Goal: Task Accomplishment & Management: Use online tool/utility

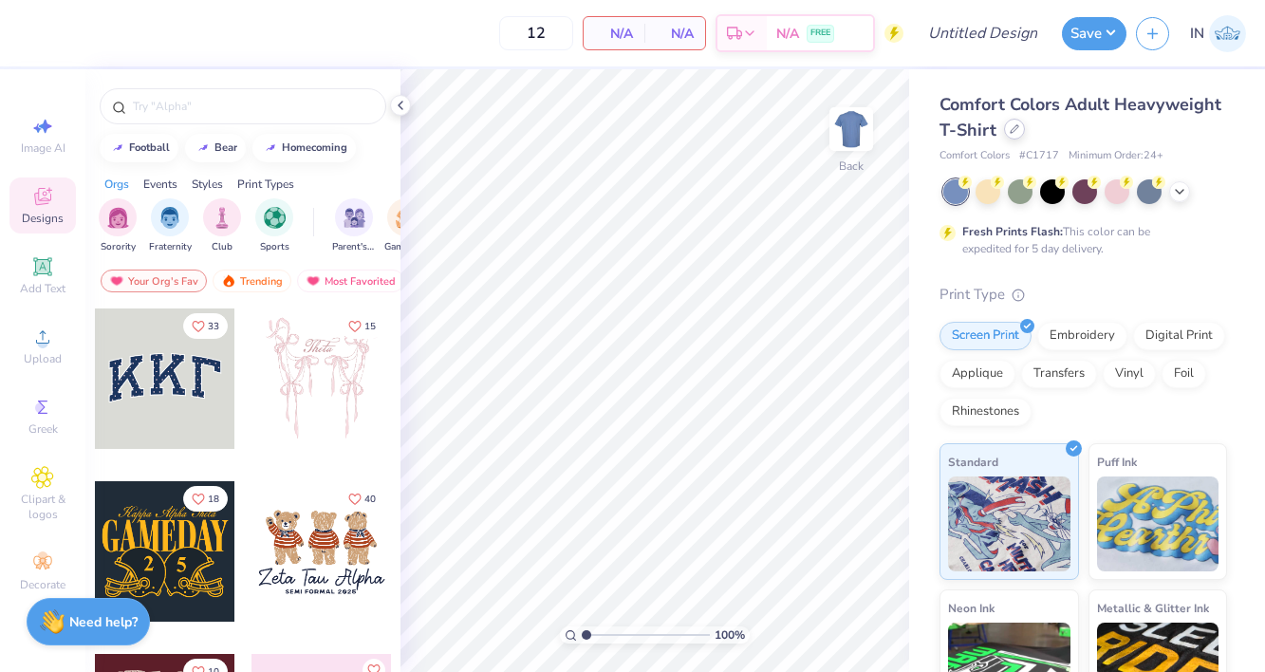
click at [1008, 136] on div at bounding box center [1014, 129] width 21 height 21
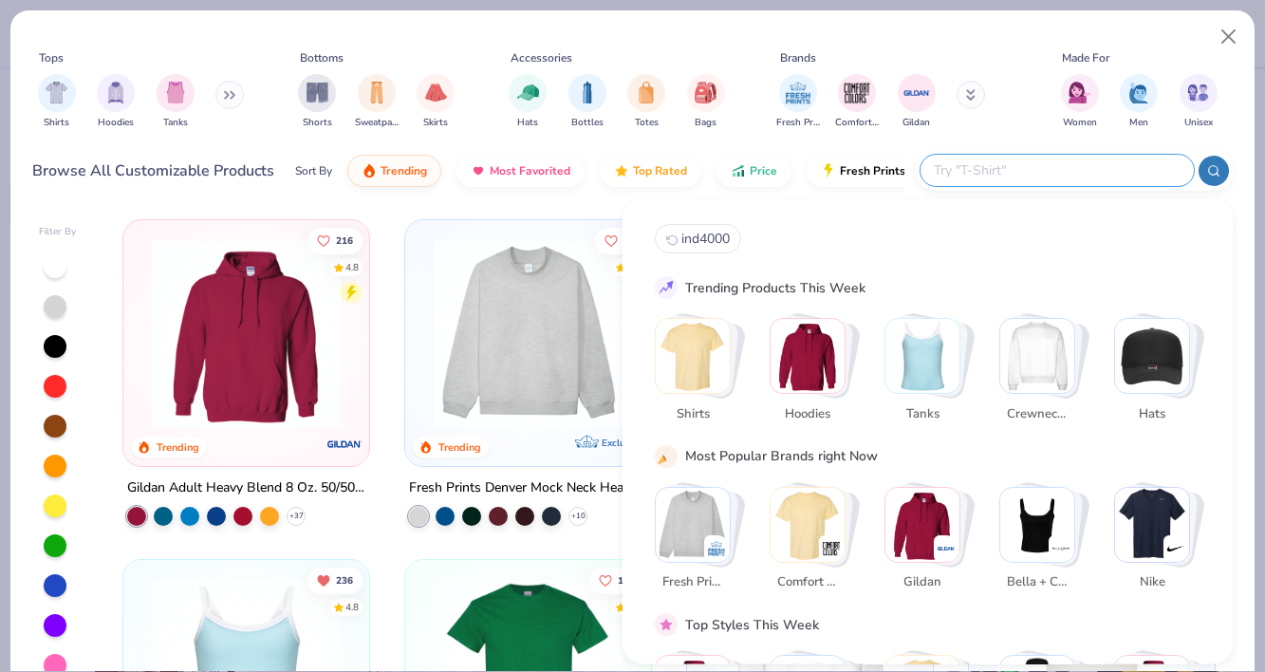
click at [1102, 165] on input "text" at bounding box center [1056, 170] width 249 height 22
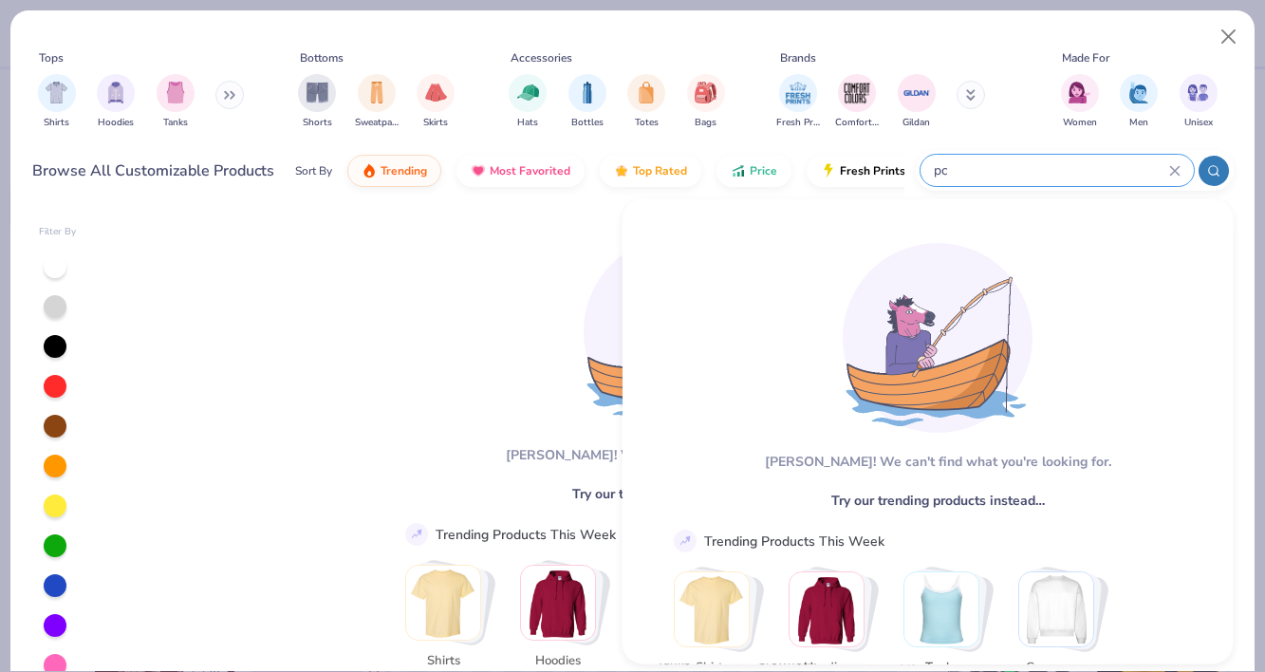
type input "p"
type input "t"
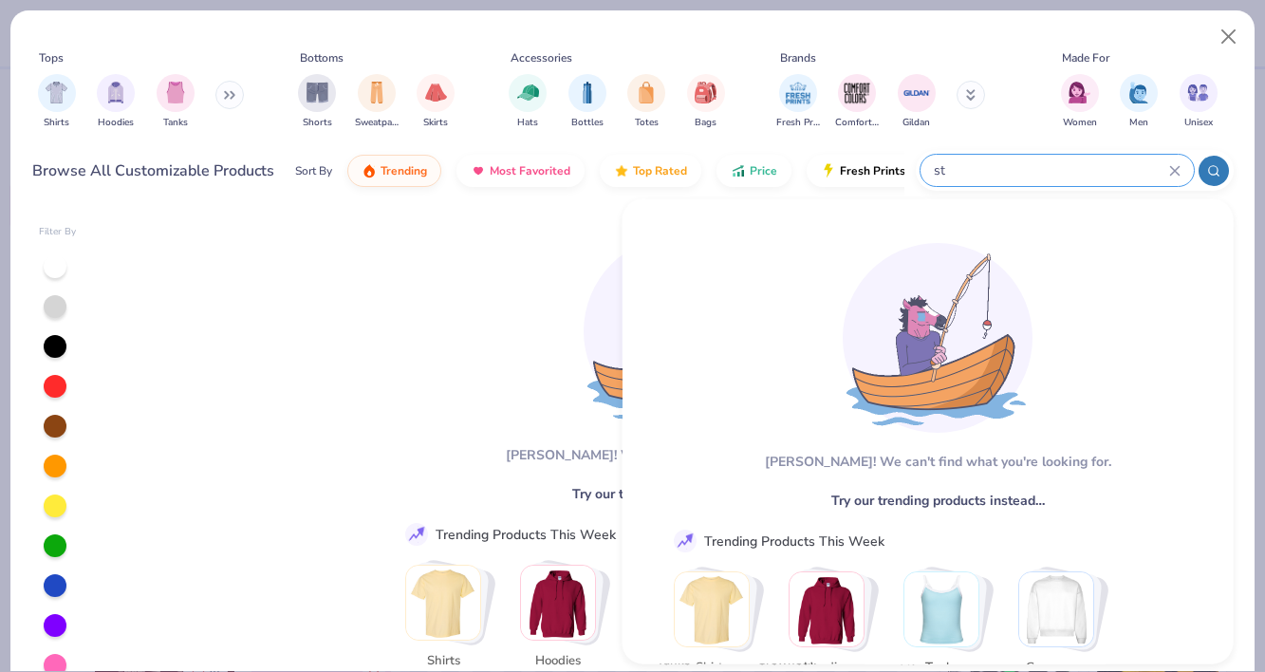
type input "s"
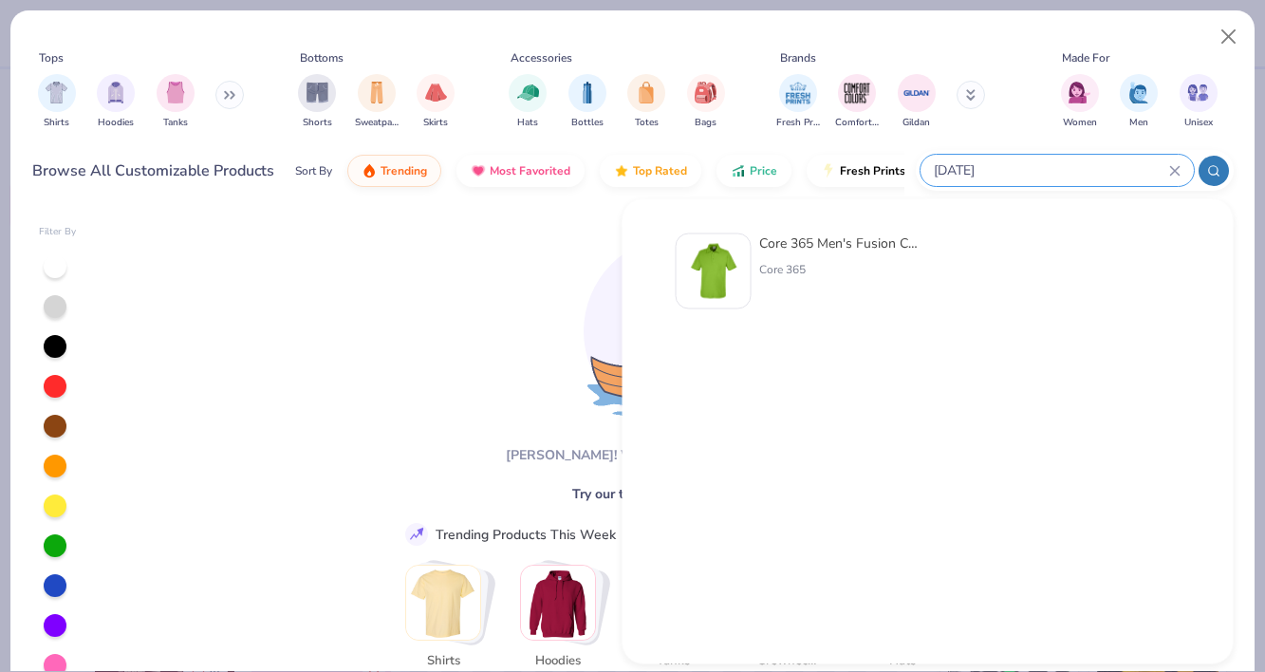
type input "ce111"
click at [822, 256] on div "Core 365 Men's Fusion ChromaSoft™ Pique Polo Core 365" at bounding box center [838, 271] width 159 height 76
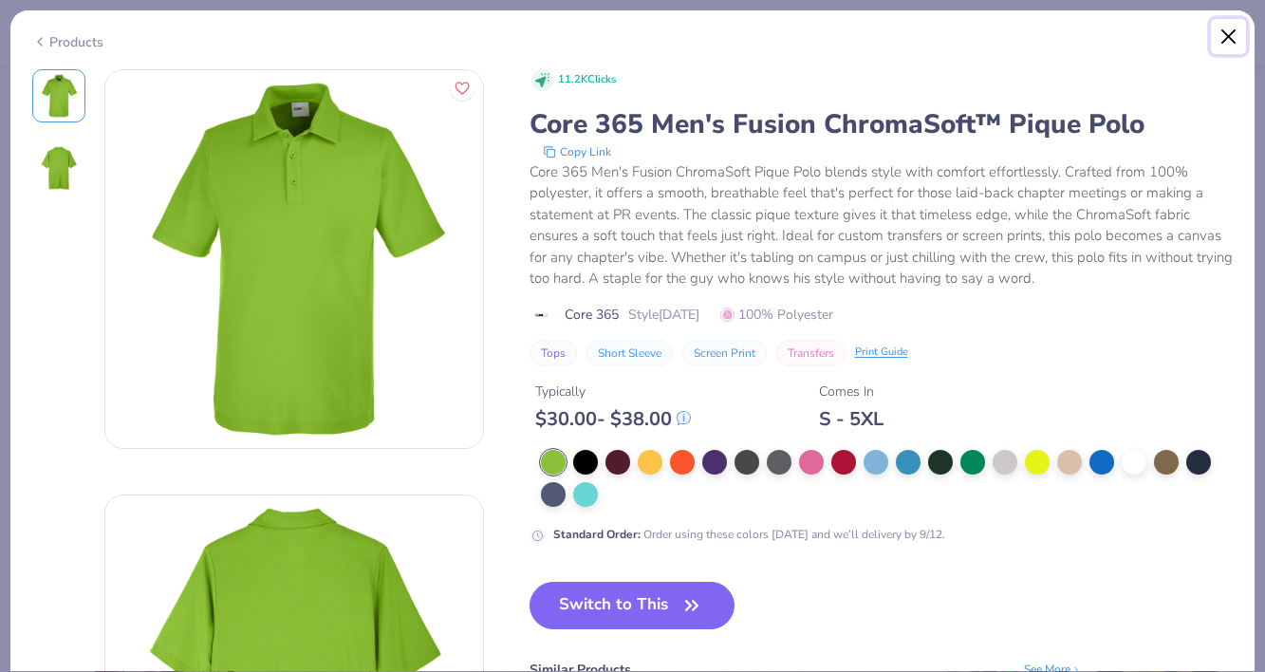
click at [1222, 51] on button "Close" at bounding box center [1229, 37] width 36 height 36
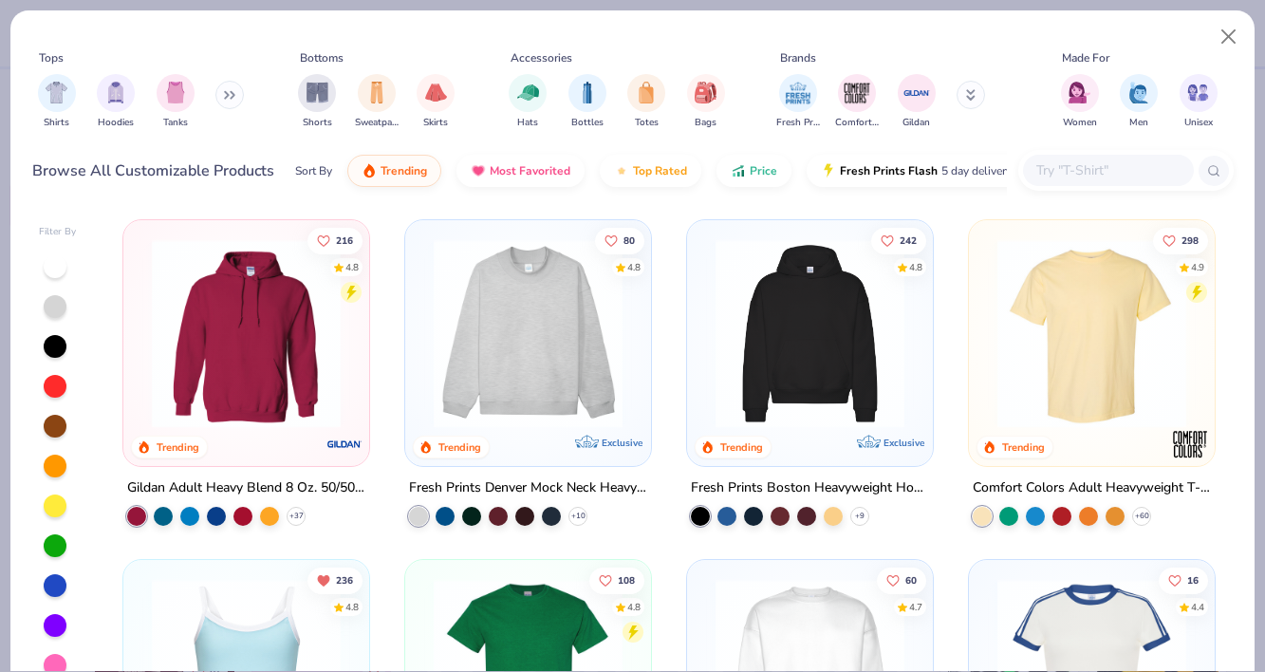
click at [1118, 175] on input "text" at bounding box center [1107, 170] width 146 height 22
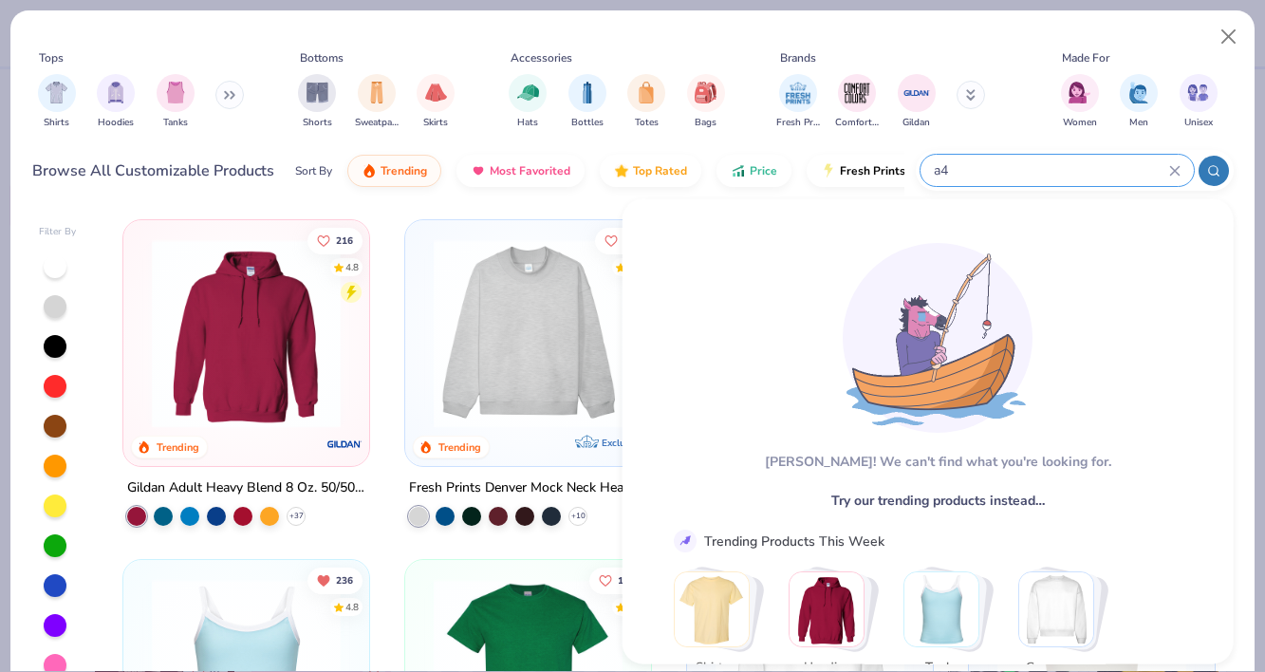
type input "a"
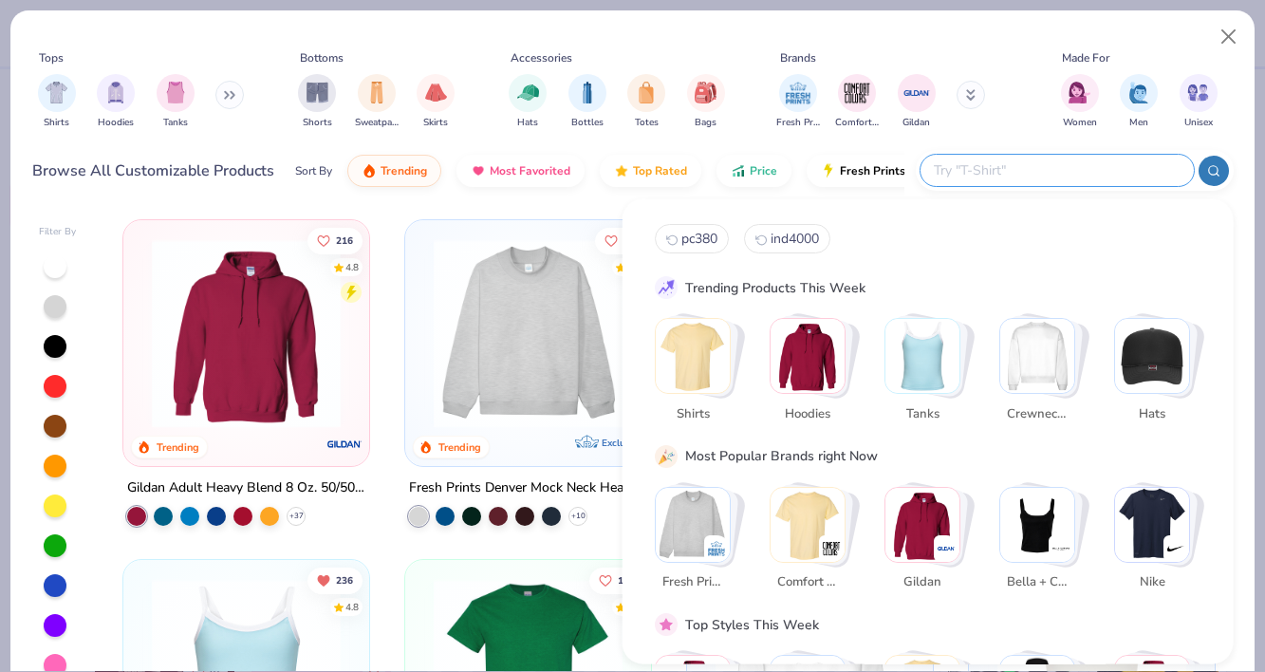
click at [694, 366] on img "Stack Card Button Shirts" at bounding box center [693, 356] width 74 height 74
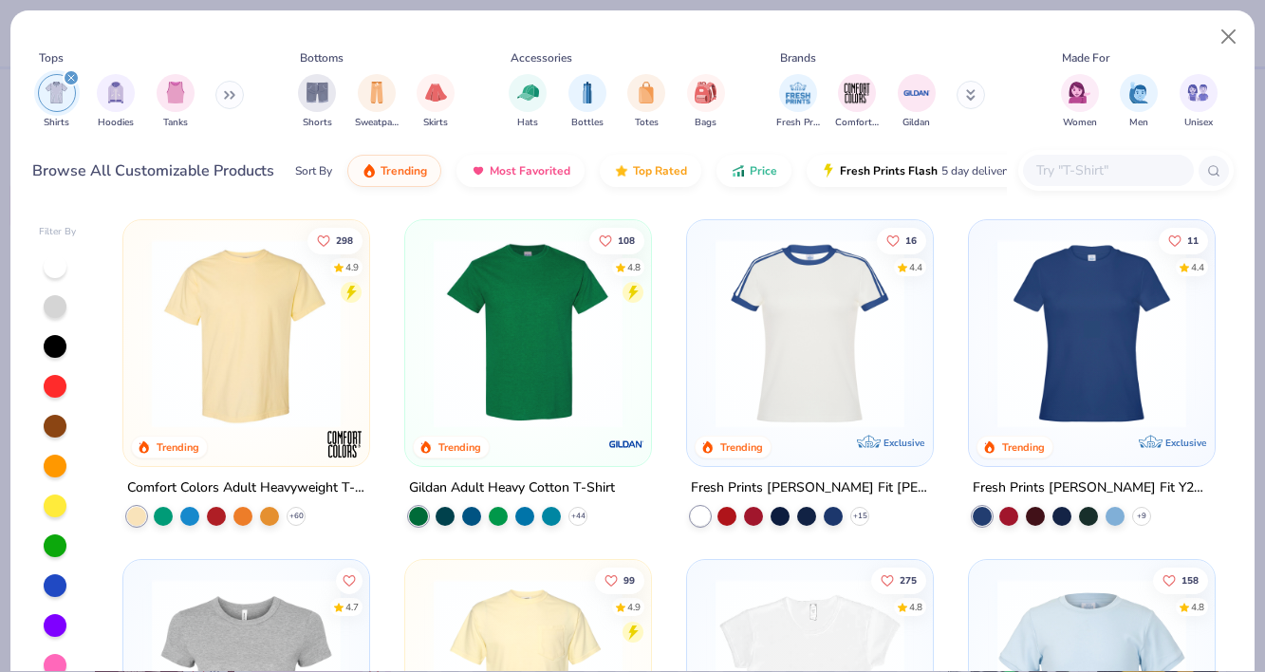
click at [1117, 174] on input "text" at bounding box center [1107, 170] width 146 height 22
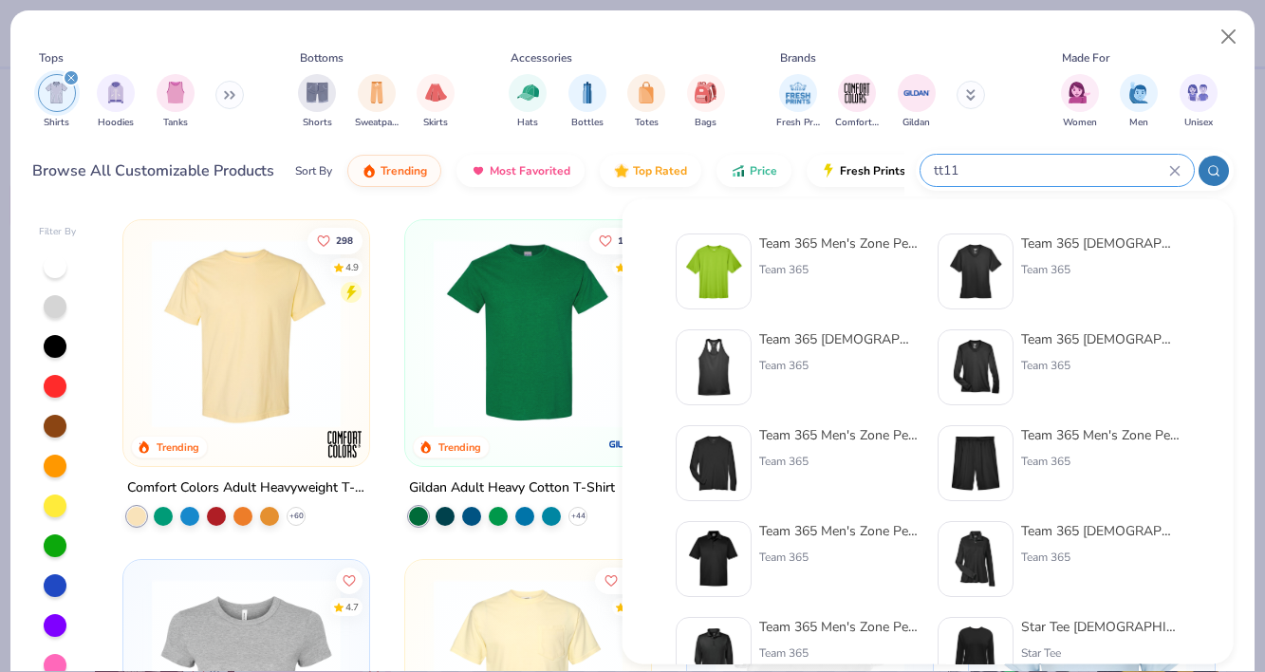
type input "tt11"
click at [857, 265] on div "Team 365" at bounding box center [838, 269] width 159 height 17
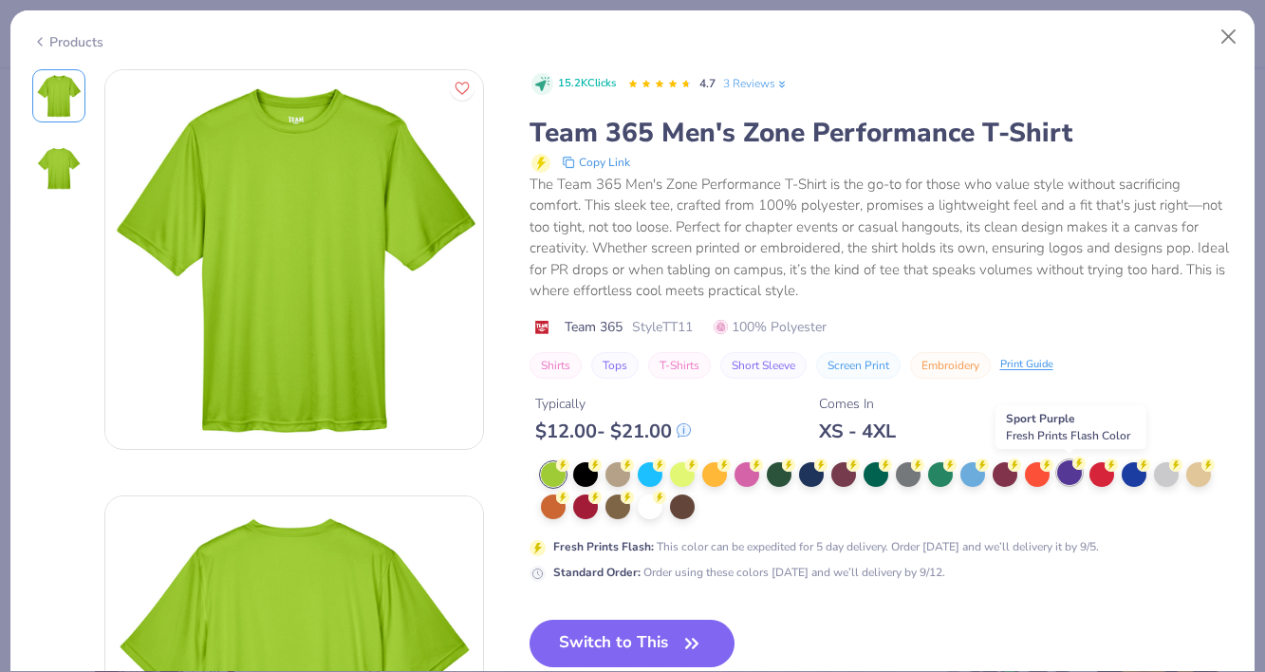
click at [1067, 478] on div at bounding box center [1069, 472] width 25 height 25
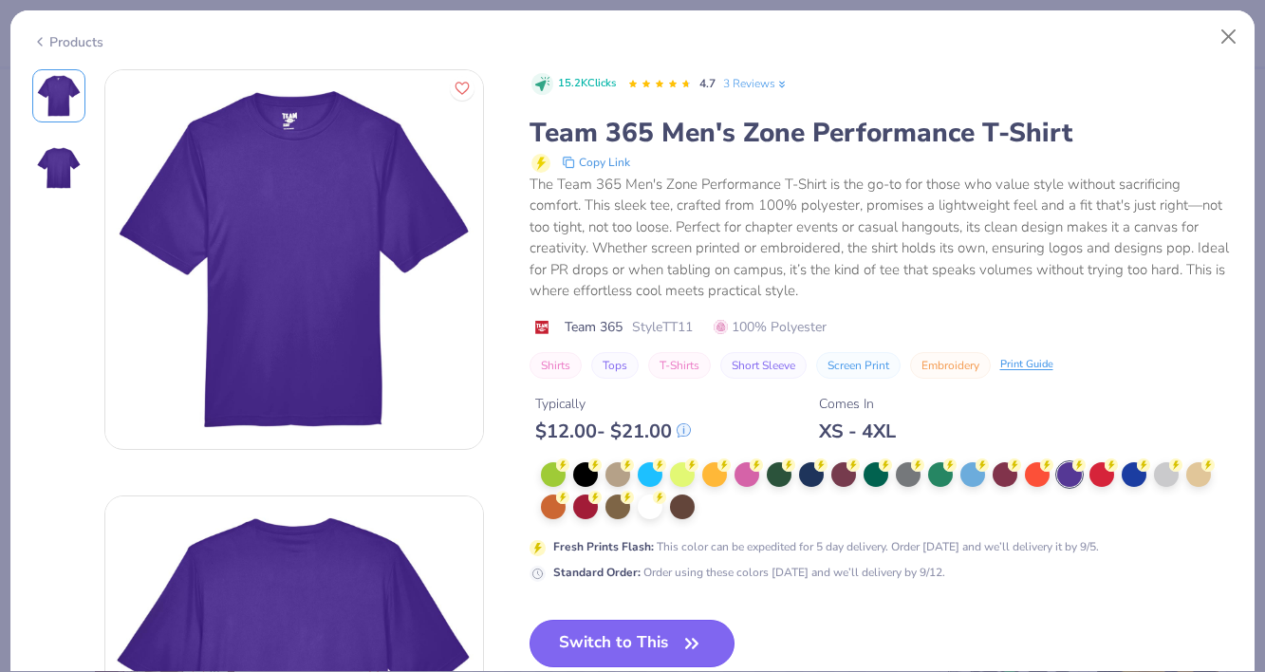
click at [639, 636] on button "Switch to This" at bounding box center [632, 643] width 206 height 47
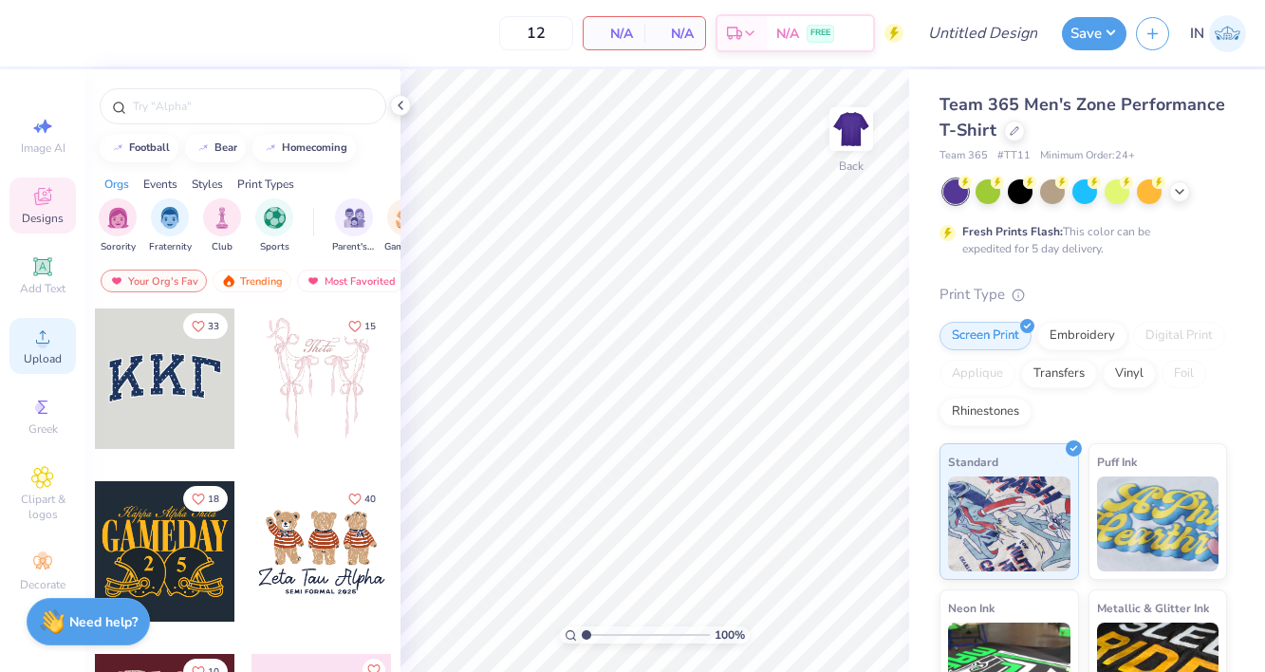
click at [52, 356] on span "Upload" at bounding box center [43, 358] width 38 height 15
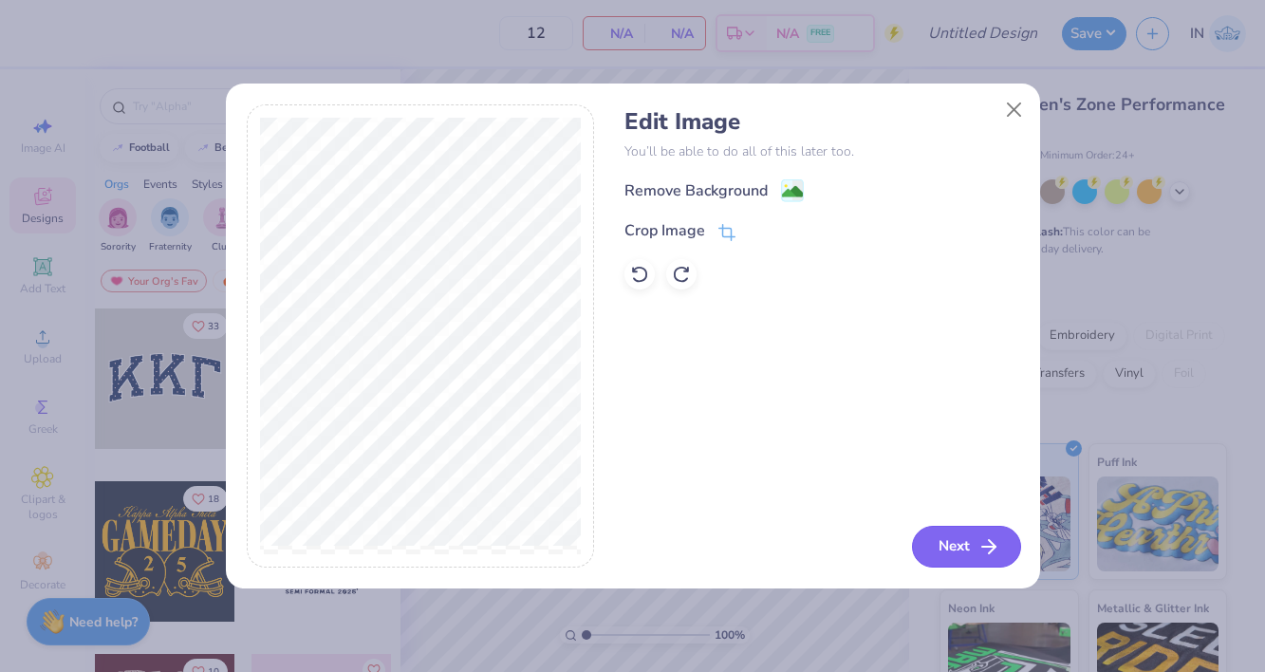
click at [998, 540] on icon "button" at bounding box center [988, 546] width 23 height 23
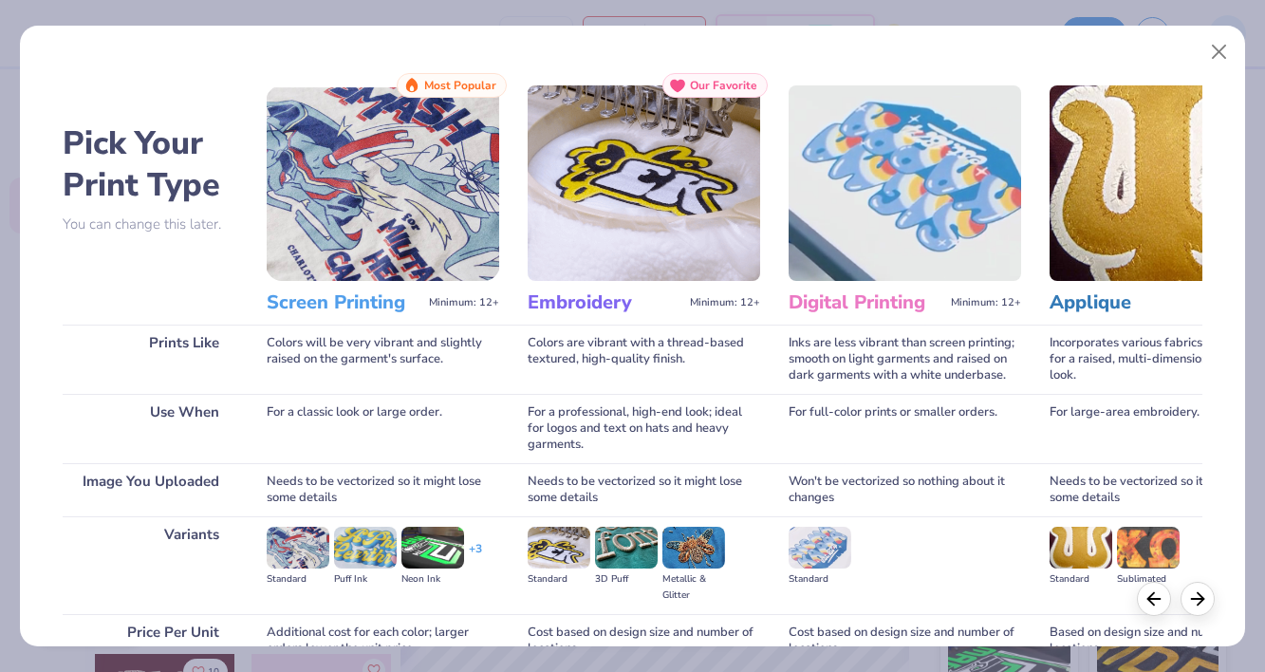
scroll to position [179, 0]
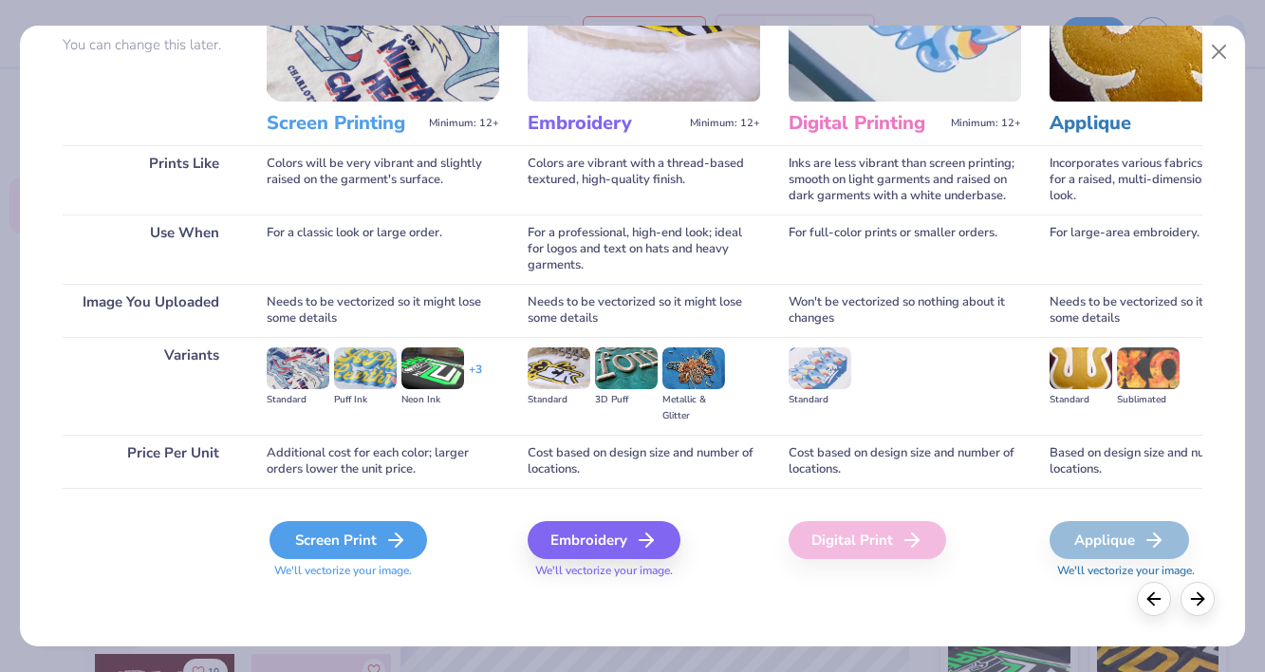
click at [319, 552] on div "Screen Print" at bounding box center [347, 540] width 157 height 38
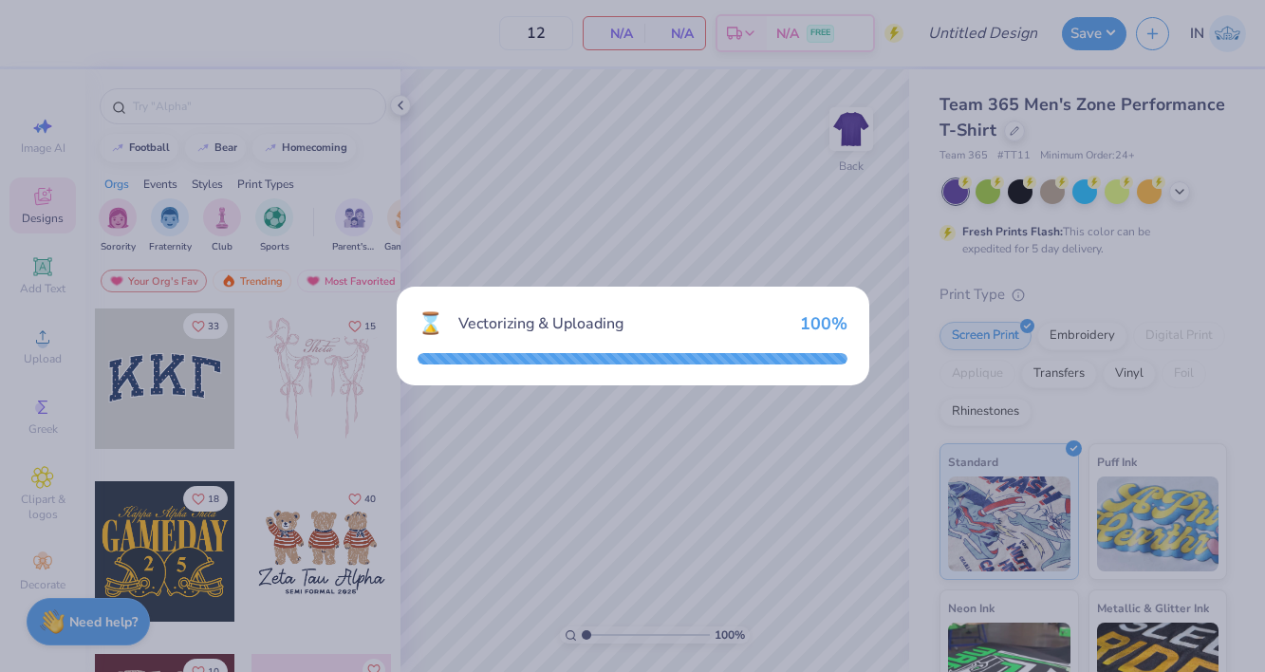
click at [319, 552] on div "⌛ Vectorizing & Uploading 100 %" at bounding box center [632, 336] width 1265 height 672
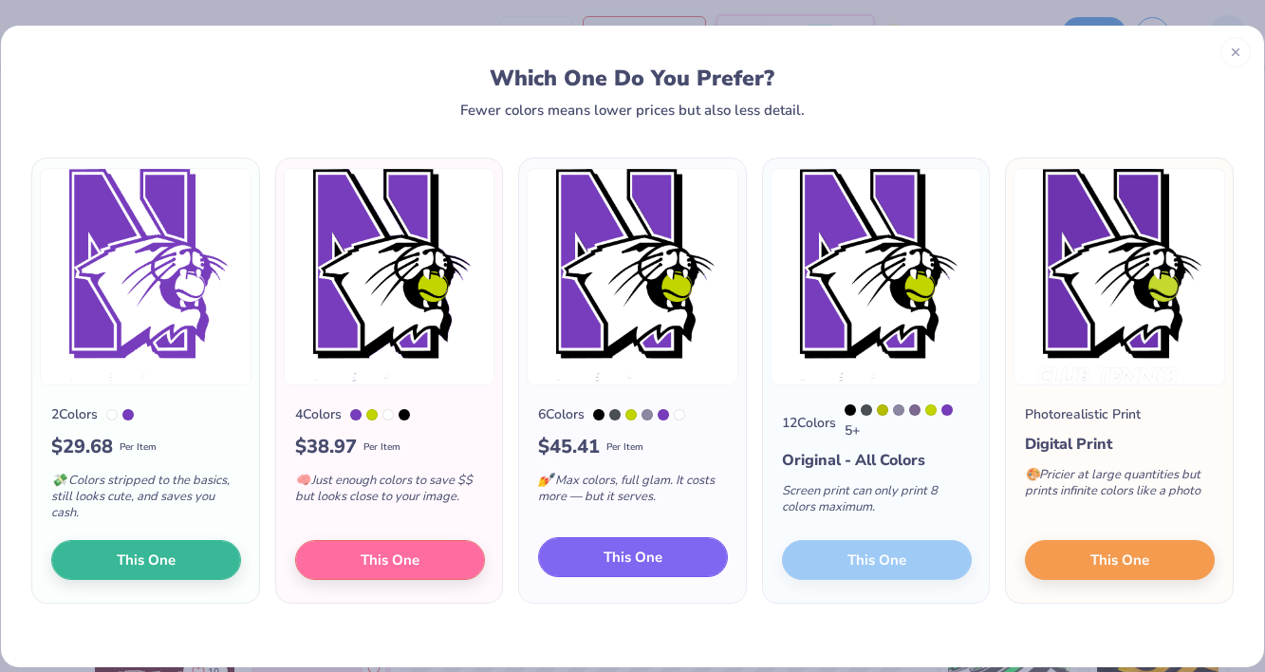
click at [662, 563] on button "This One" at bounding box center [633, 557] width 190 height 40
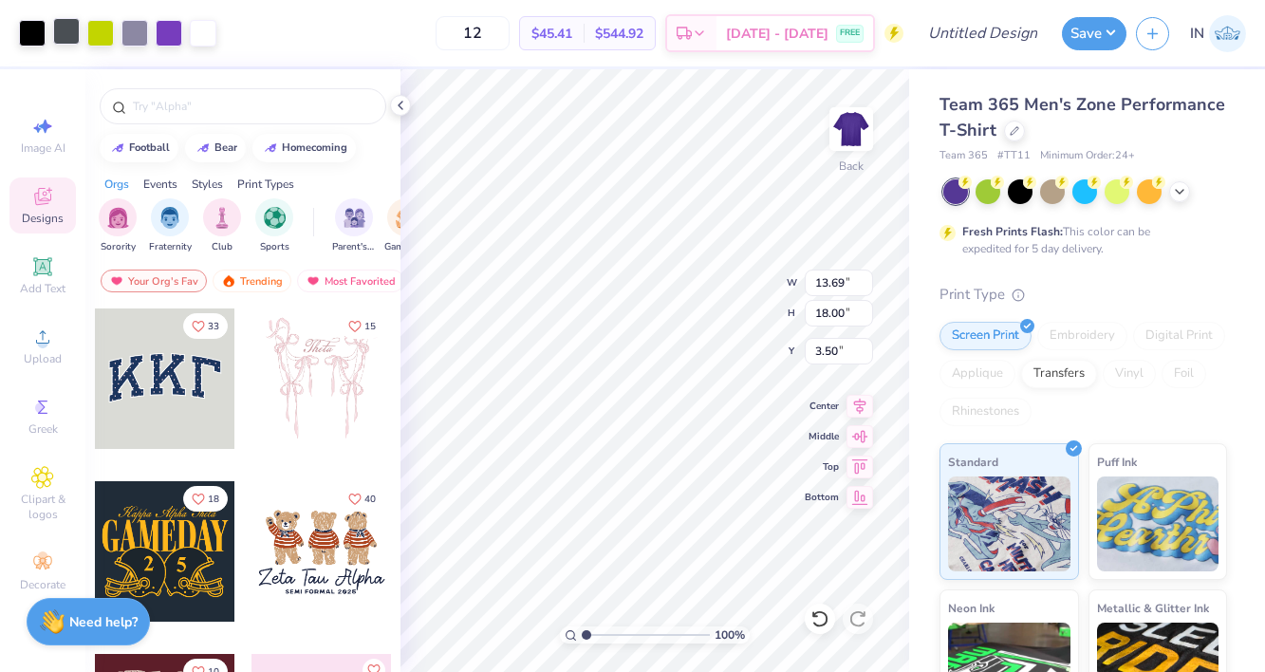
click at [67, 29] on div at bounding box center [66, 31] width 27 height 27
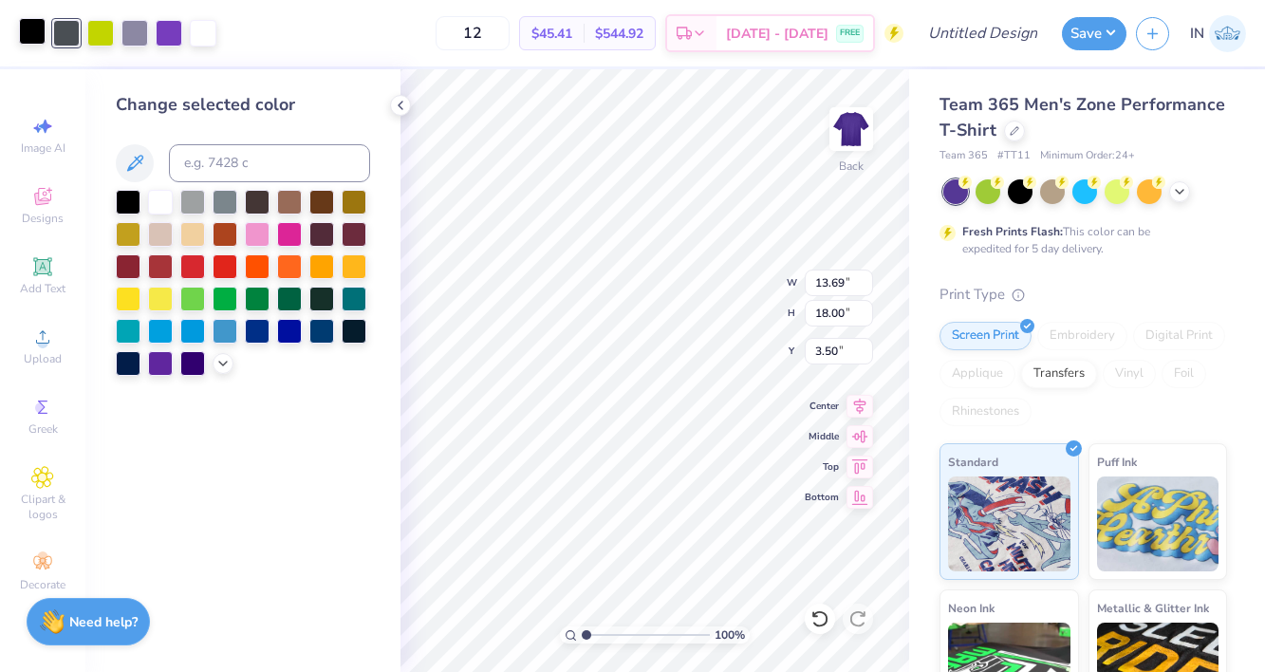
click at [31, 38] on div at bounding box center [32, 31] width 27 height 27
click at [61, 41] on div at bounding box center [66, 31] width 27 height 27
click at [235, 152] on input at bounding box center [269, 163] width 201 height 38
type input "black"
click at [130, 199] on div at bounding box center [128, 200] width 25 height 25
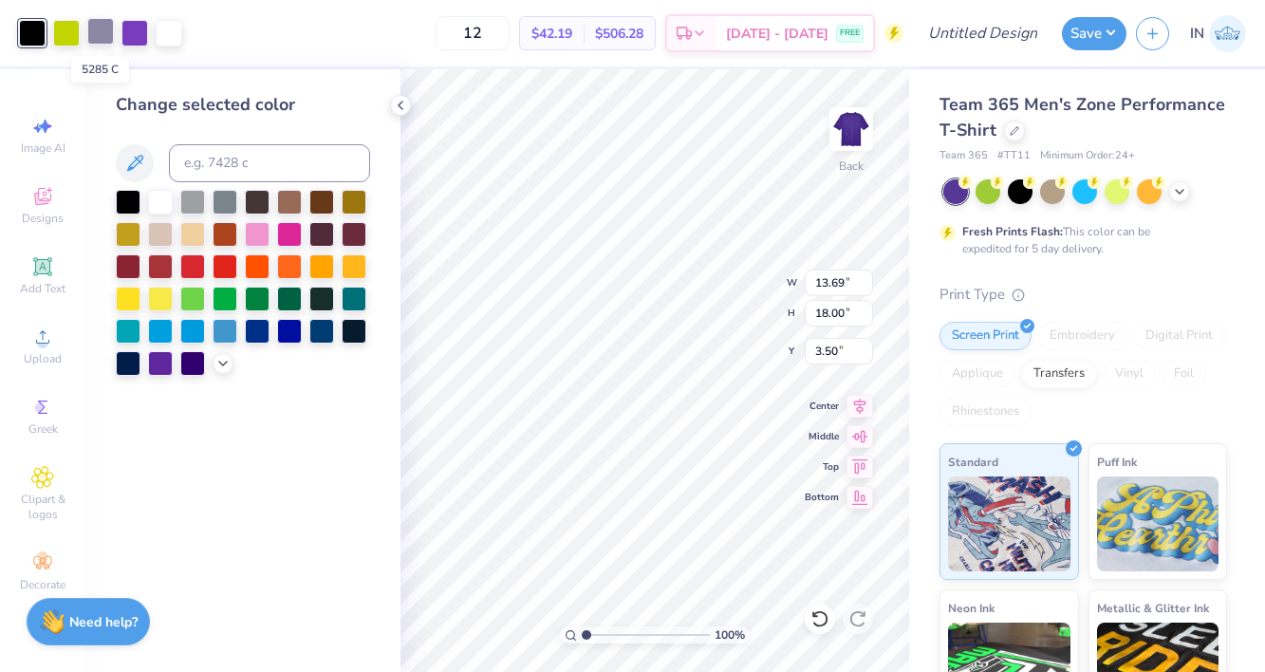
click at [105, 35] on div at bounding box center [100, 31] width 27 height 27
click at [134, 202] on div at bounding box center [128, 200] width 25 height 25
type input "5.44"
type input "7.16"
type input "4.43"
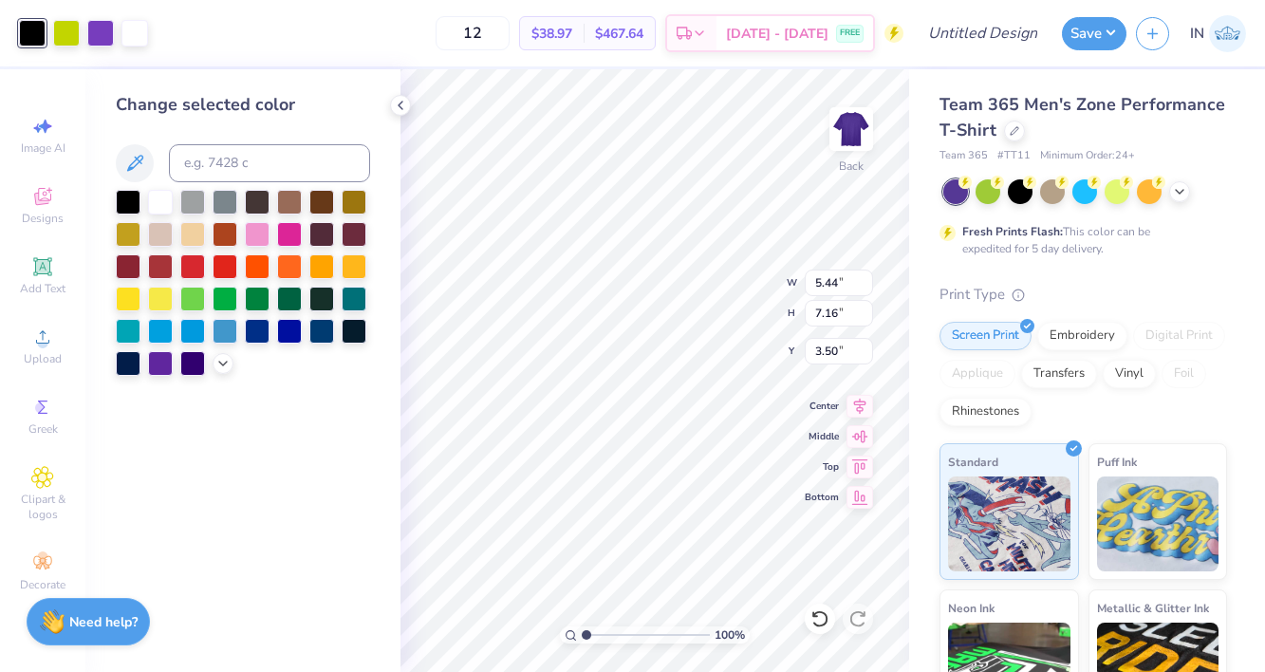
type input "5.83"
type input "3.00"
type input "5.05"
type input "6.63"
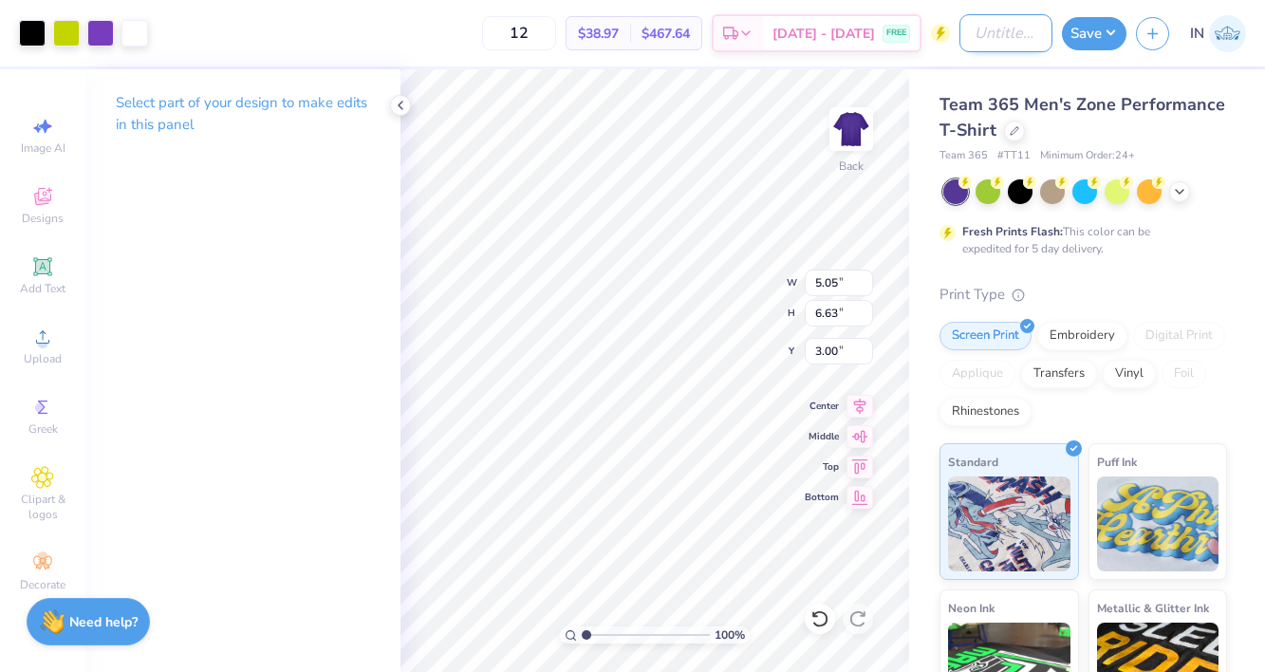
click at [976, 31] on input "Design Title" at bounding box center [1005, 33] width 93 height 38
type input "Club Tennis Shirt"
click at [1085, 32] on button "Save" at bounding box center [1094, 30] width 65 height 33
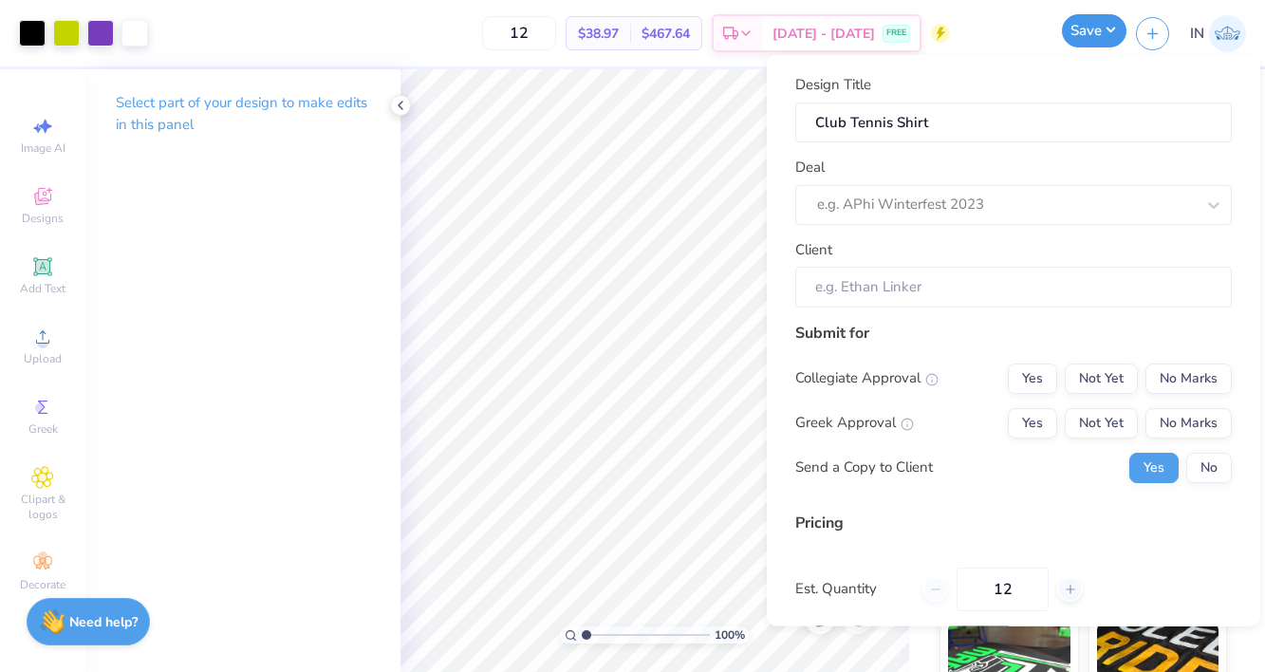
scroll to position [0, 0]
click at [1079, 201] on div at bounding box center [1006, 205] width 378 height 26
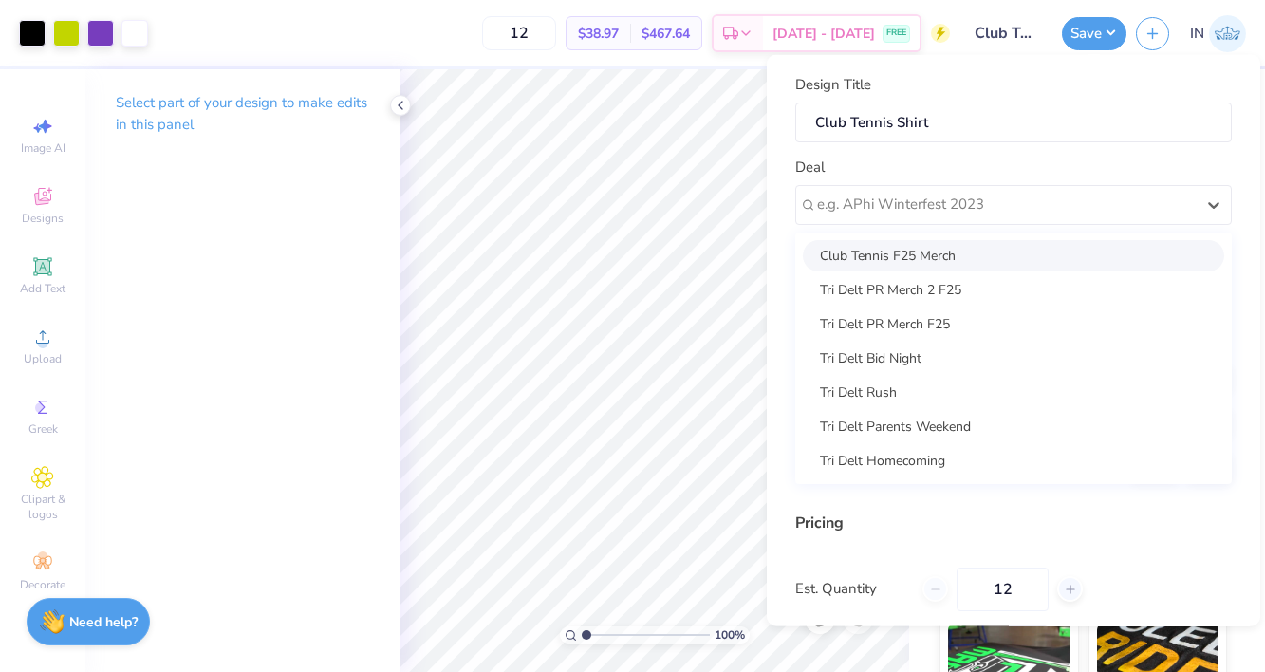
click at [1045, 255] on div "Club Tennis F25 Merch" at bounding box center [1013, 254] width 421 height 31
type input "Alejandro Espejel"
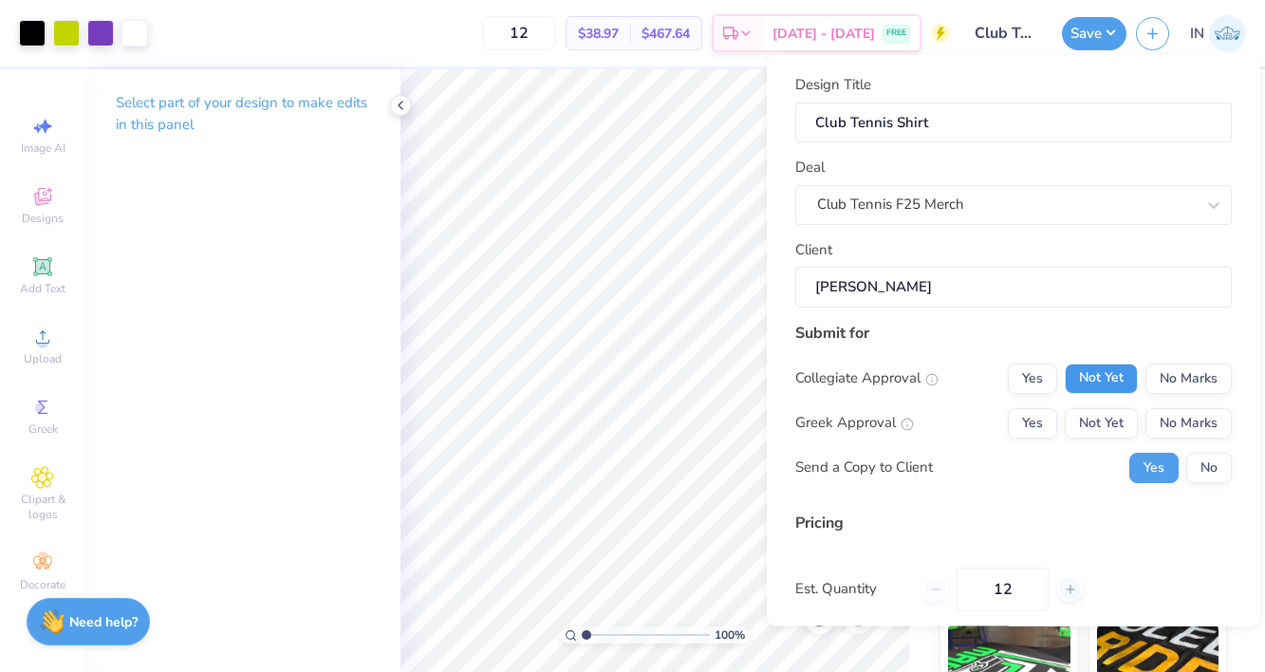
click at [1096, 379] on button "Not Yet" at bounding box center [1100, 377] width 73 height 30
click at [1193, 423] on button "No Marks" at bounding box center [1188, 422] width 86 height 30
type input "$38.97"
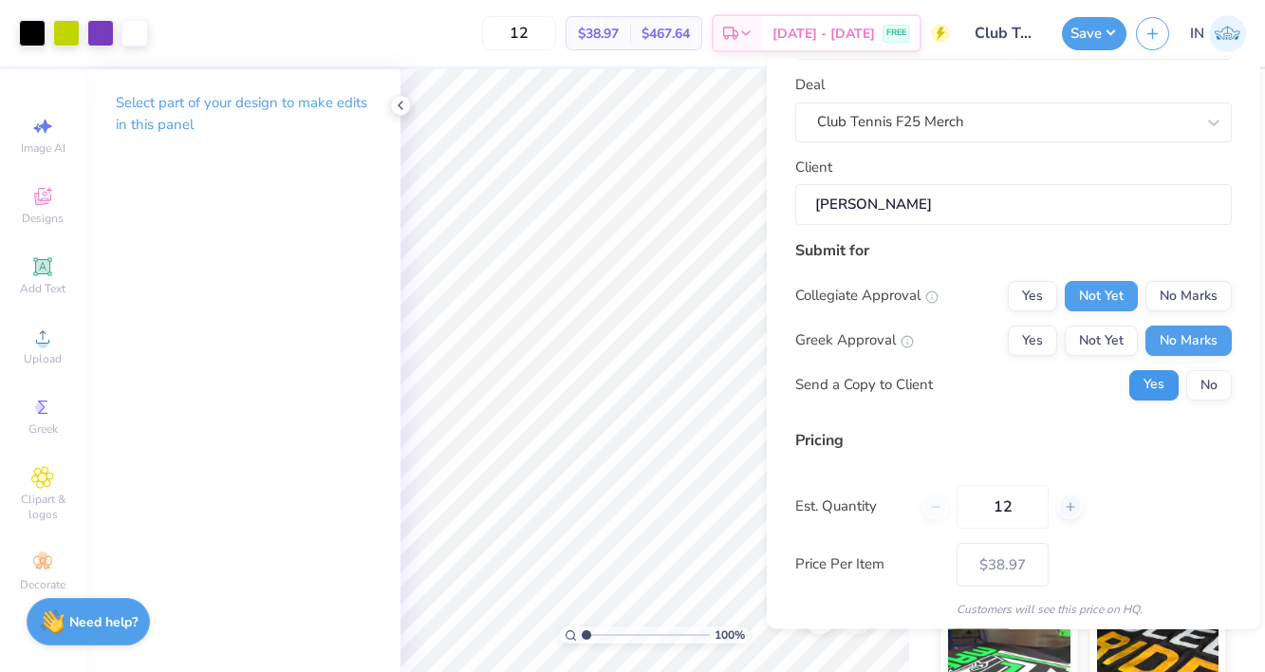
scroll to position [152, 0]
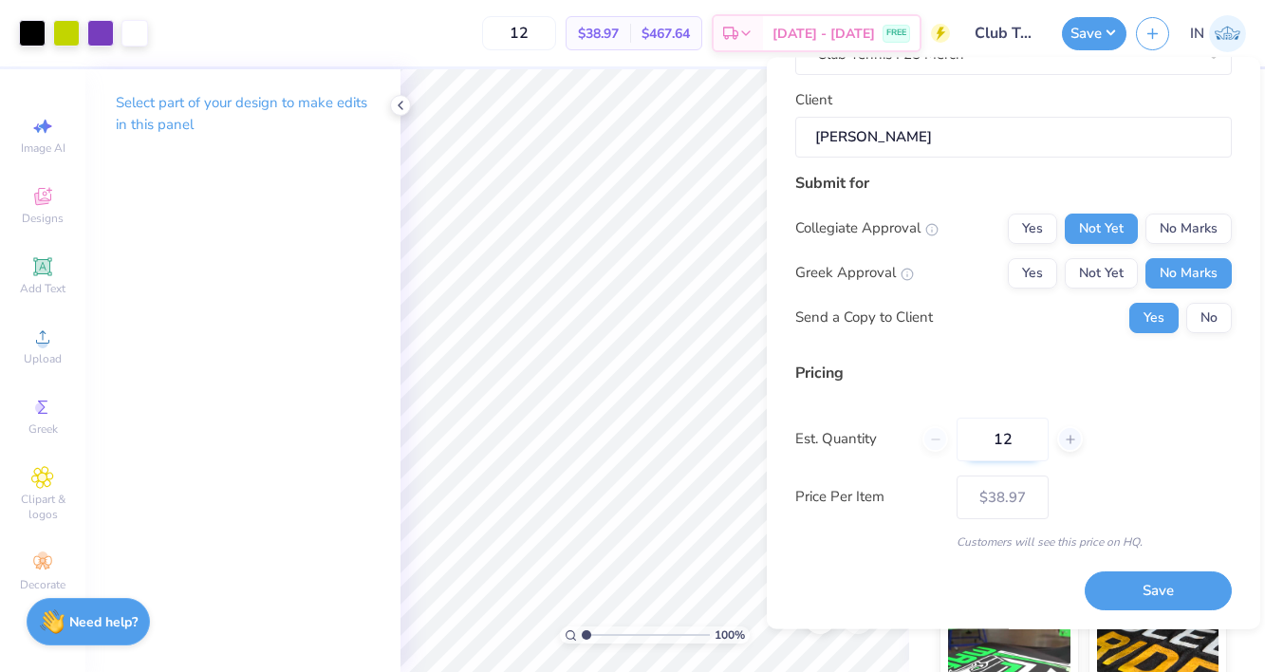
click at [1029, 447] on input "12" at bounding box center [1002, 439] width 92 height 44
type input "1"
type input "36"
type input "$20.78"
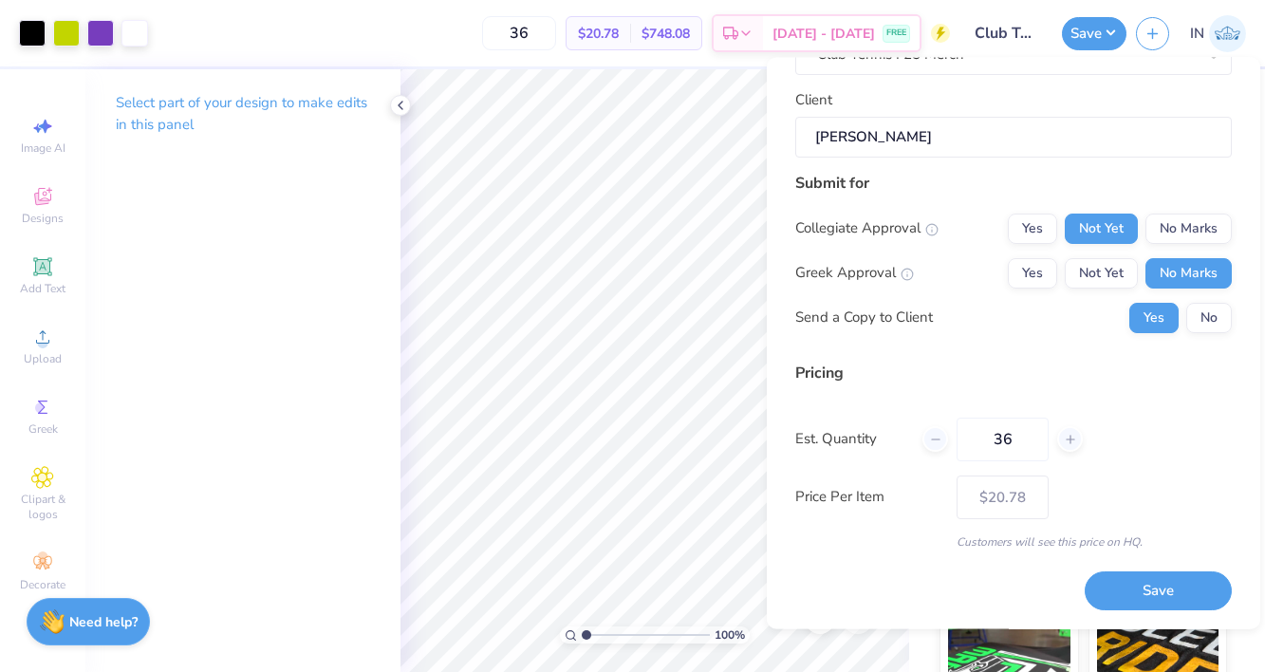
type input "36"
click at [1144, 442] on div "Est. Quantity 36" at bounding box center [1013, 439] width 436 height 44
click at [1185, 599] on button "Save" at bounding box center [1157, 591] width 147 height 39
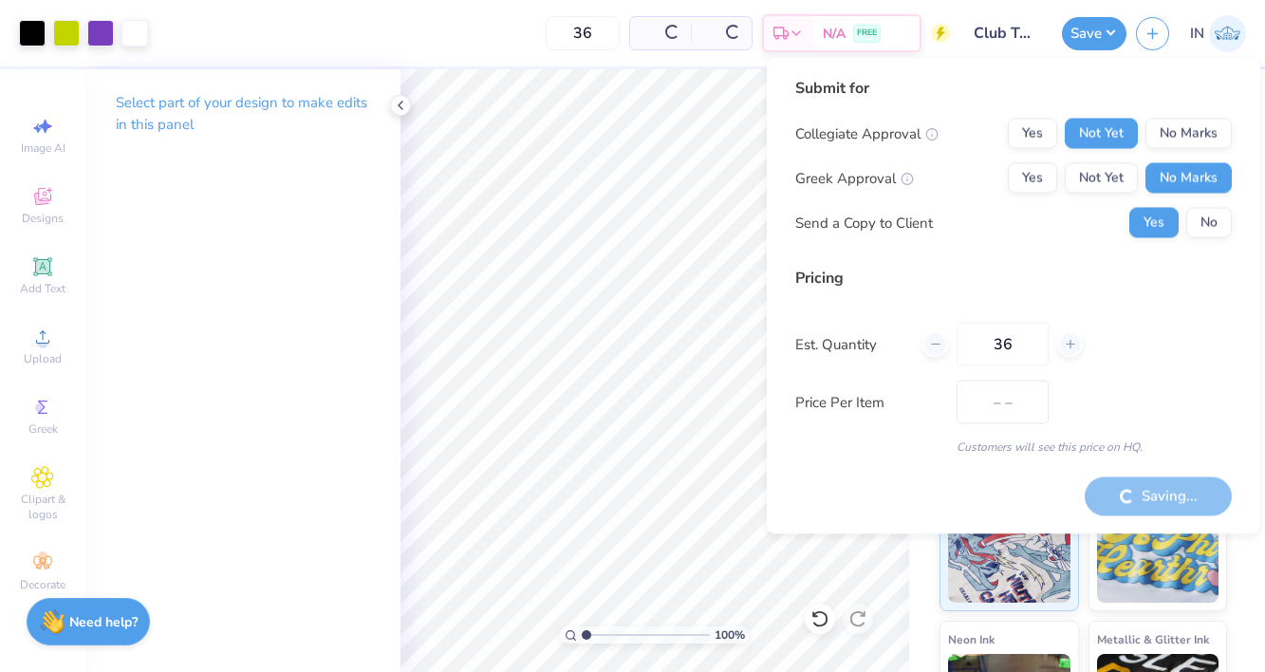
type input "$20.78"
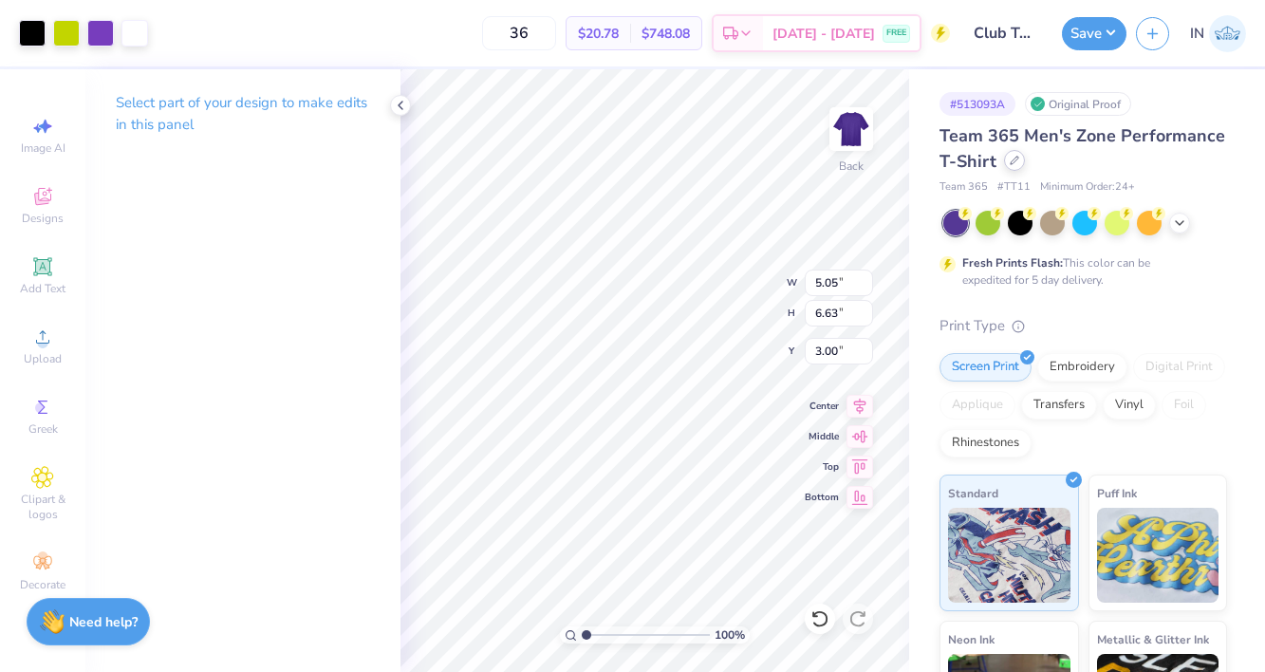
click at [1009, 170] on div at bounding box center [1014, 160] width 21 height 21
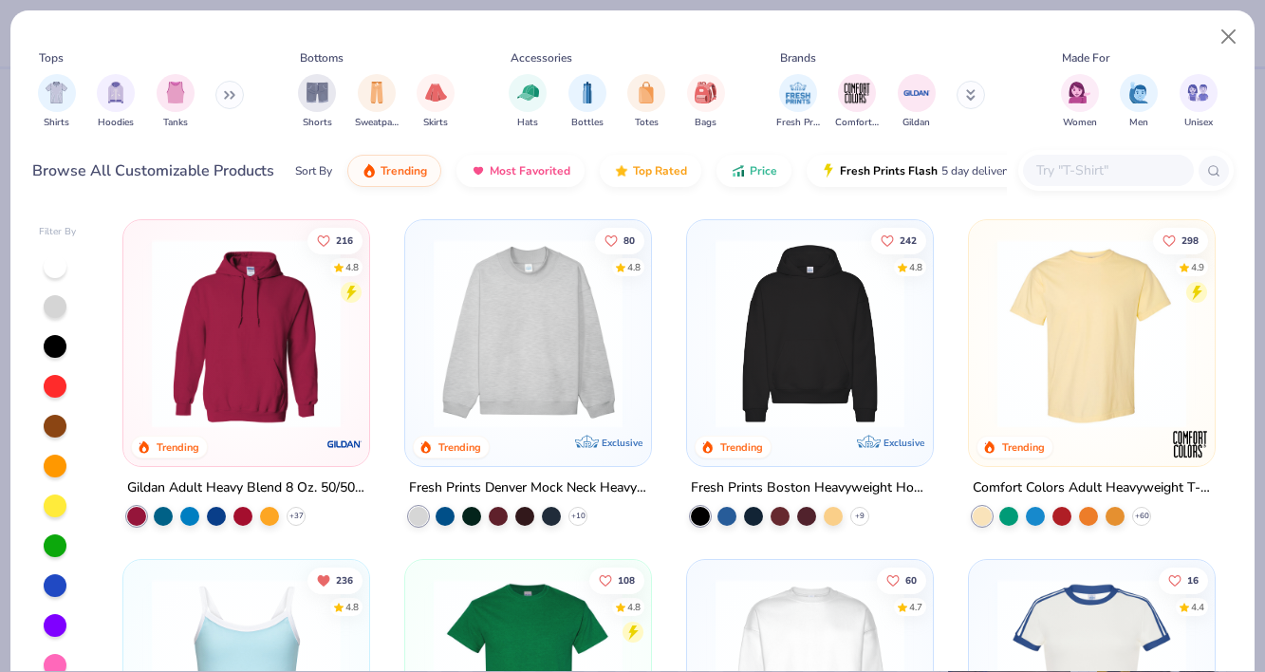
click at [1012, 159] on div "Browse All Customizable Products Sort By Trending Most Favorited Top Rated Pric…" at bounding box center [632, 170] width 1201 height 53
click at [1052, 167] on input "text" at bounding box center [1107, 170] width 146 height 22
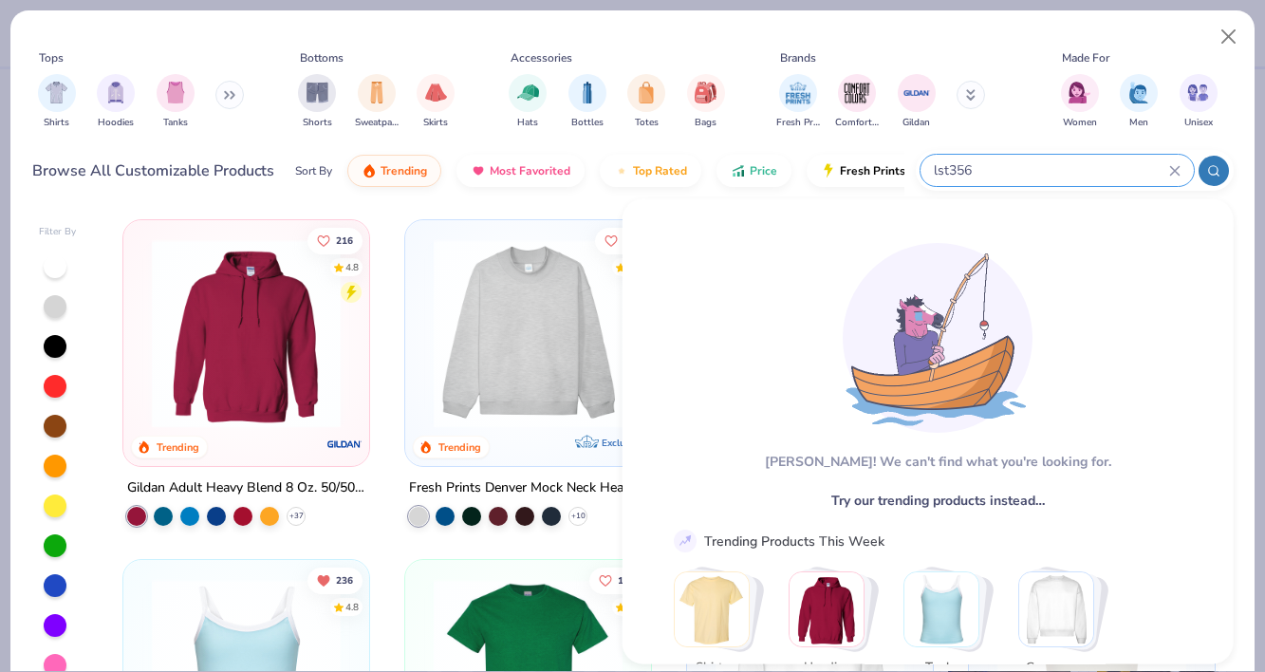
type input "lst356"
click at [1173, 169] on icon at bounding box center [1174, 170] width 9 height 9
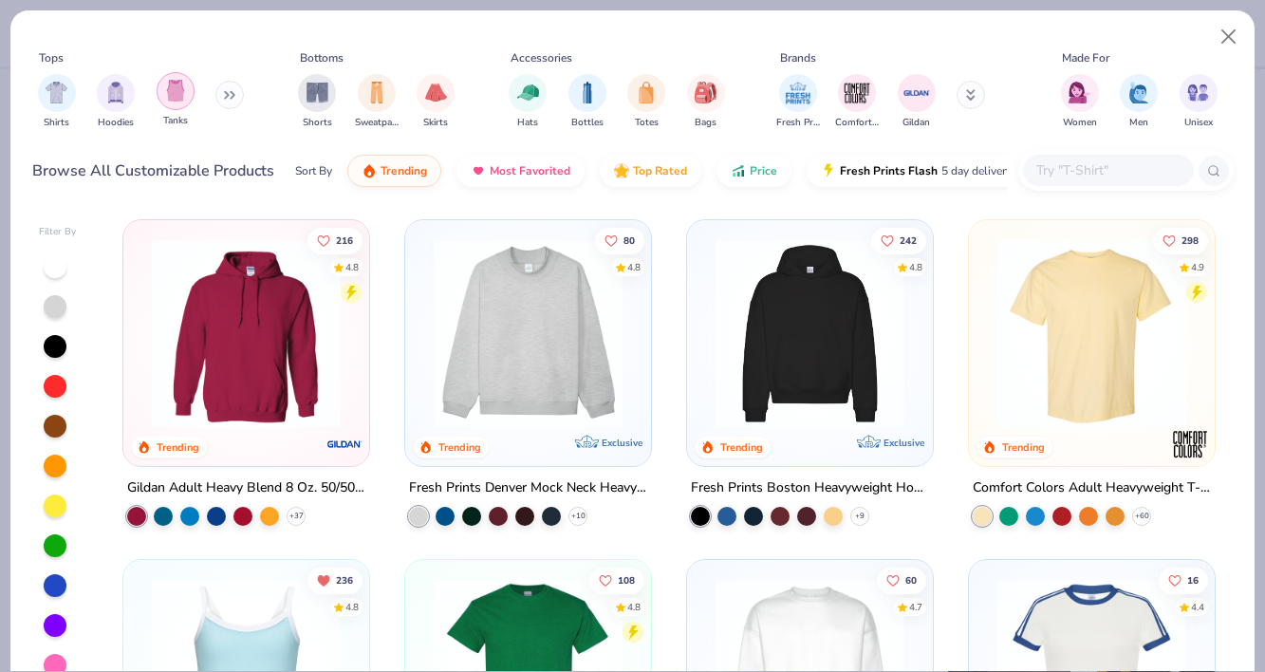
click at [172, 95] on img "filter for Tanks" at bounding box center [175, 91] width 21 height 22
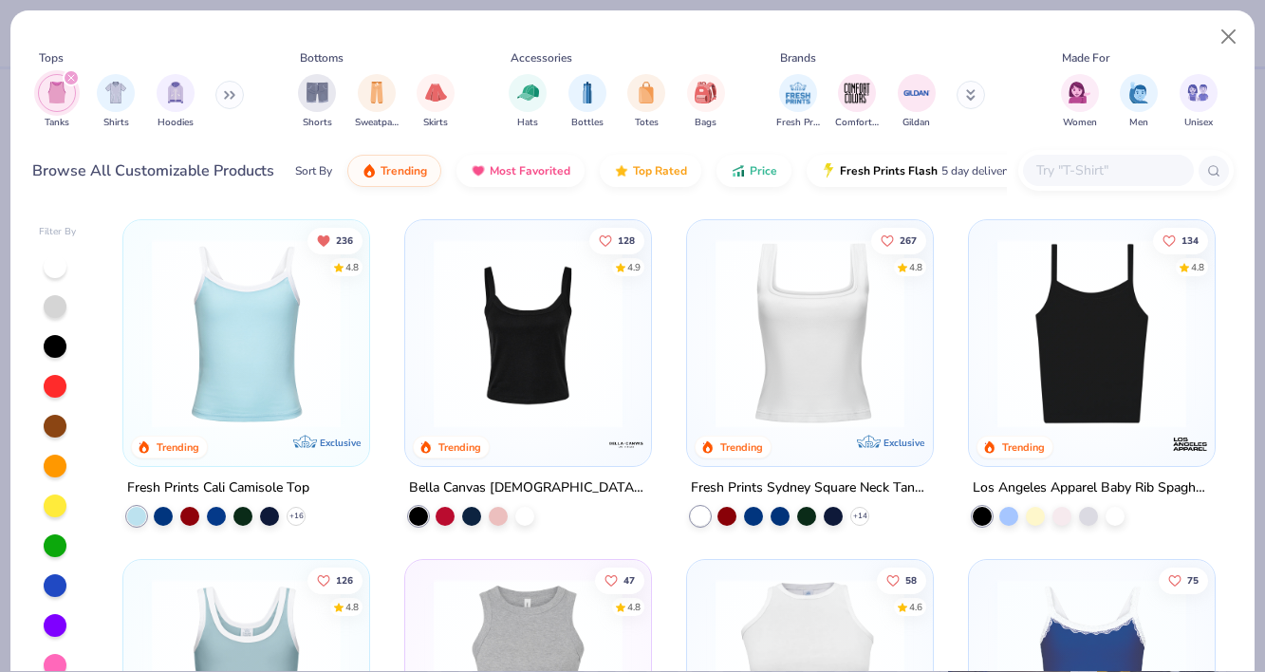
click at [1116, 173] on input "text" at bounding box center [1107, 170] width 146 height 22
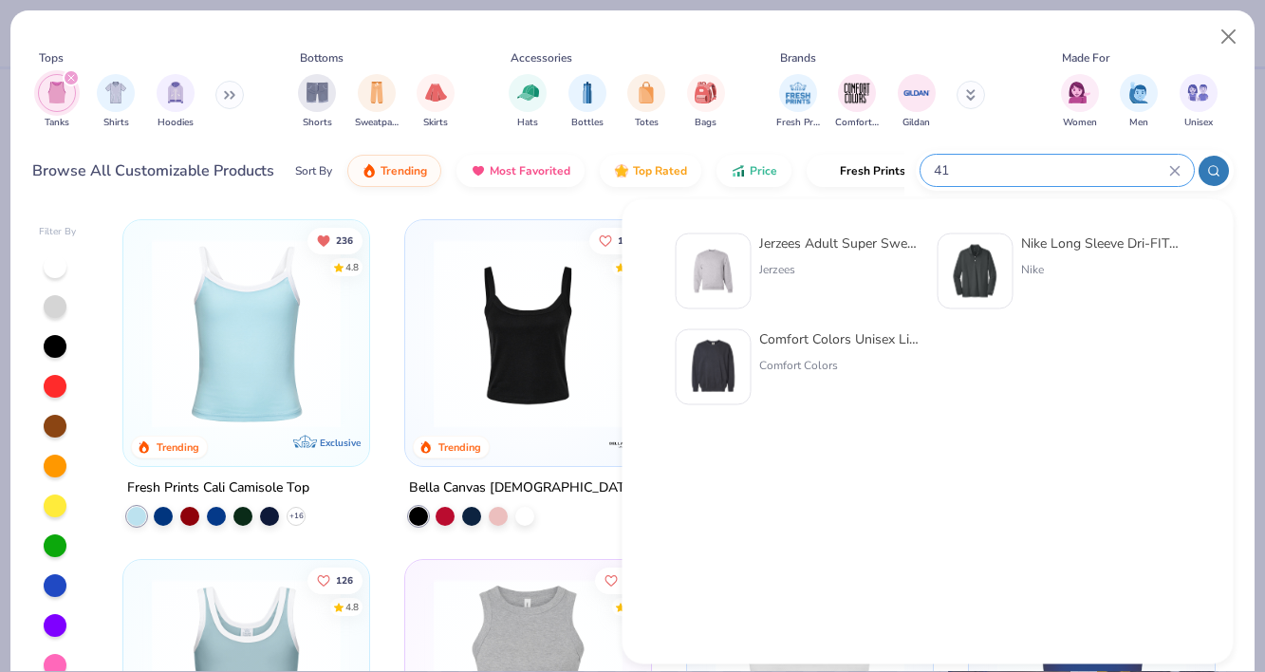
type input "4"
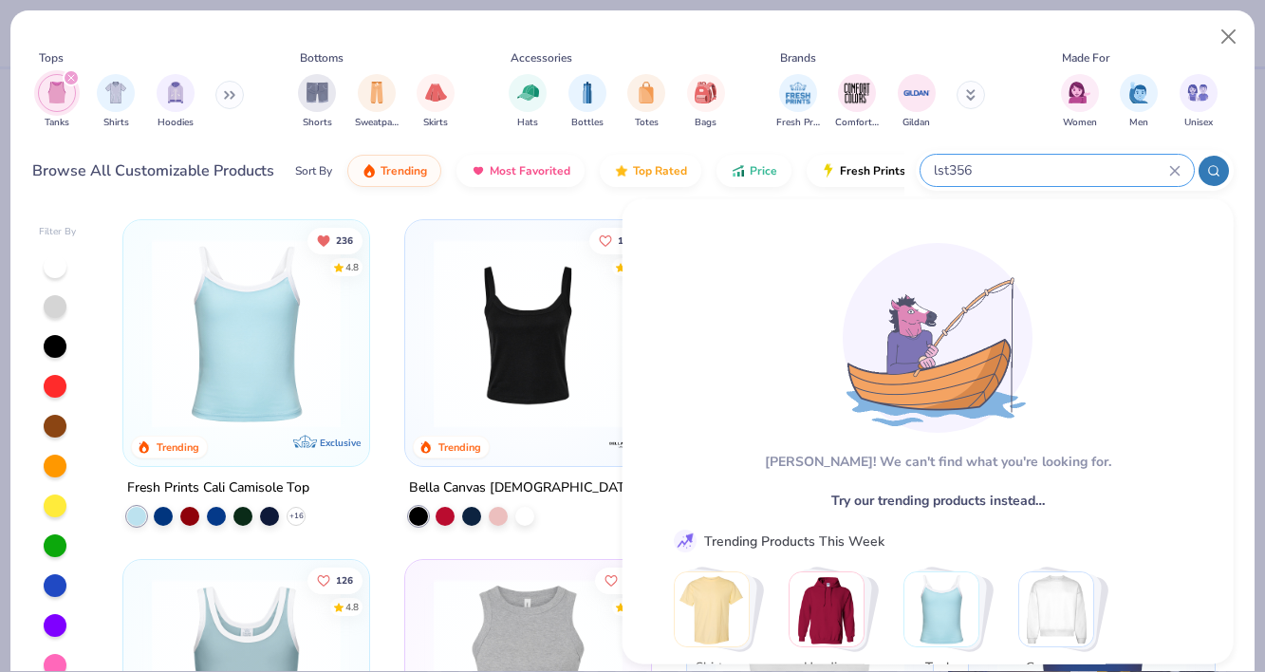
type input "lst356"
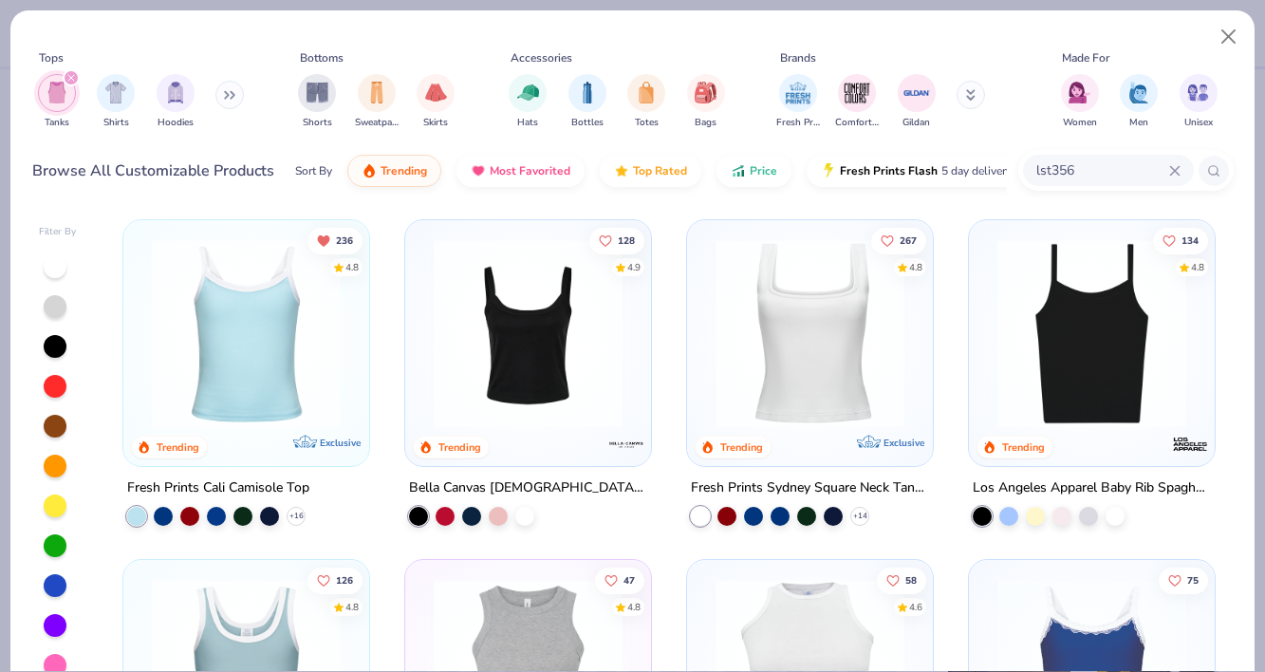
click at [739, 43] on div "Tops Tanks Shirts Hoodies Bottoms Shorts Sweatpants Skirts Accessories Hats Bot…" at bounding box center [632, 94] width 1201 height 102
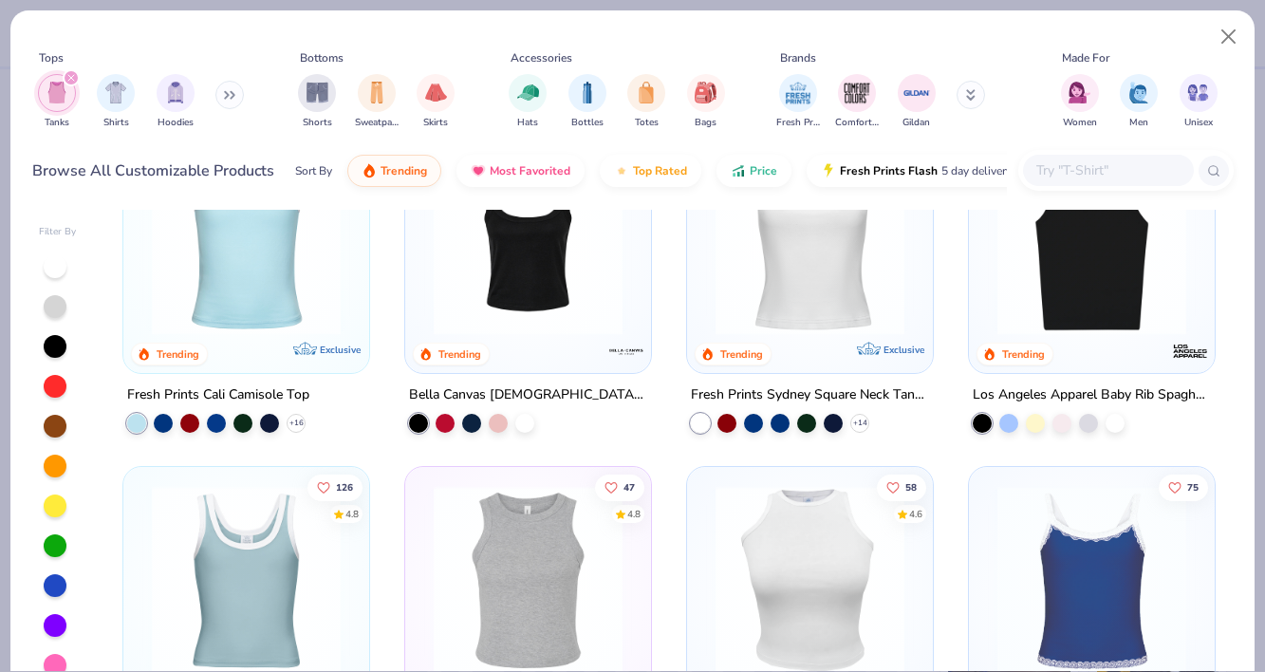
scroll to position [99, 0]
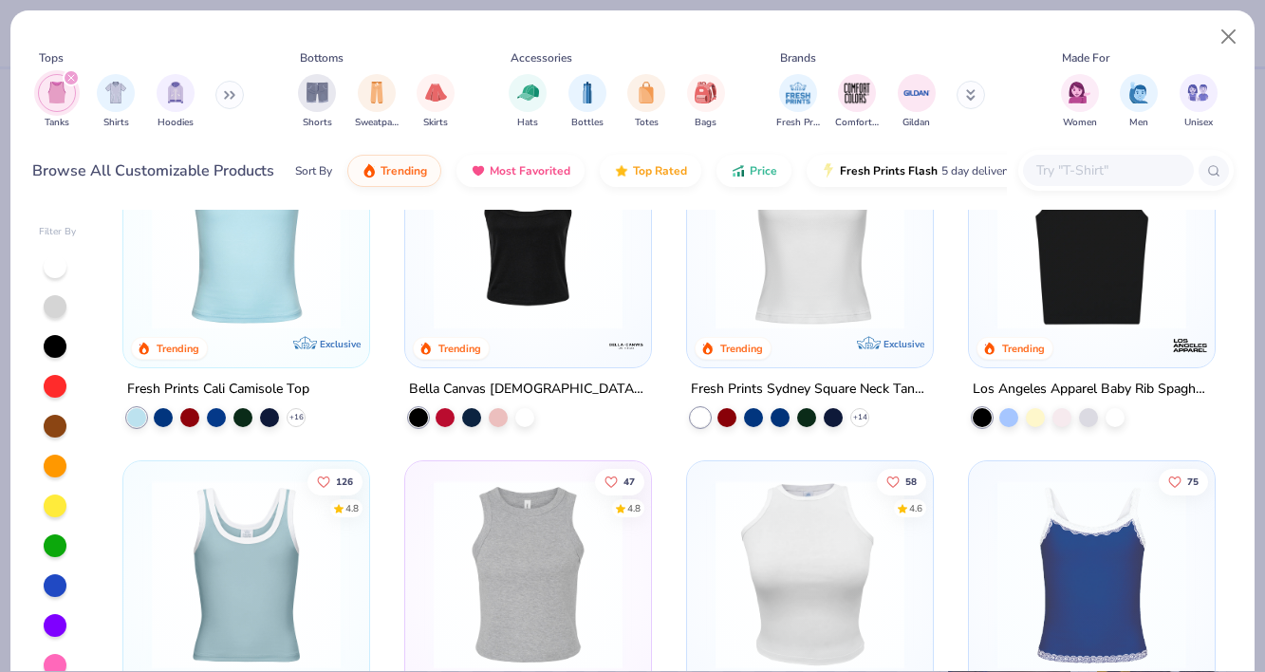
click at [1086, 173] on input "text" at bounding box center [1107, 170] width 146 height 22
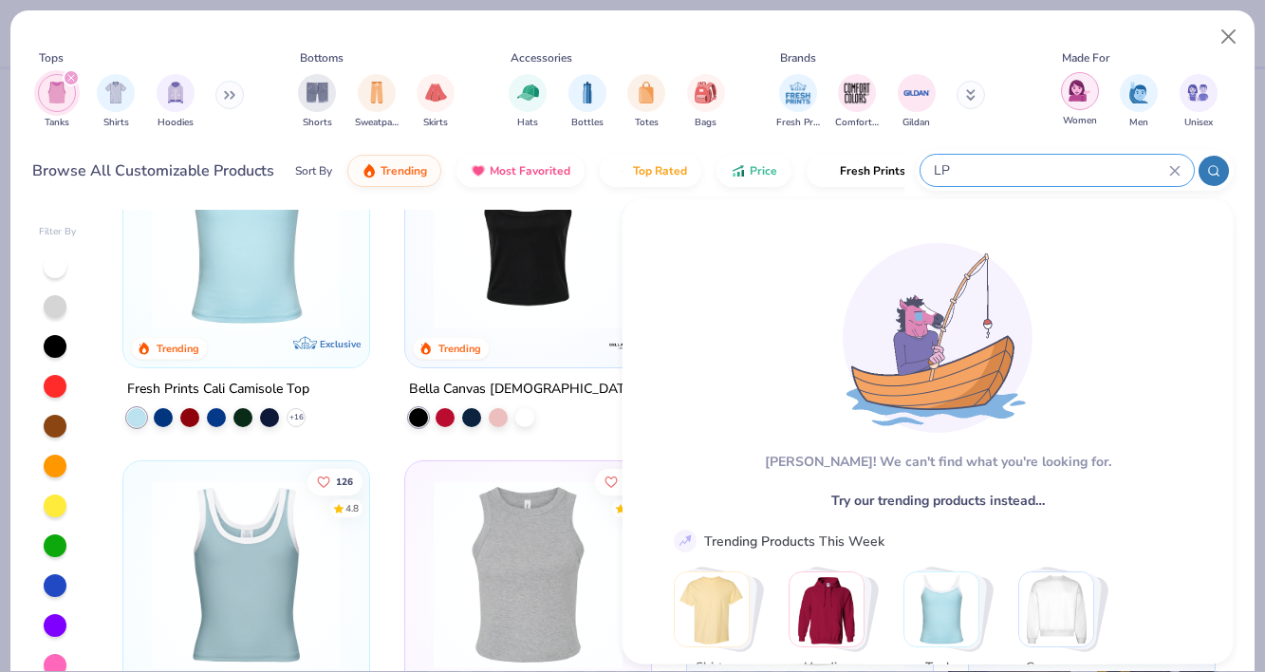
type input "L"
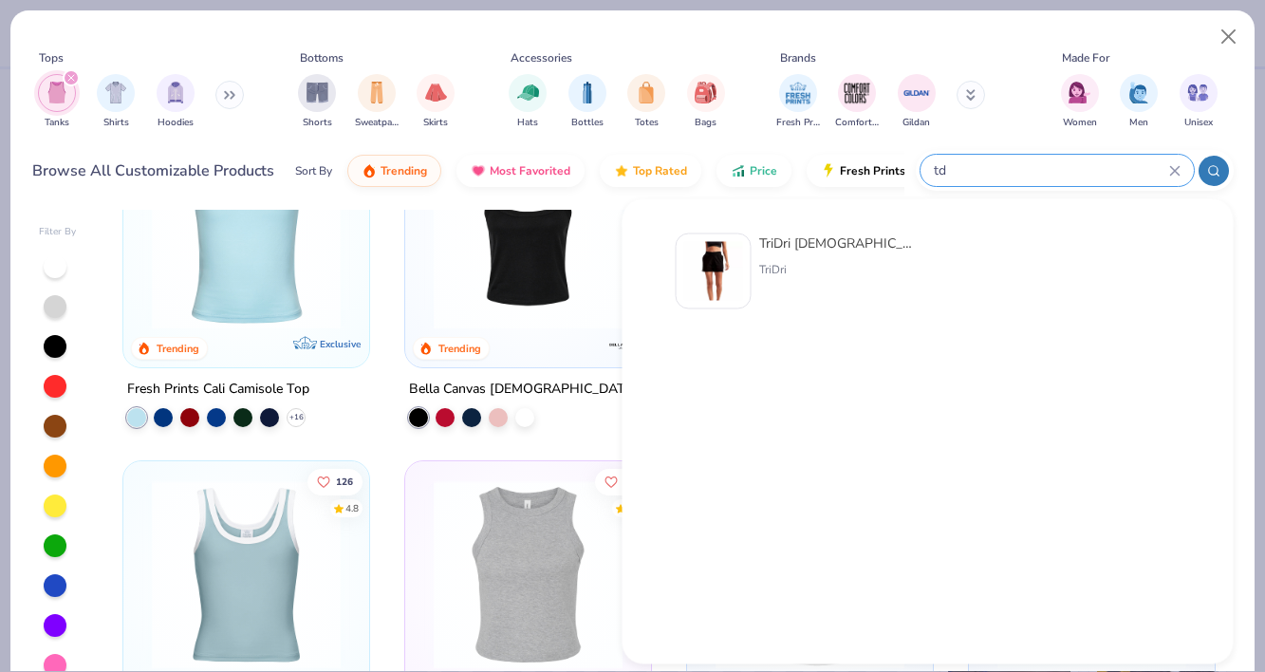
type input "t"
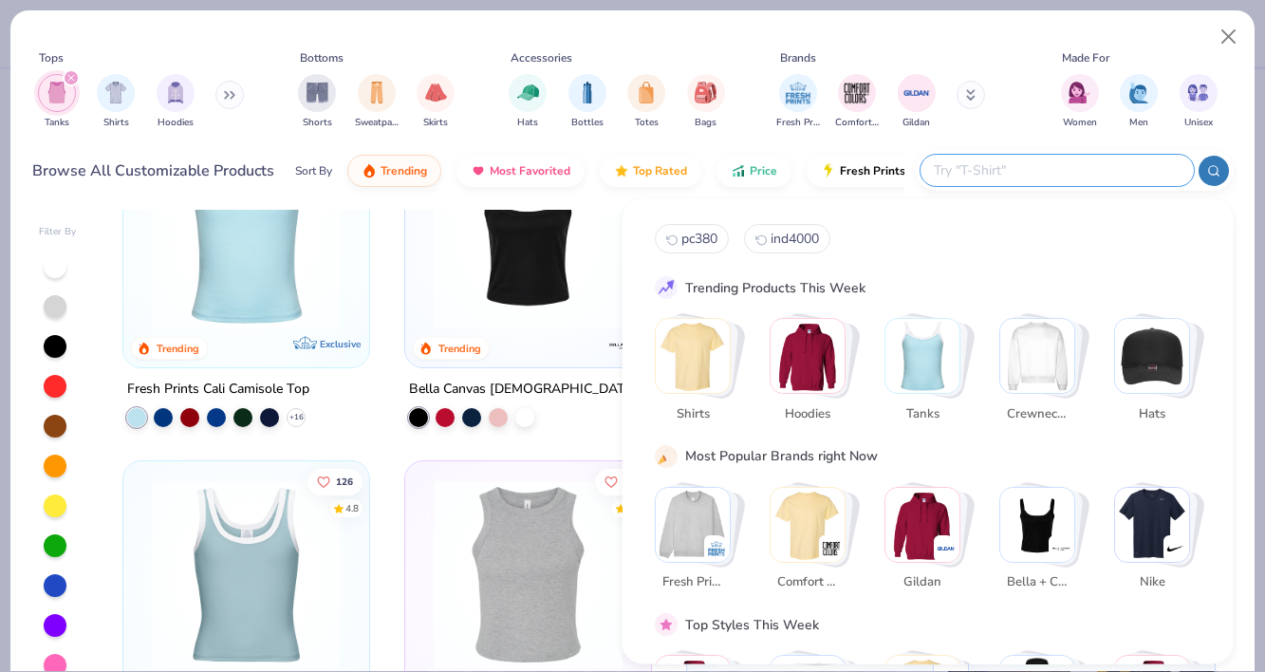
click at [935, 374] on img "Stack Card Button Tanks" at bounding box center [922, 356] width 74 height 74
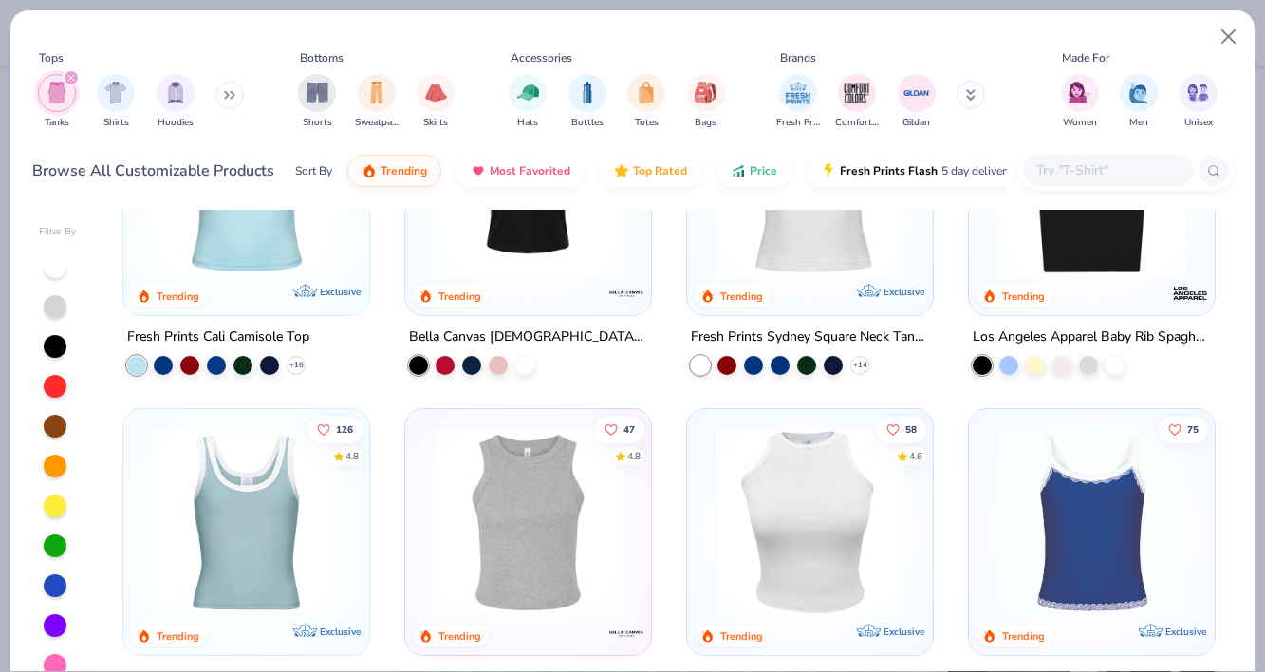
scroll to position [0, 0]
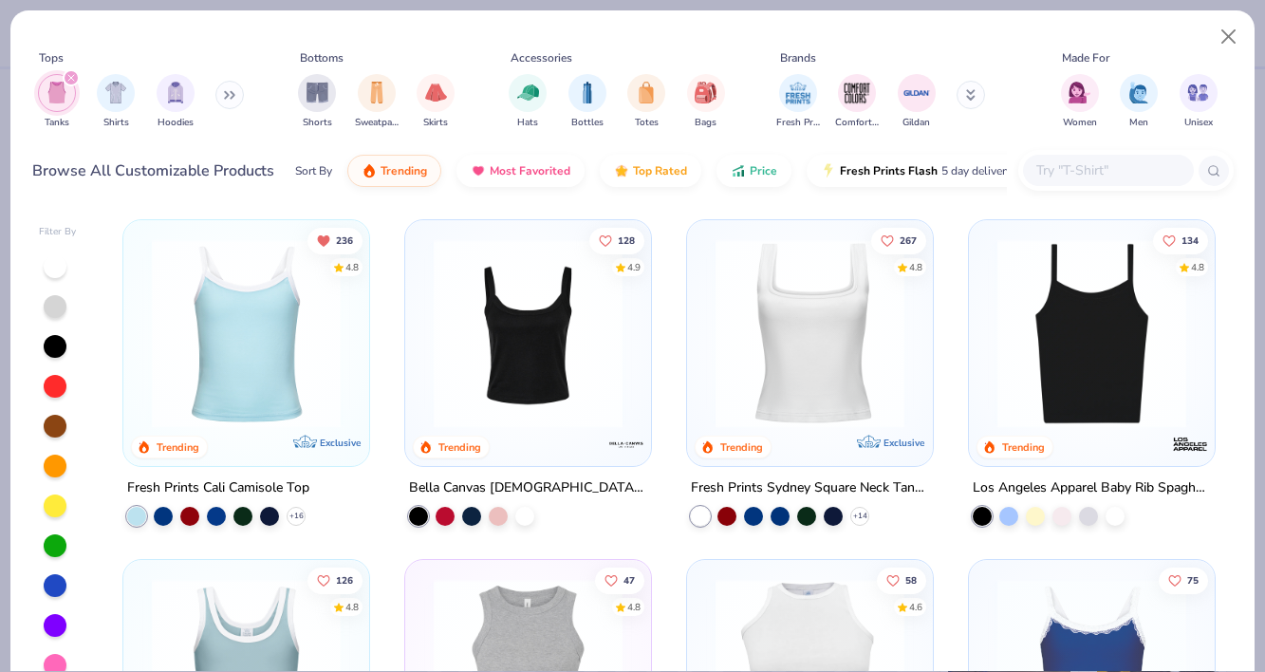
click at [223, 91] on button at bounding box center [229, 95] width 28 height 28
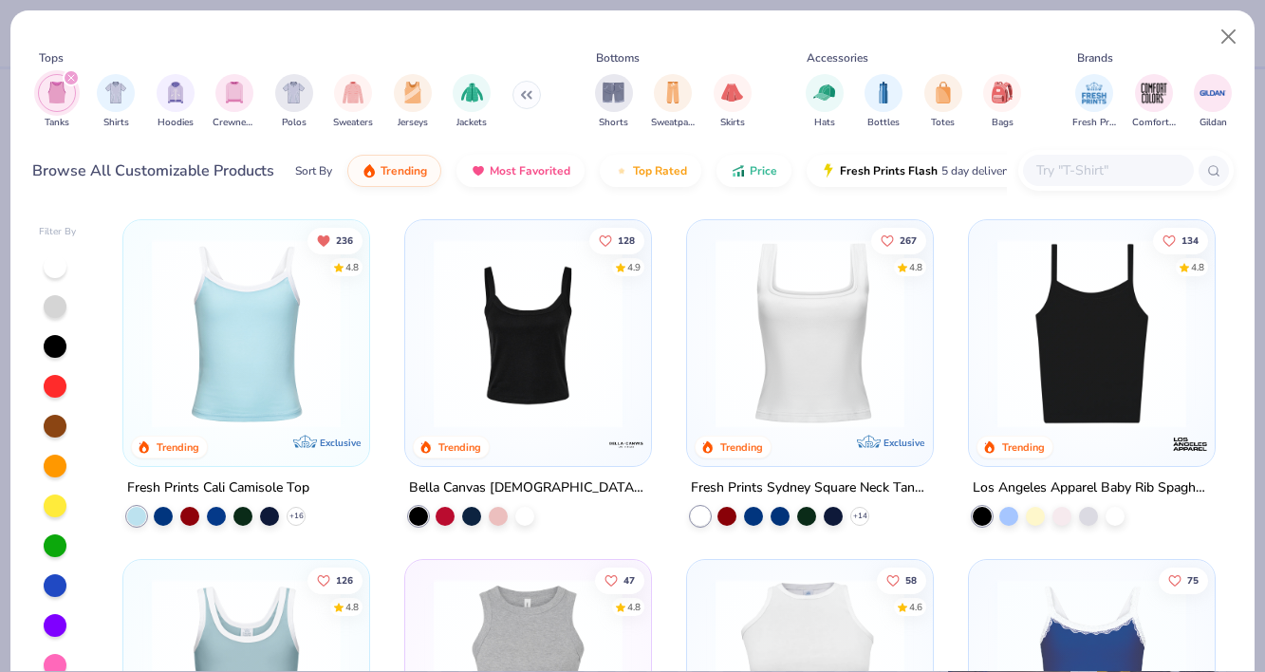
click at [61, 103] on img "filter for Tanks" at bounding box center [56, 93] width 21 height 22
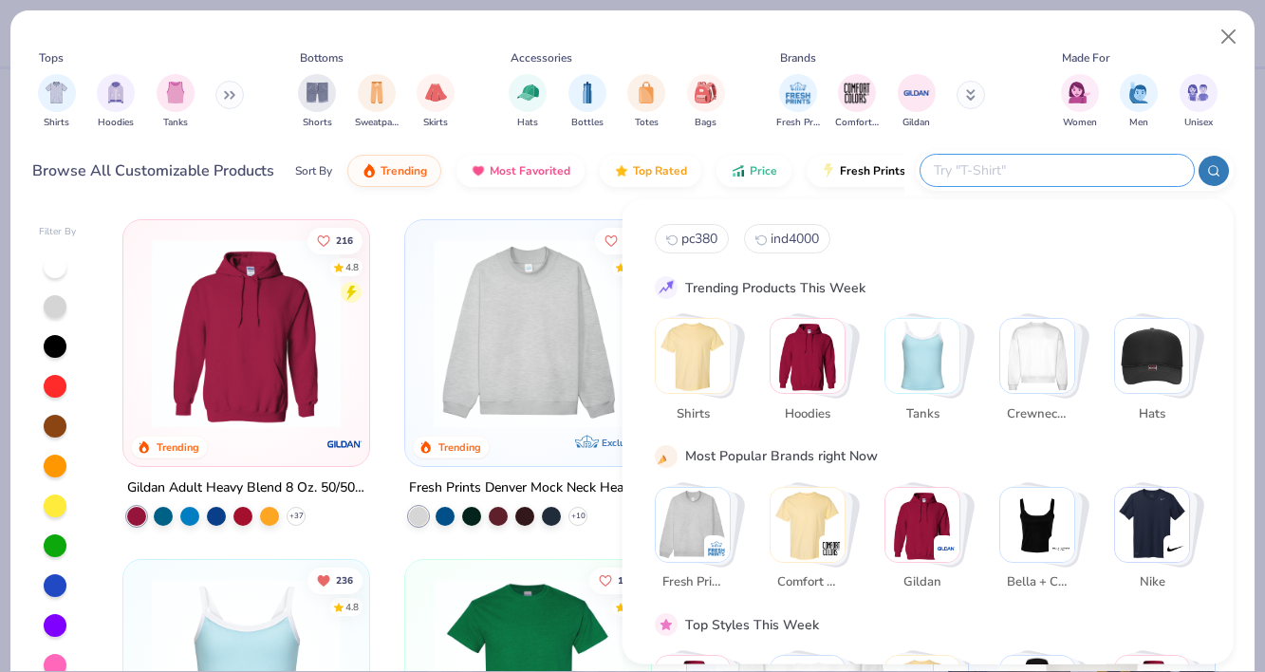
click at [1103, 164] on input "text" at bounding box center [1056, 170] width 249 height 22
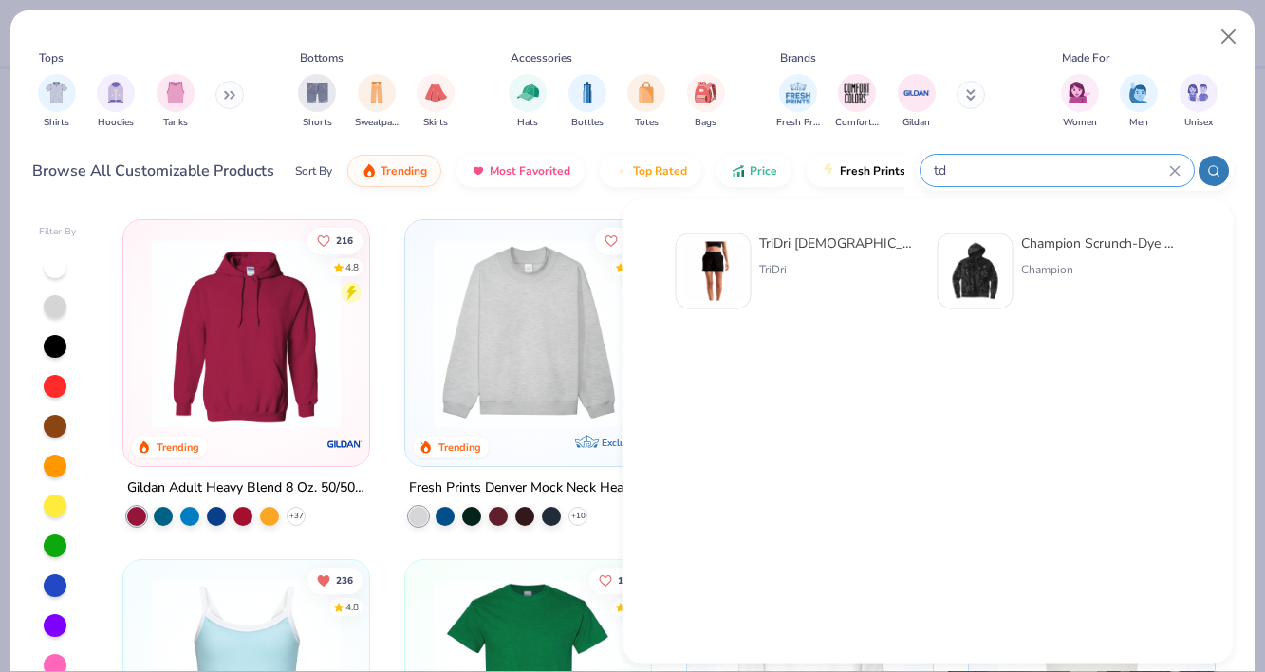
type input "t"
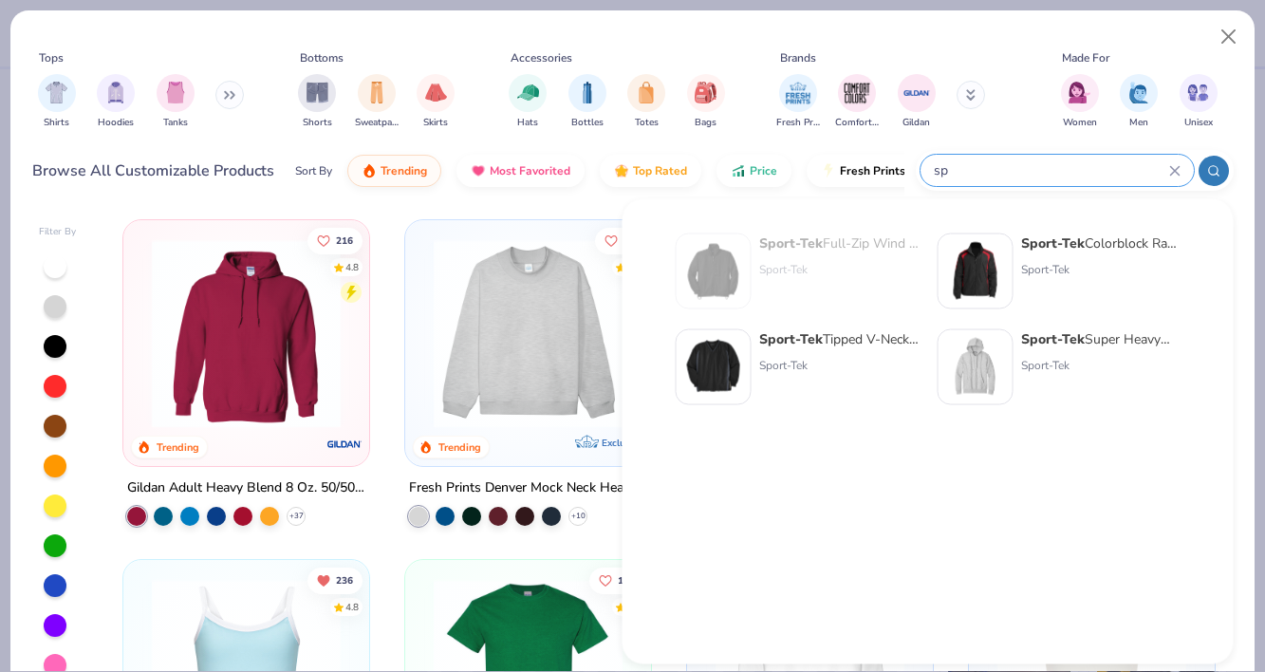
type input "s"
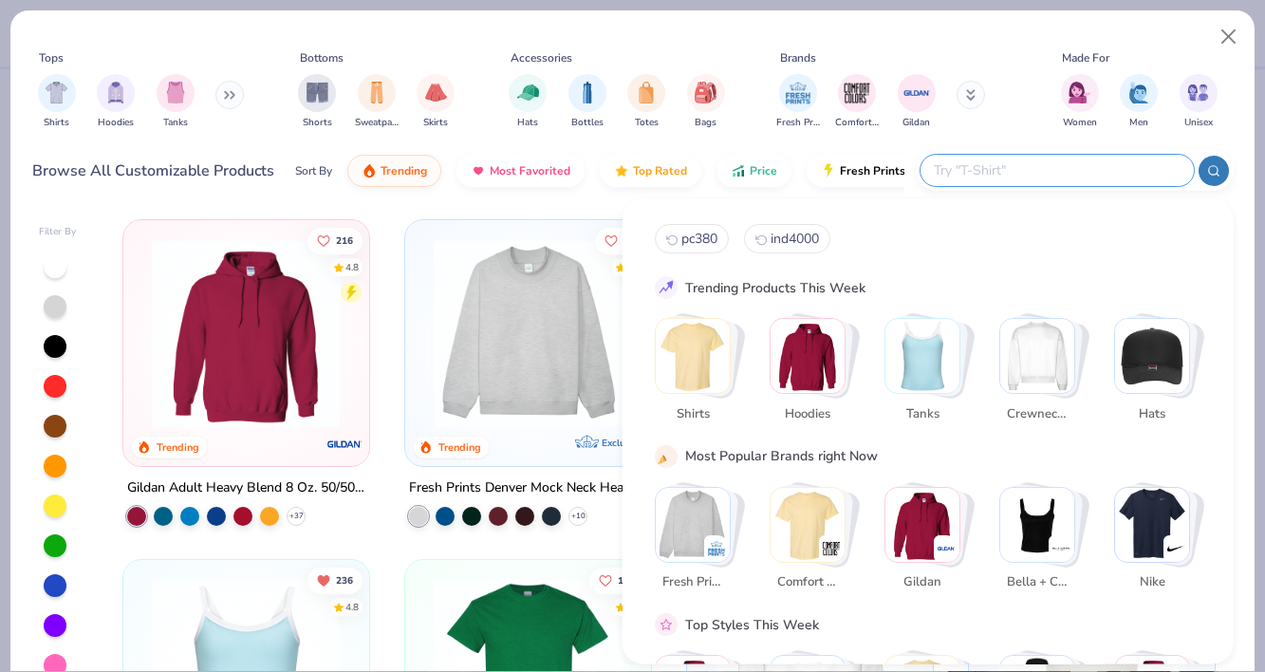
click at [159, 210] on div "216 4.8 Trending Gildan Adult Heavy Blend 8 Oz. 50/50 Hooded Sweatshirt + 37 80…" at bounding box center [669, 453] width 1128 height 487
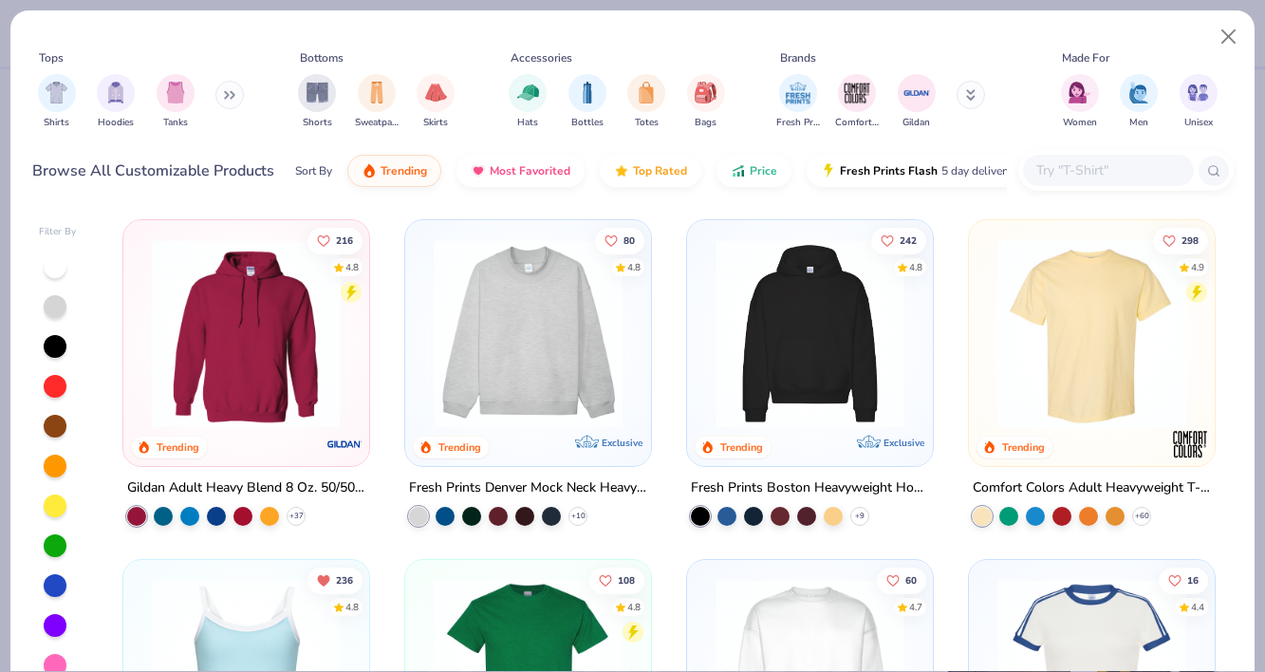
click at [972, 101] on icon at bounding box center [970, 94] width 9 height 11
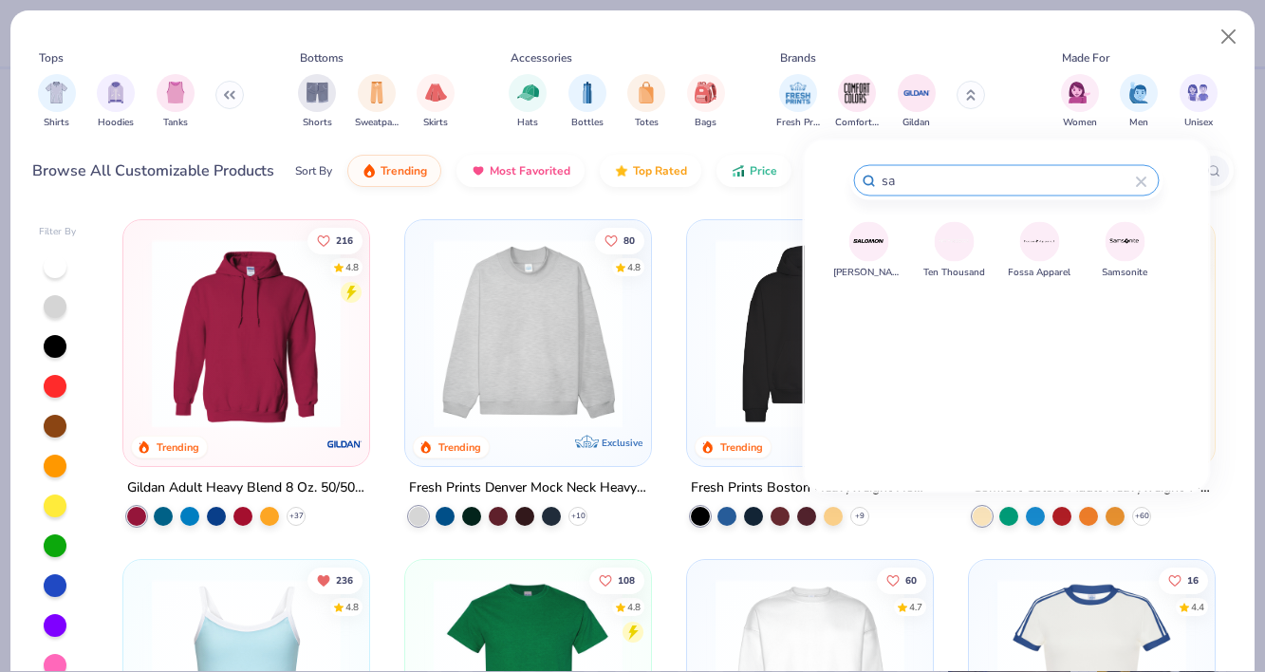
type input "s"
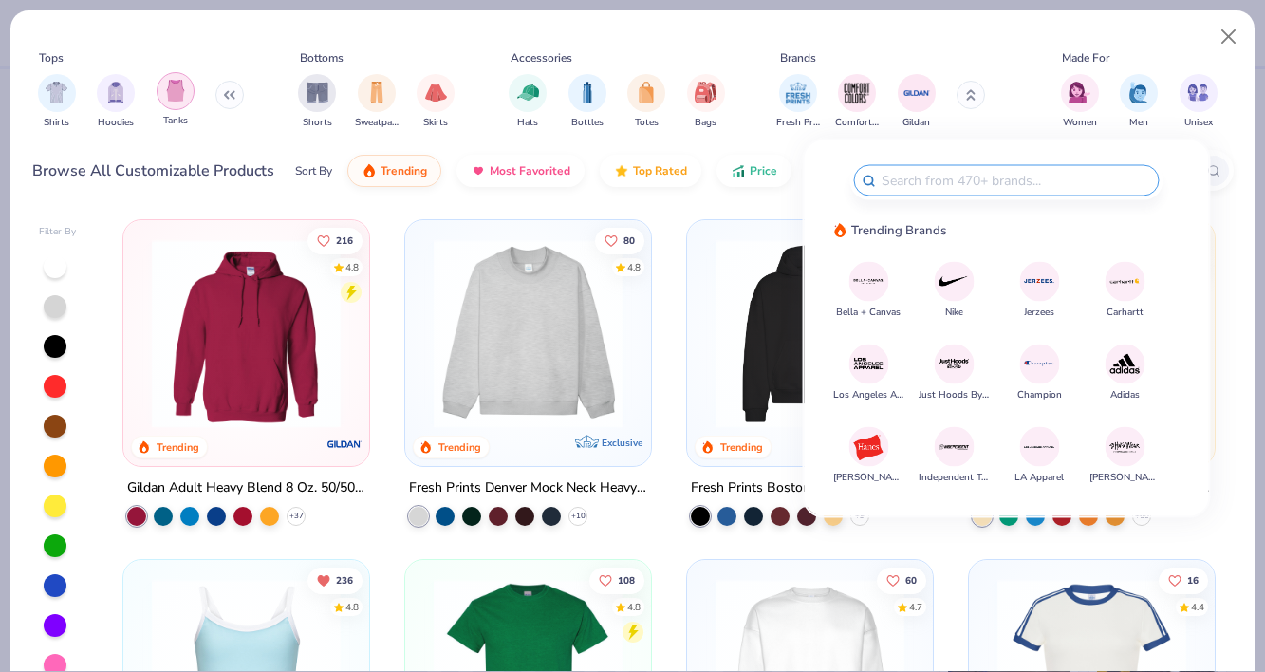
click at [173, 93] on img "filter for Tanks" at bounding box center [175, 91] width 21 height 22
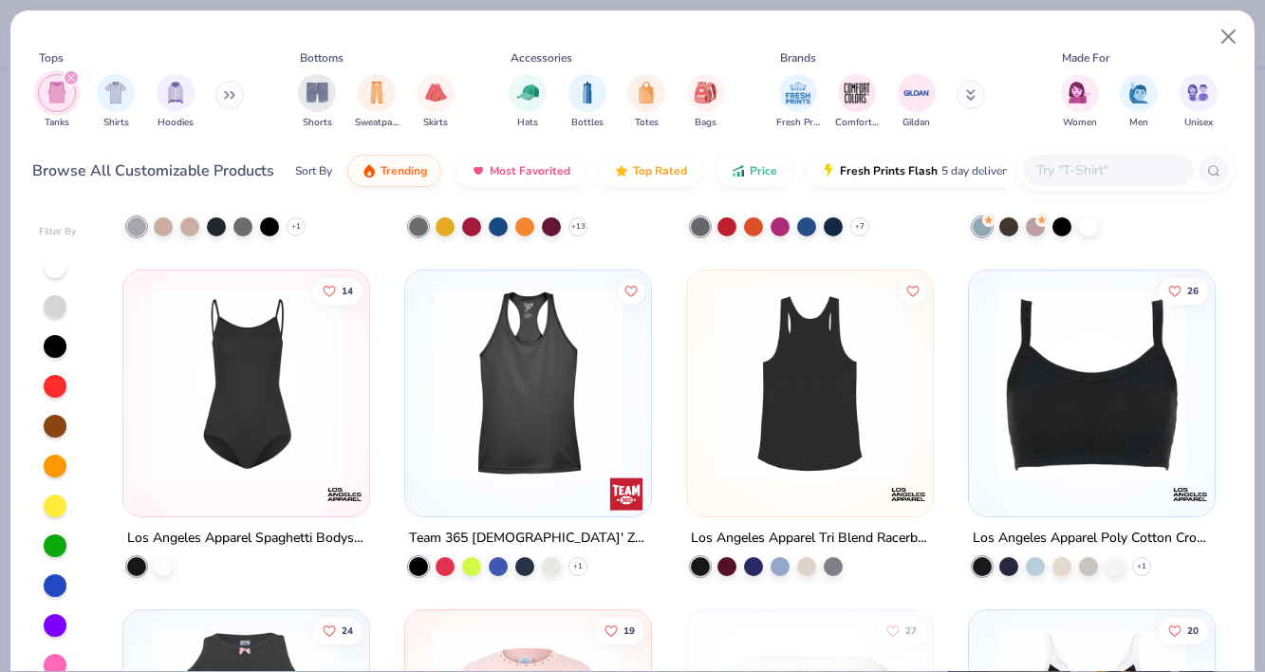
scroll to position [2666, 0]
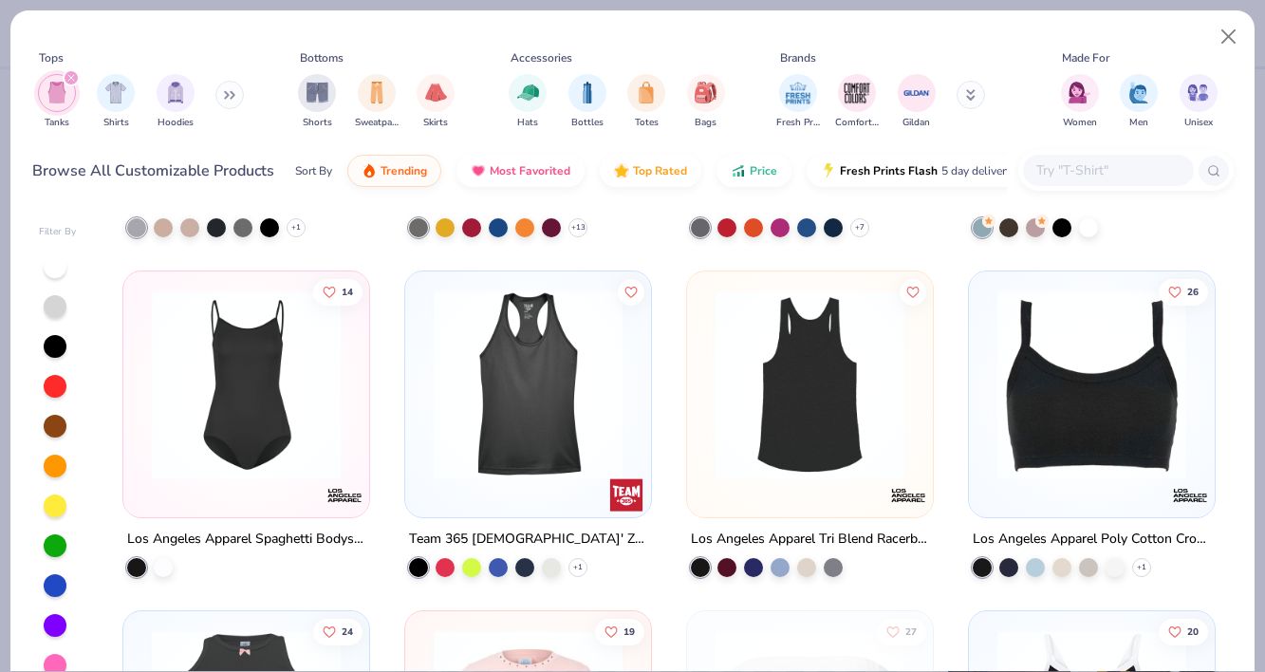
click at [424, 421] on img at bounding box center [320, 384] width 208 height 189
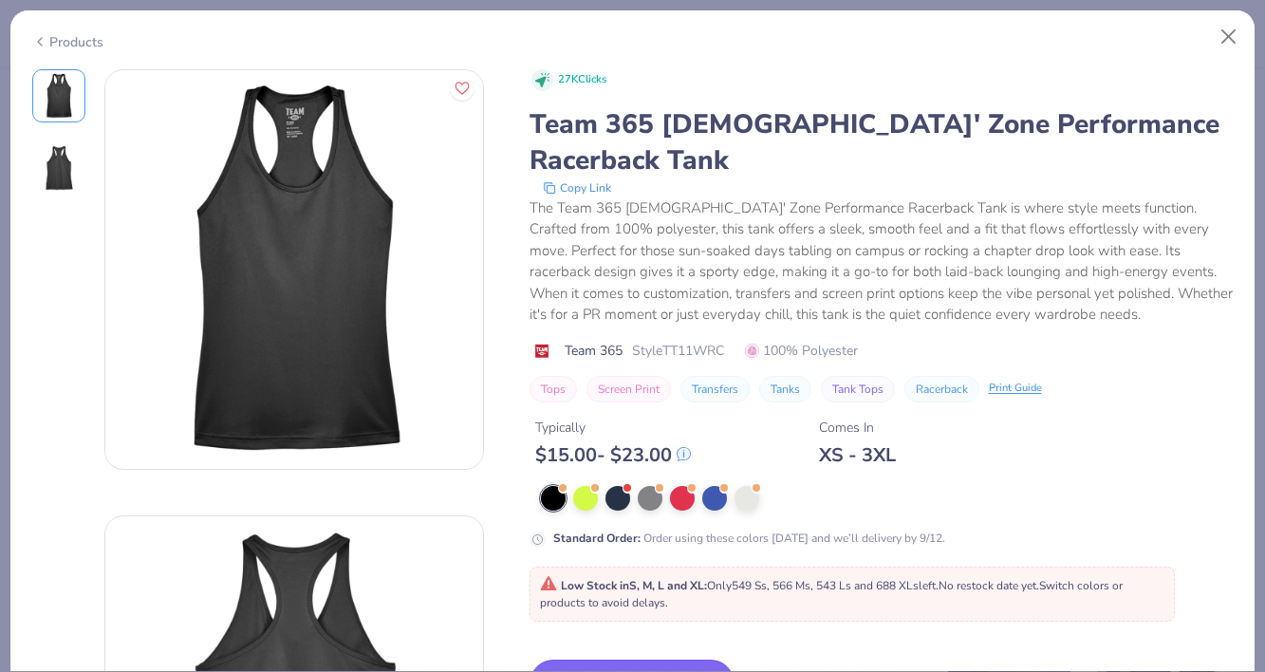
click at [680, 659] on button "Switch to This" at bounding box center [632, 682] width 206 height 47
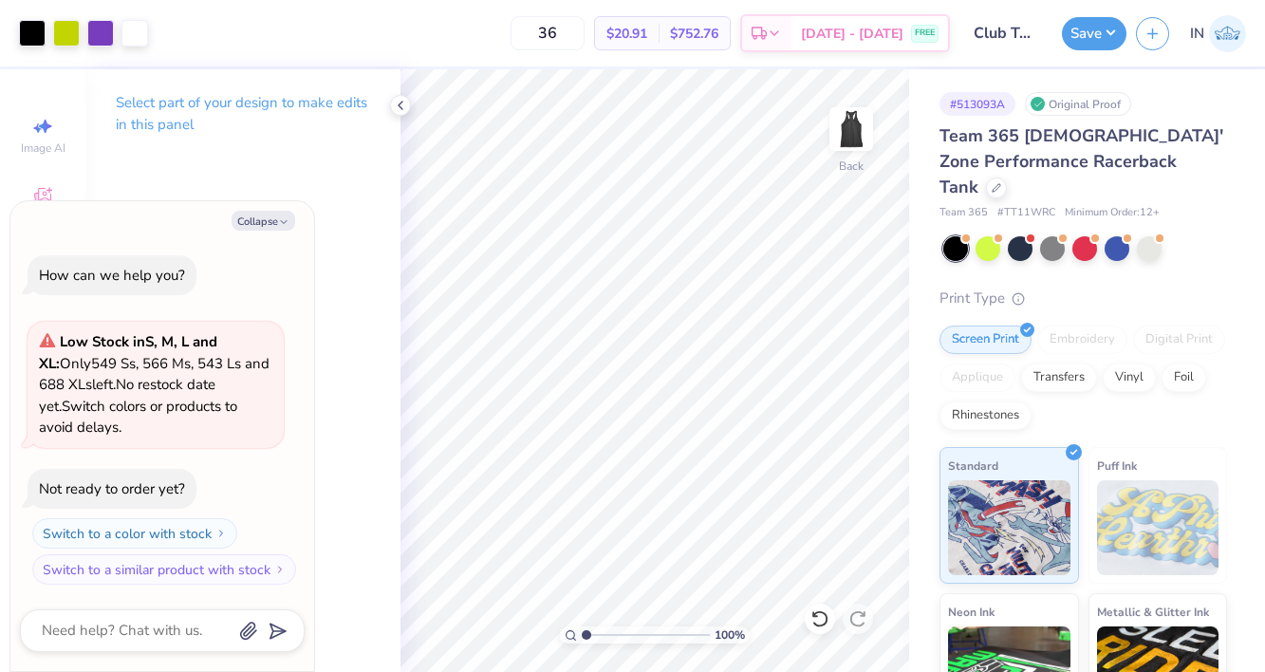
click at [1006, 36] on input "Club Tennis Shirt" at bounding box center [1005, 33] width 93 height 38
click at [1118, 33] on button "Save" at bounding box center [1094, 30] width 65 height 33
type textarea "x"
click at [1145, 36] on icon "button" at bounding box center [1152, 31] width 16 height 16
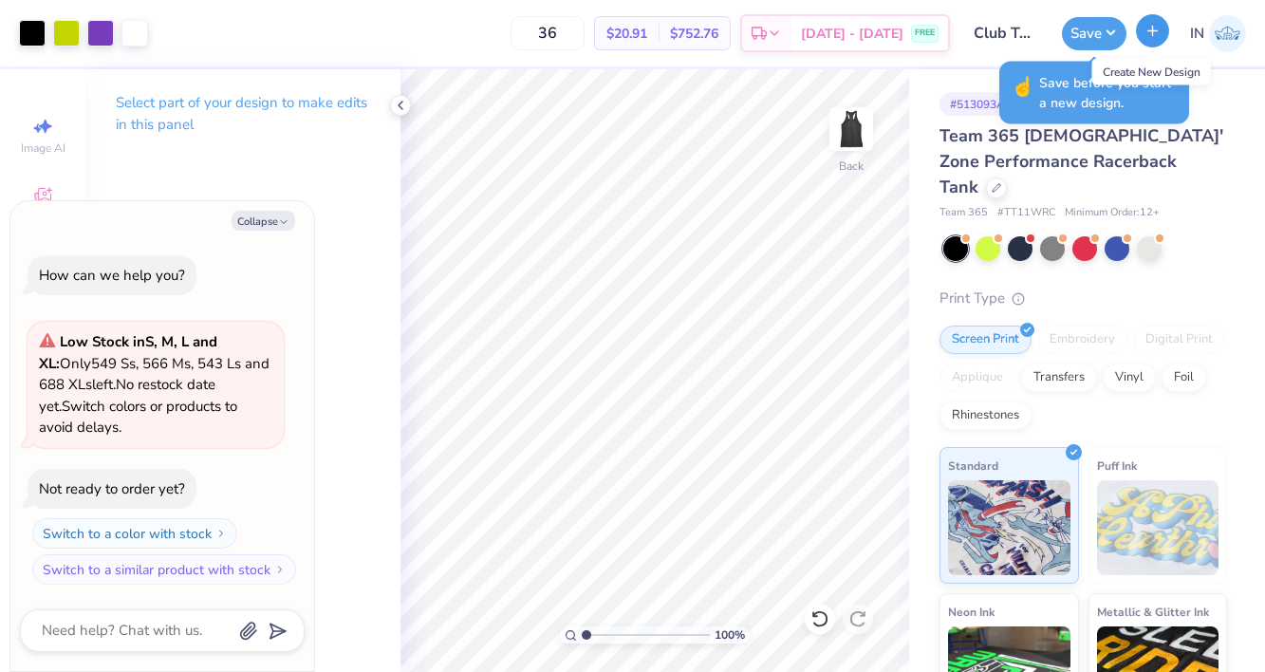
click at [1157, 27] on icon "button" at bounding box center [1152, 31] width 16 height 16
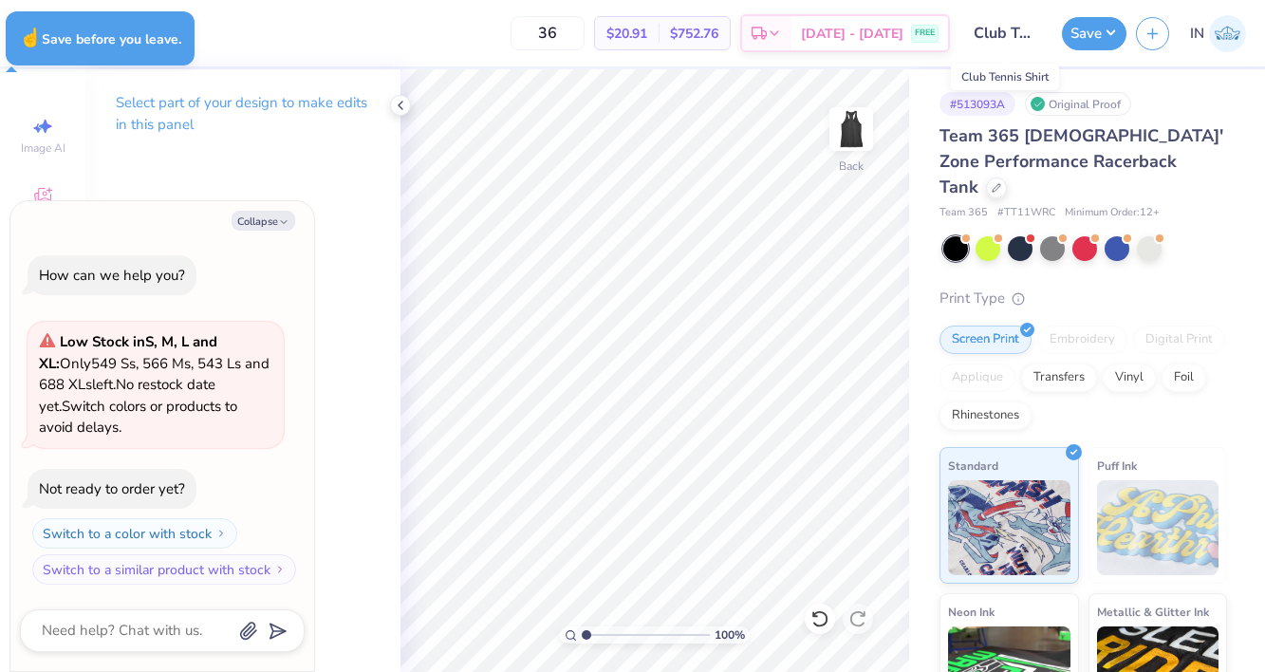
type textarea "x"
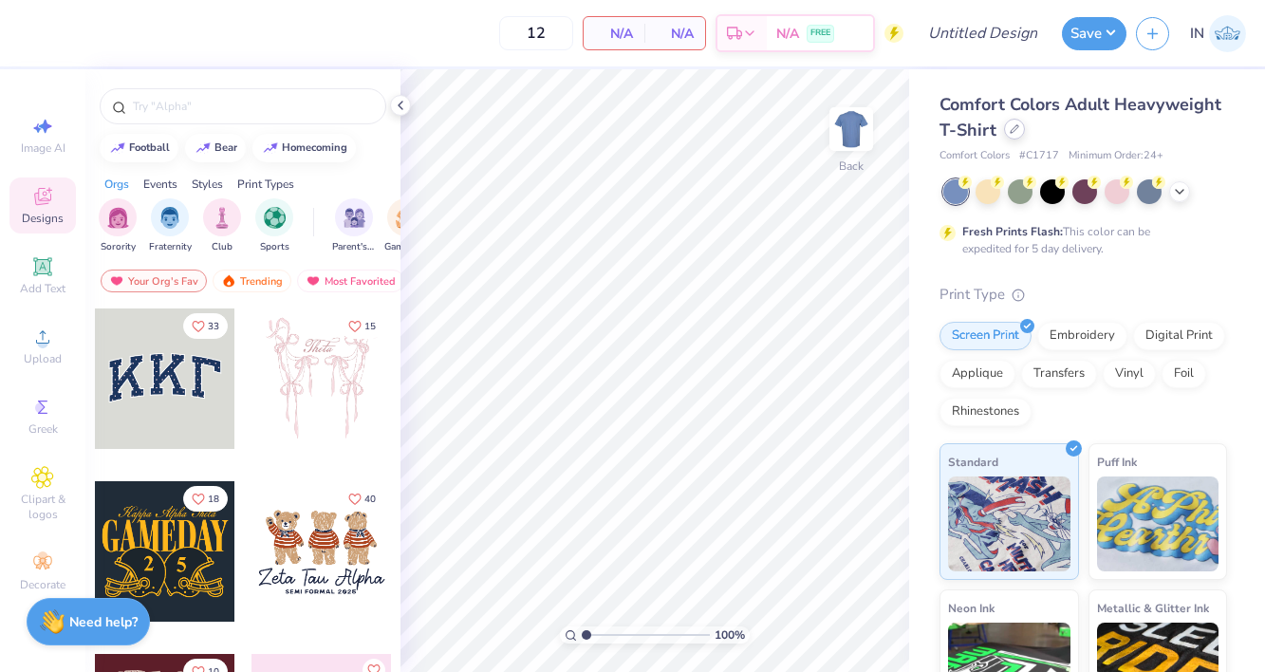
click at [1010, 129] on icon at bounding box center [1014, 129] width 8 height 8
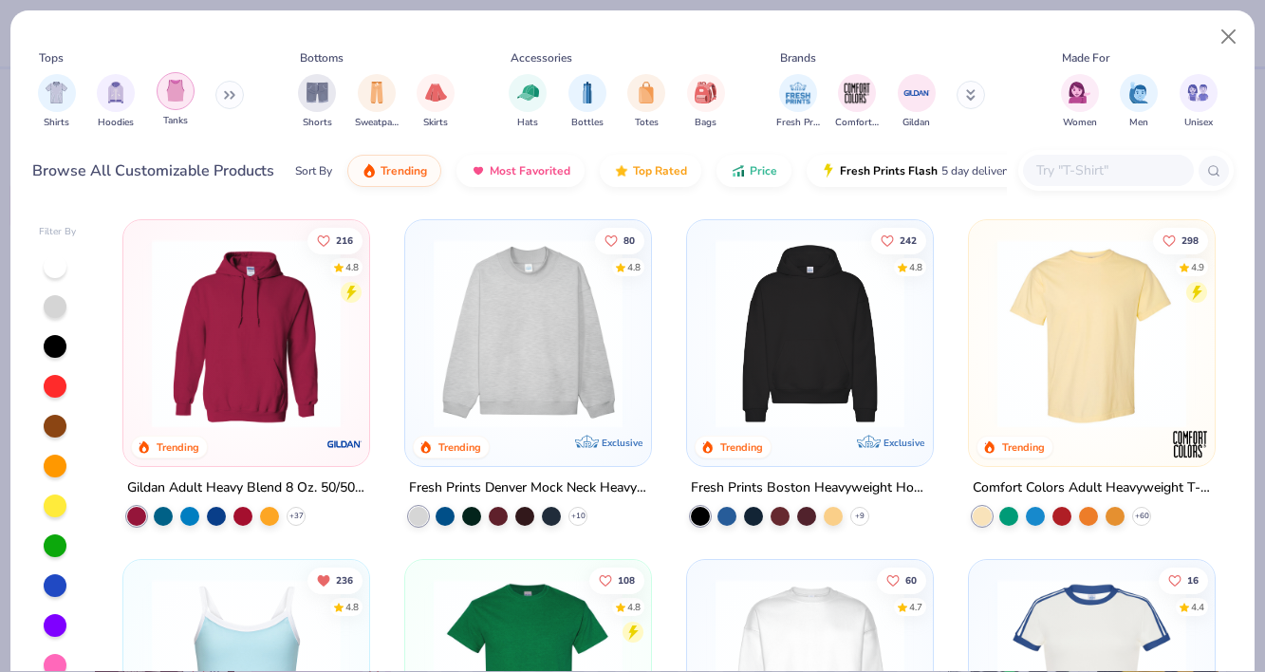
click at [185, 98] on div "filter for Tanks" at bounding box center [176, 91] width 38 height 38
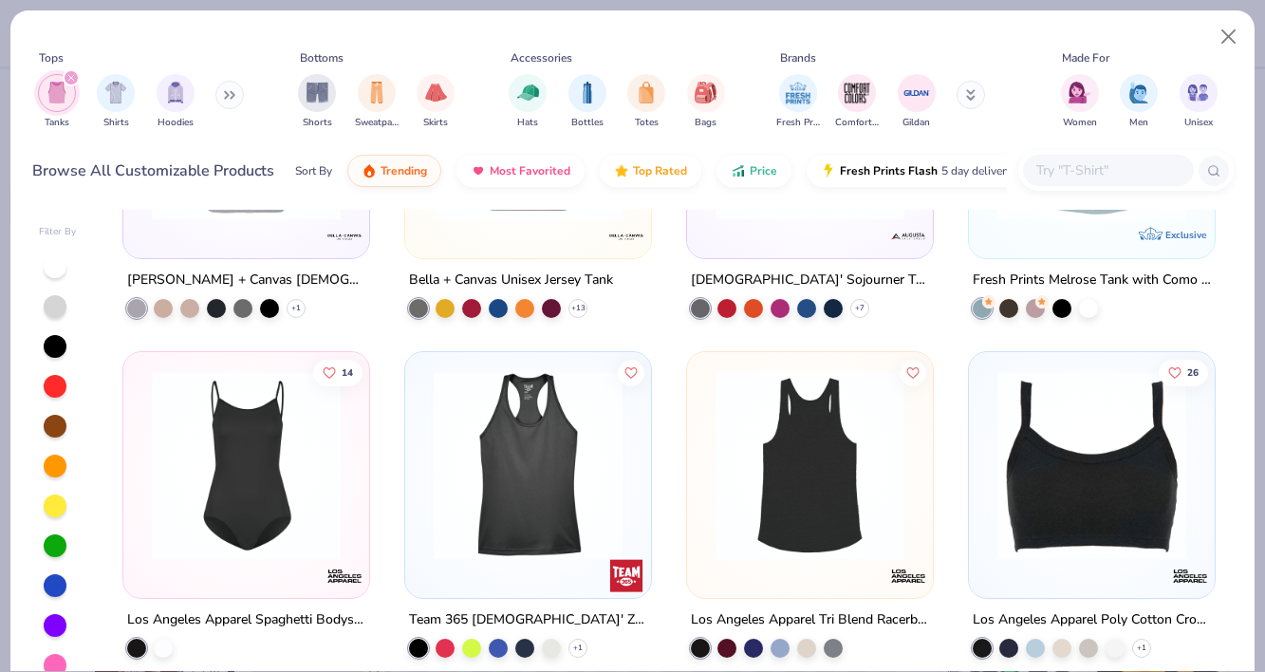
scroll to position [2555, 0]
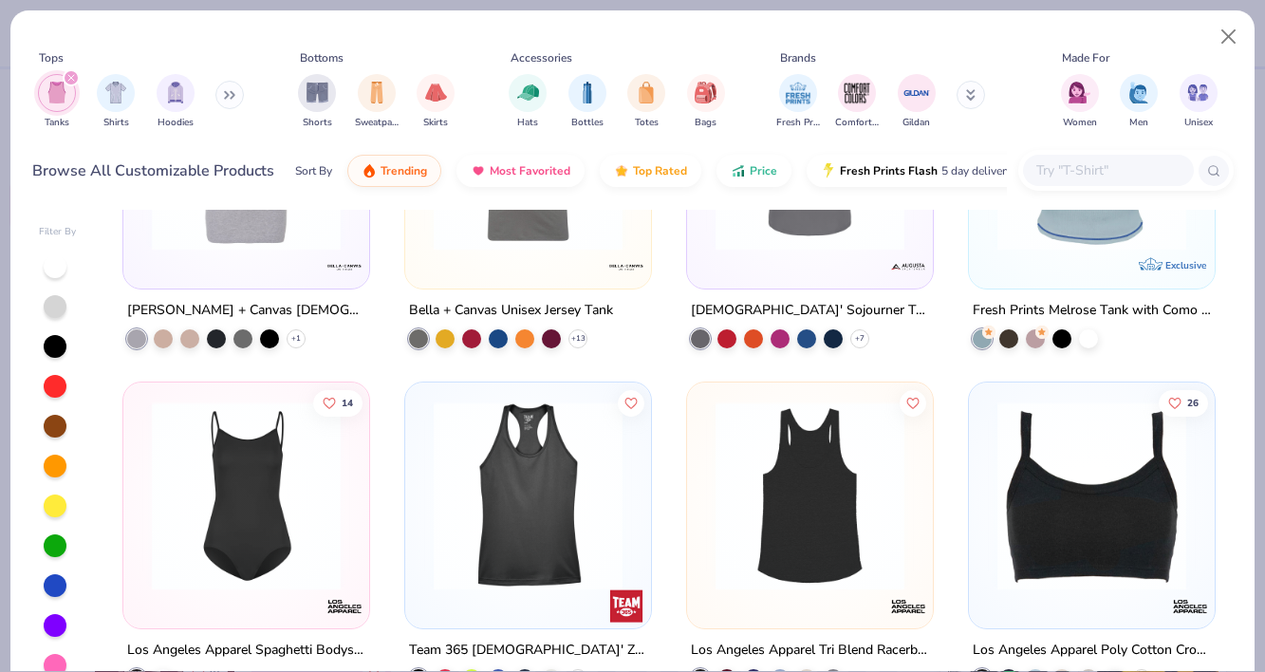
click at [558, 485] on img at bounding box center [528, 495] width 208 height 189
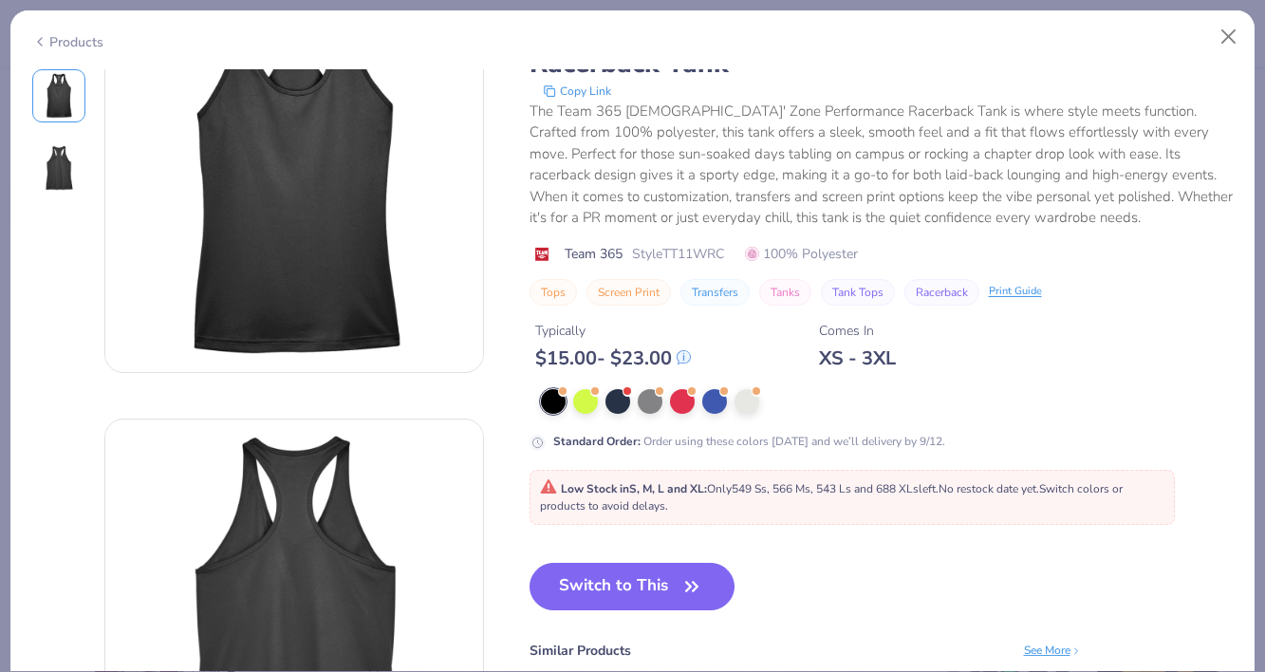
scroll to position [98, 0]
click at [683, 572] on icon "button" at bounding box center [691, 585] width 27 height 27
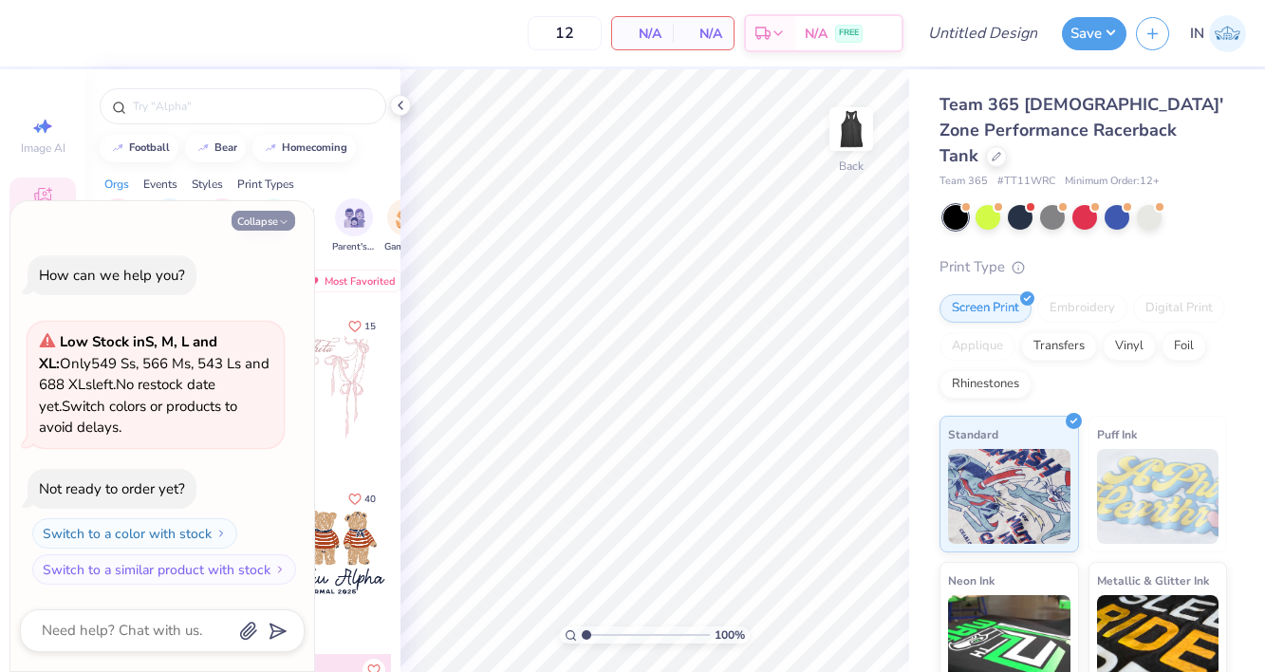
click at [280, 226] on icon "button" at bounding box center [283, 221] width 11 height 11
type textarea "x"
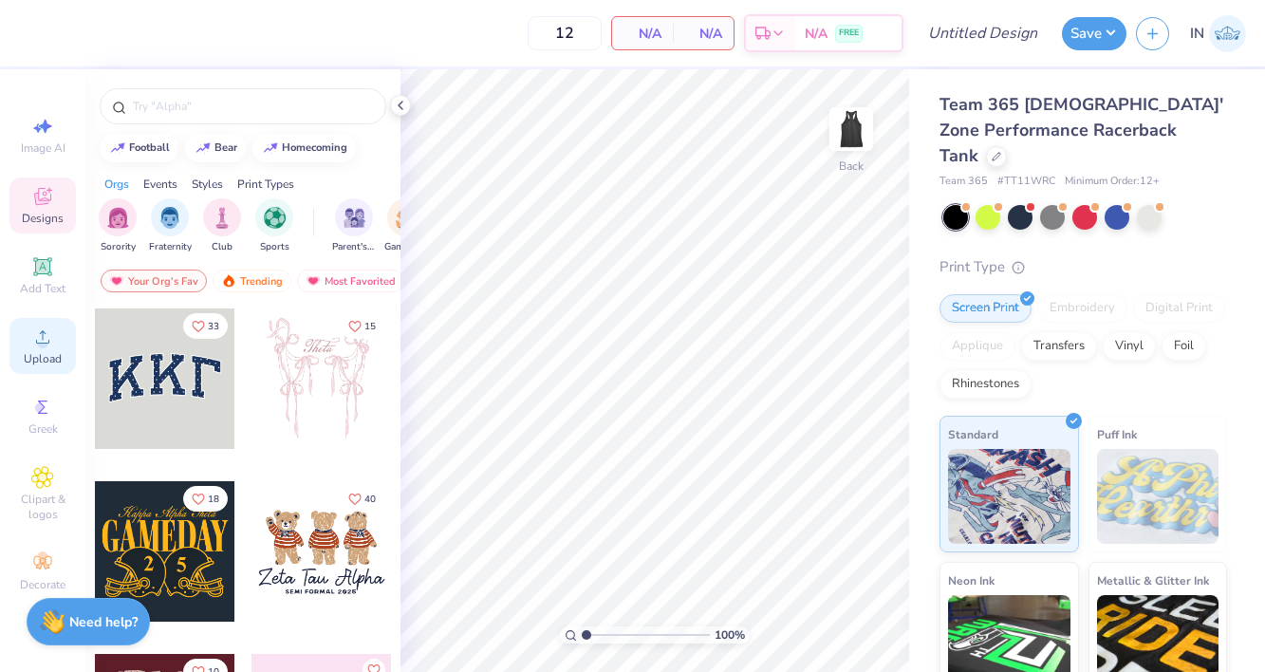
click at [46, 343] on circle at bounding box center [42, 343] width 10 height 10
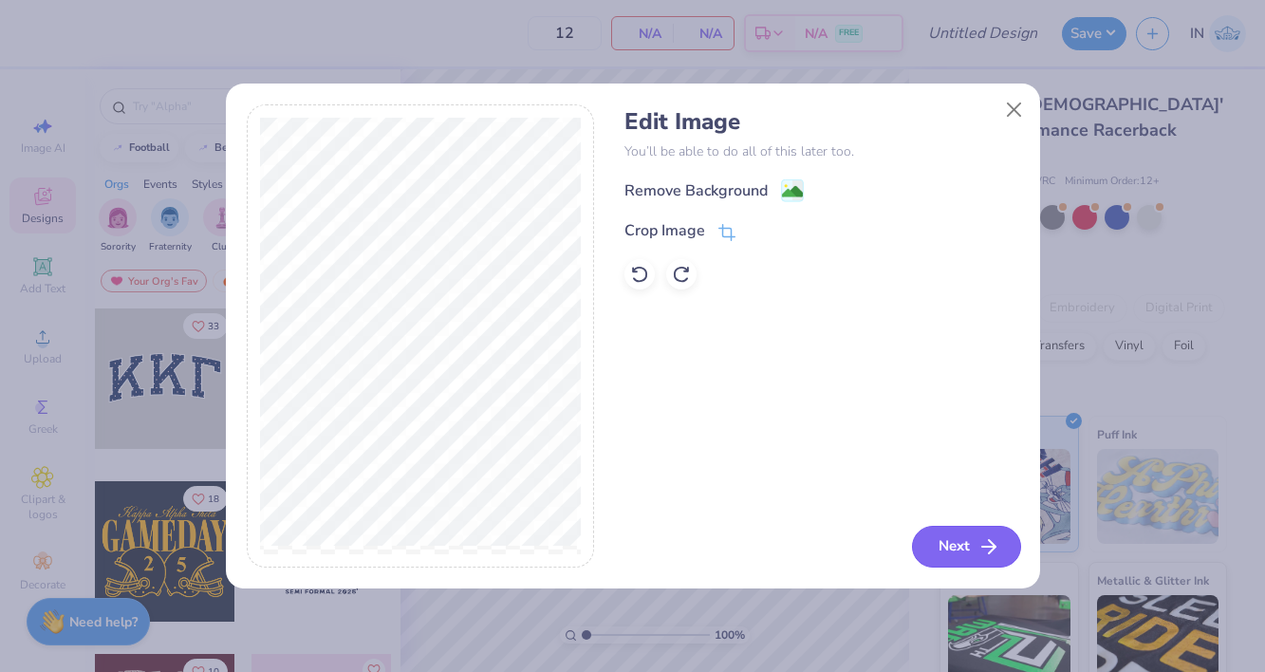
click at [977, 550] on icon "button" at bounding box center [988, 546] width 23 height 23
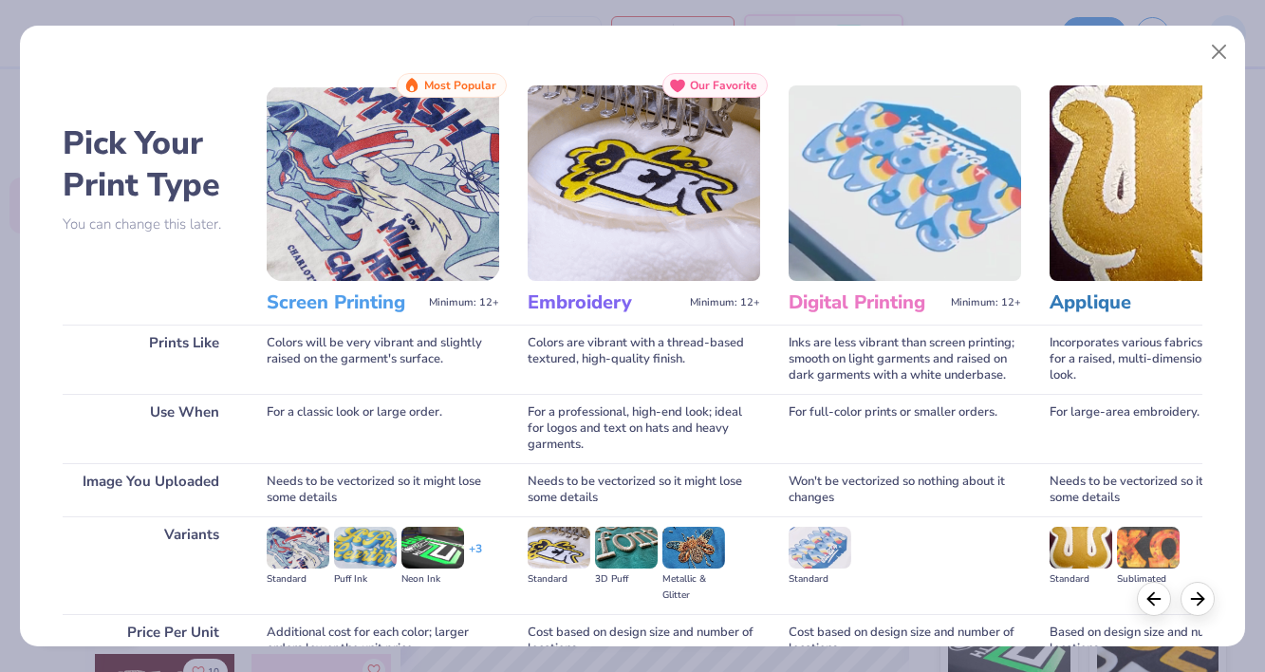
scroll to position [179, 0]
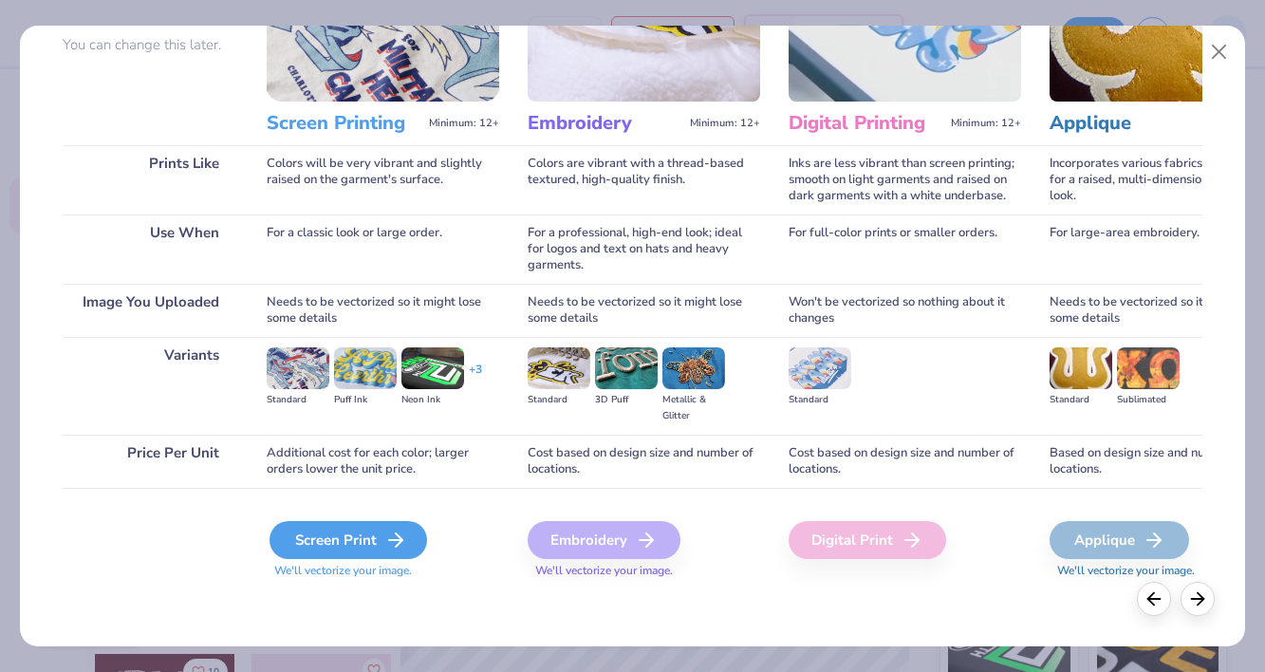
click at [372, 552] on div "Screen Print" at bounding box center [347, 540] width 157 height 38
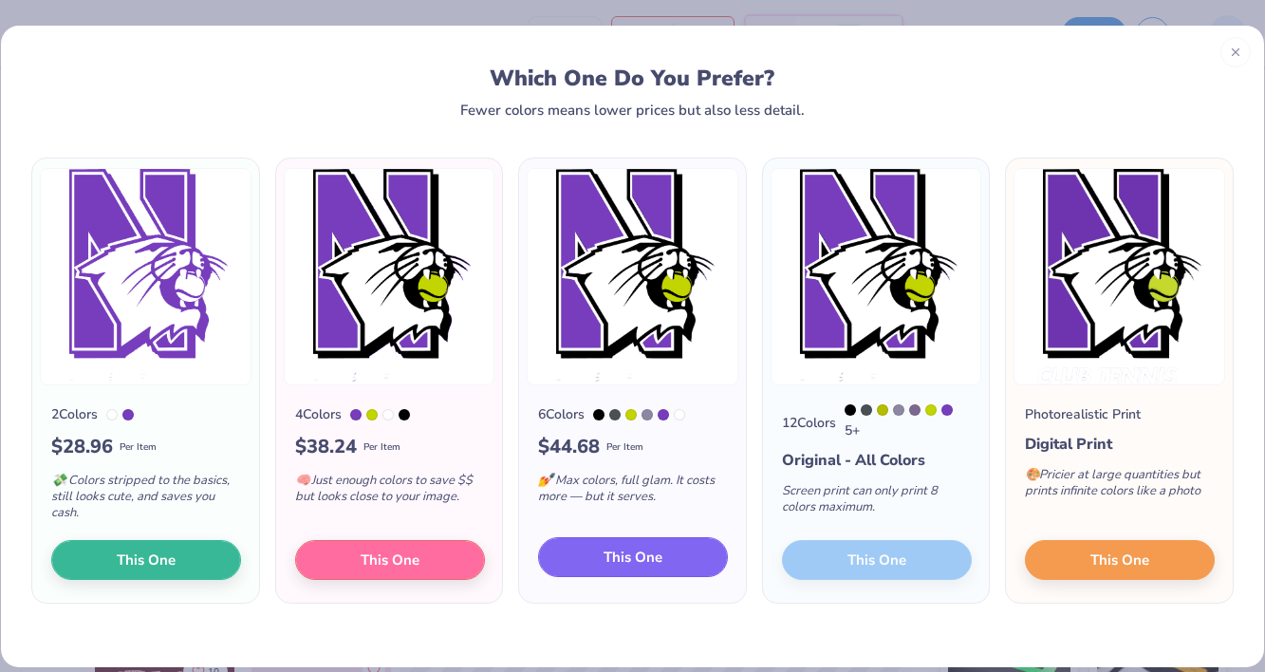
click at [652, 562] on span "This One" at bounding box center [632, 557] width 59 height 22
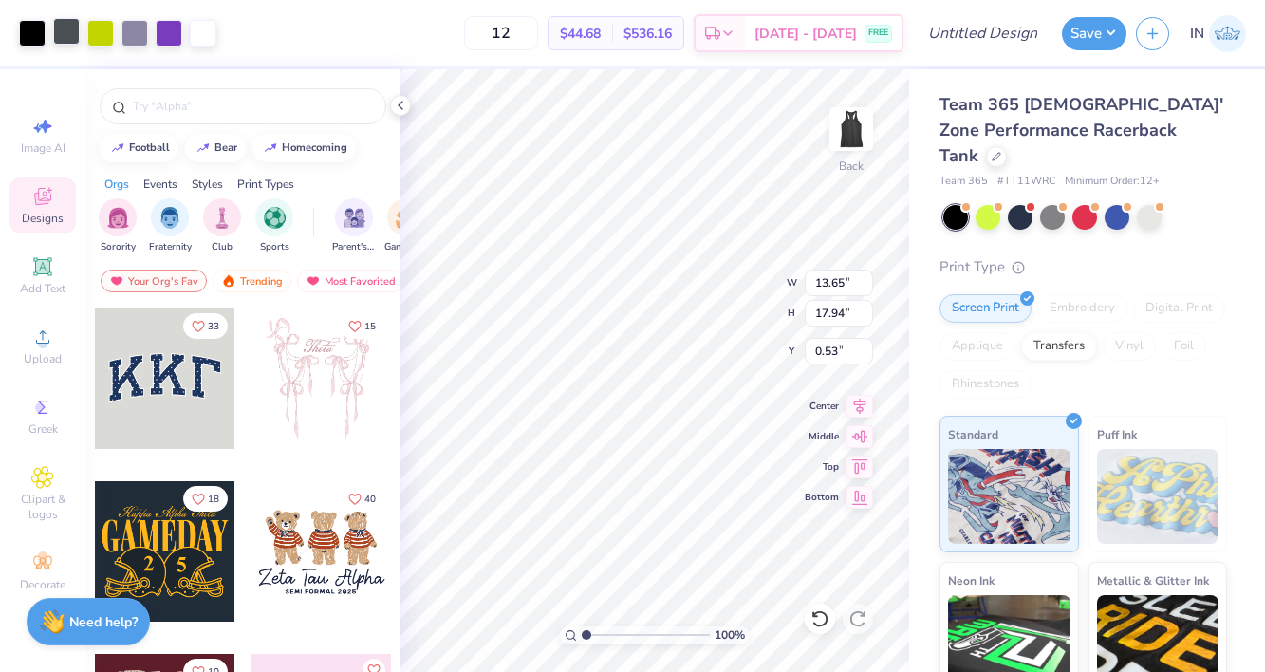
click at [65, 42] on div at bounding box center [66, 31] width 27 height 27
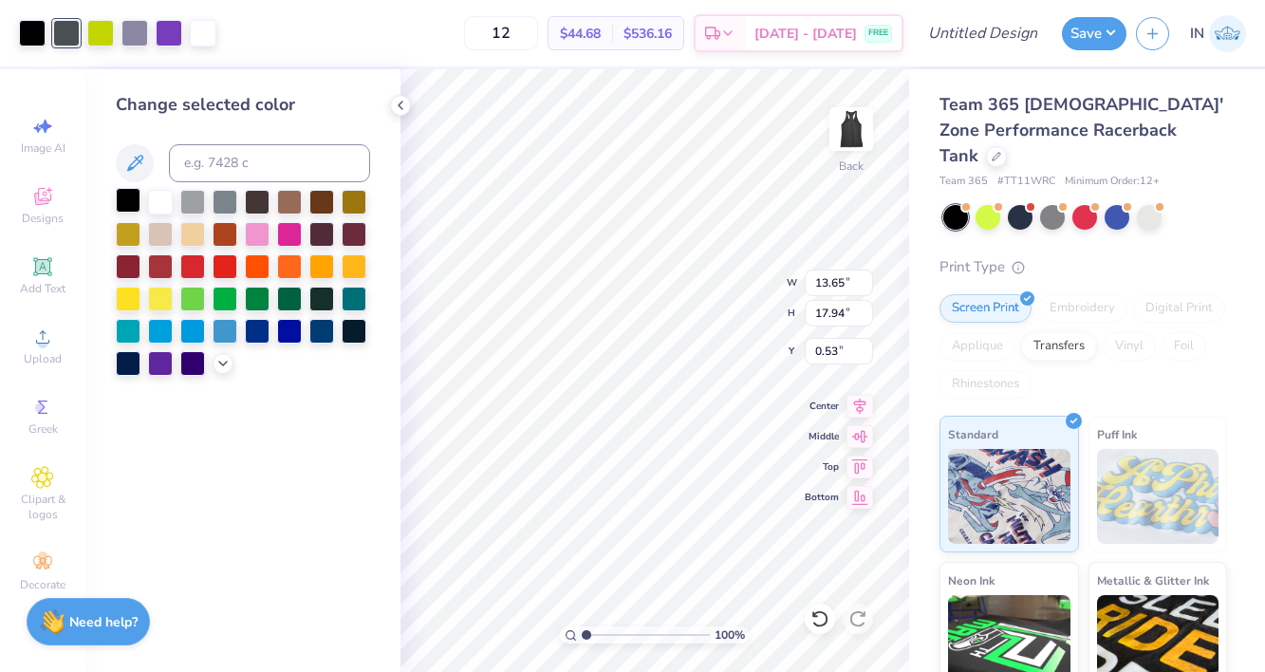
click at [116, 206] on div at bounding box center [128, 200] width 25 height 25
click at [100, 29] on div at bounding box center [100, 31] width 27 height 27
click at [124, 202] on div at bounding box center [128, 200] width 25 height 25
type input "6.61"
type input "8.69"
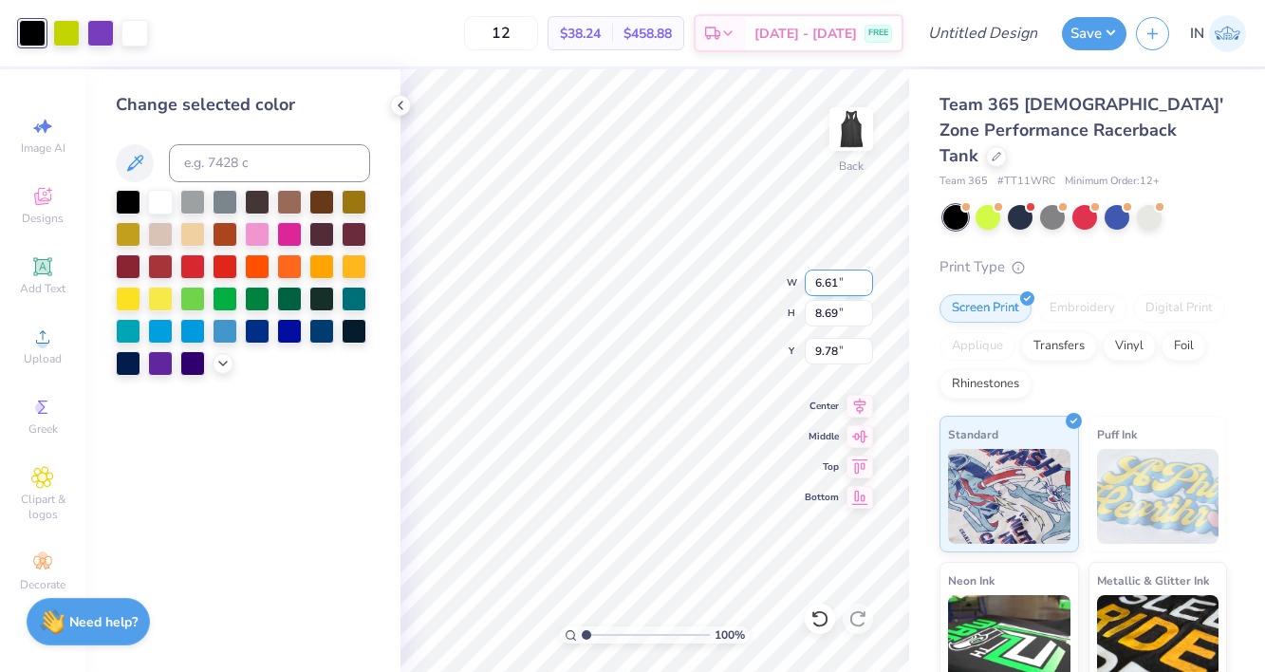
type input "0.50"
type input "5.45"
type input "7.16"
type input "0.50"
click at [1003, 44] on input "Design Title" at bounding box center [1005, 33] width 93 height 38
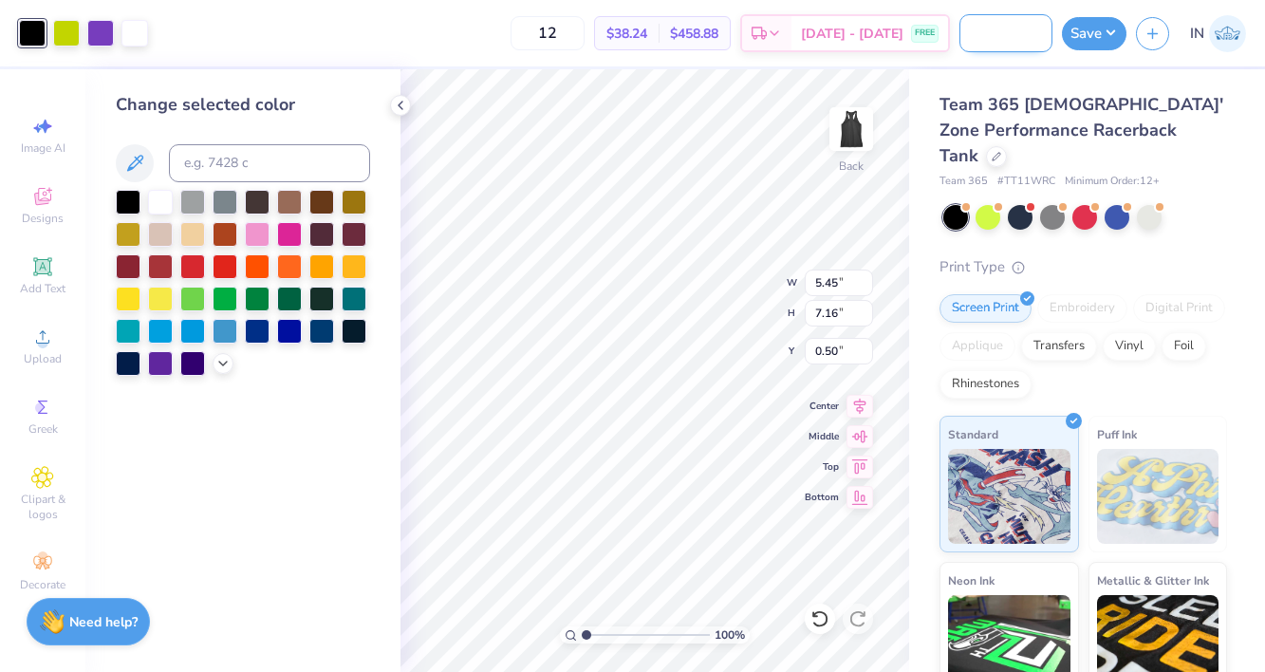
scroll to position [0, 87]
type input "Club Tennis Tank Top"
click at [1106, 34] on button "Save" at bounding box center [1094, 30] width 65 height 33
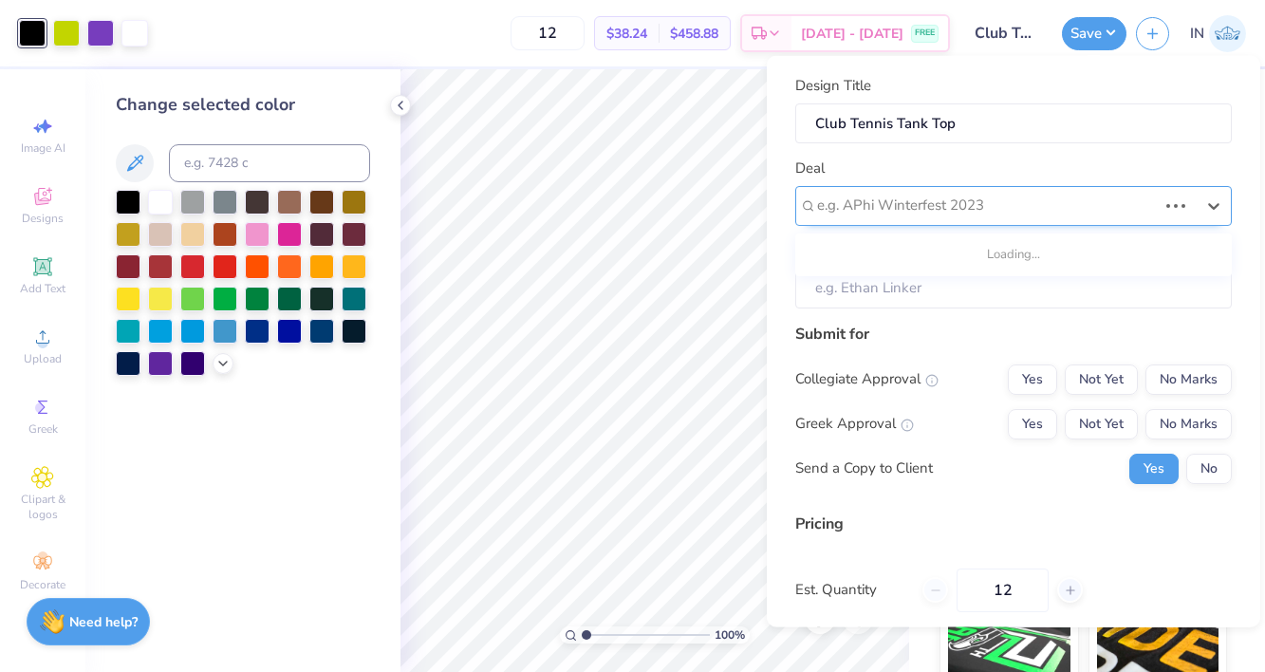
click at [1036, 210] on div at bounding box center [987, 206] width 340 height 26
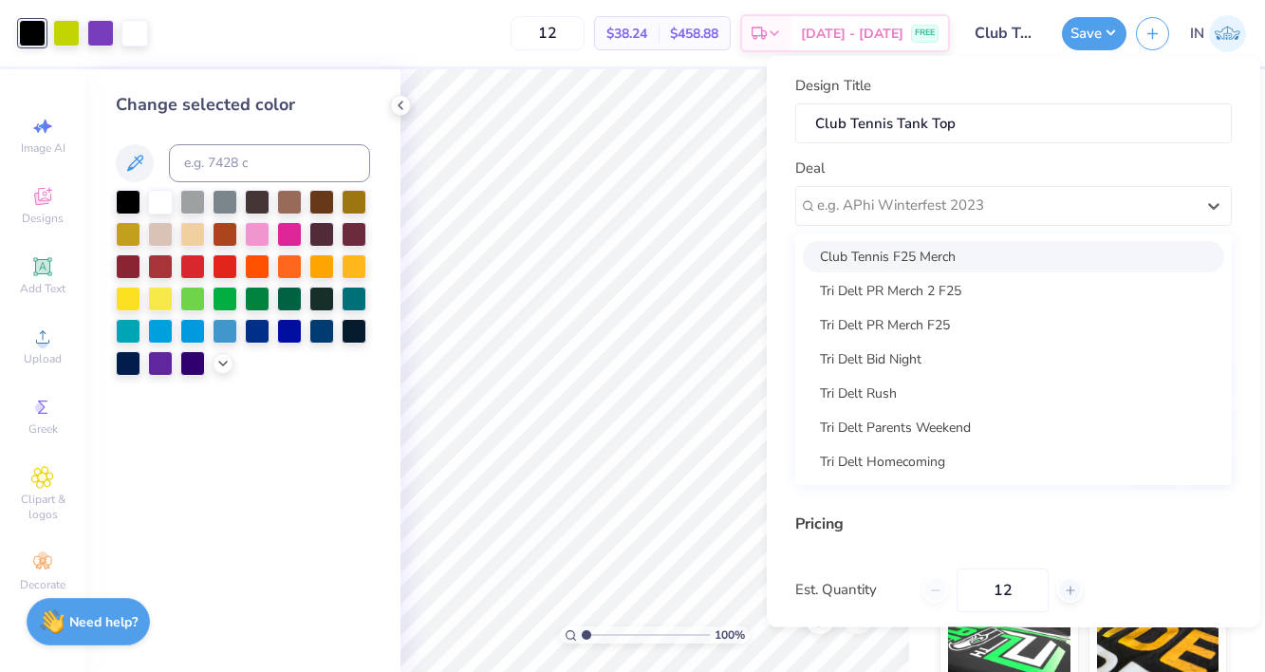
click at [1007, 255] on div "Club Tennis F25 Merch" at bounding box center [1013, 255] width 421 height 31
type input "Alejandro Espejel"
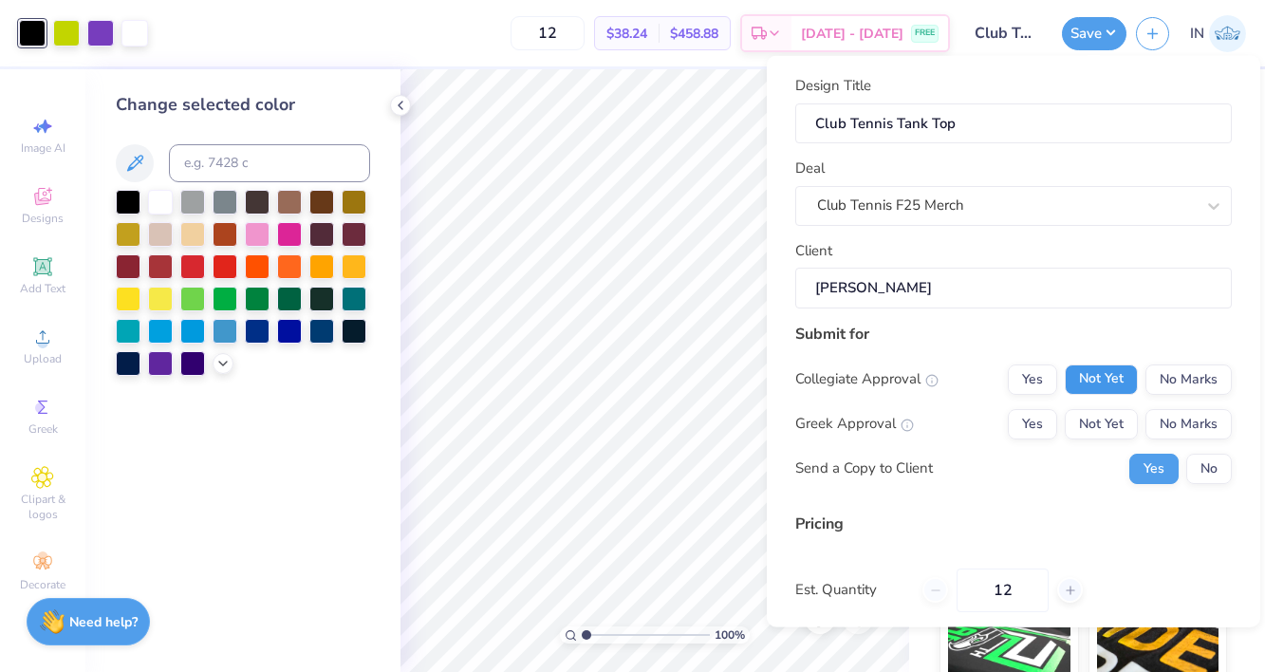
click at [1121, 370] on button "Not Yet" at bounding box center [1100, 378] width 73 height 30
click at [1192, 420] on button "No Marks" at bounding box center [1188, 423] width 86 height 30
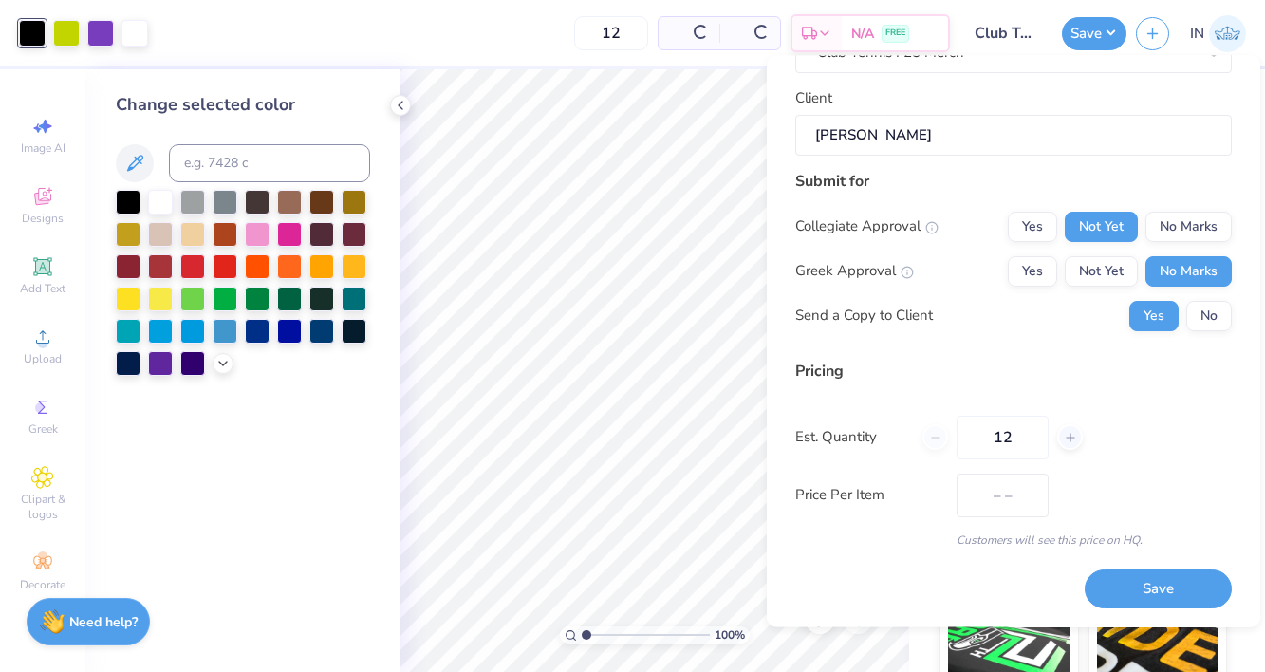
type input "$38.24"
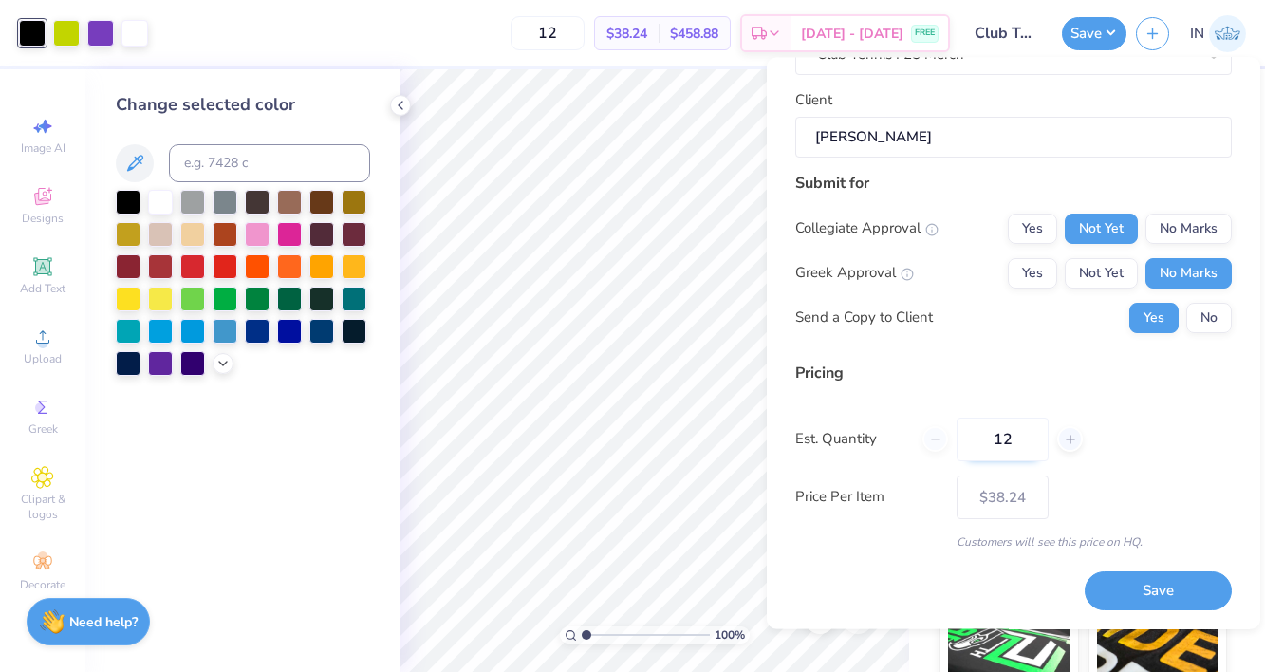
click at [1001, 442] on input "12" at bounding box center [1002, 439] width 92 height 44
type input "1"
type input "36"
type input "$20.91"
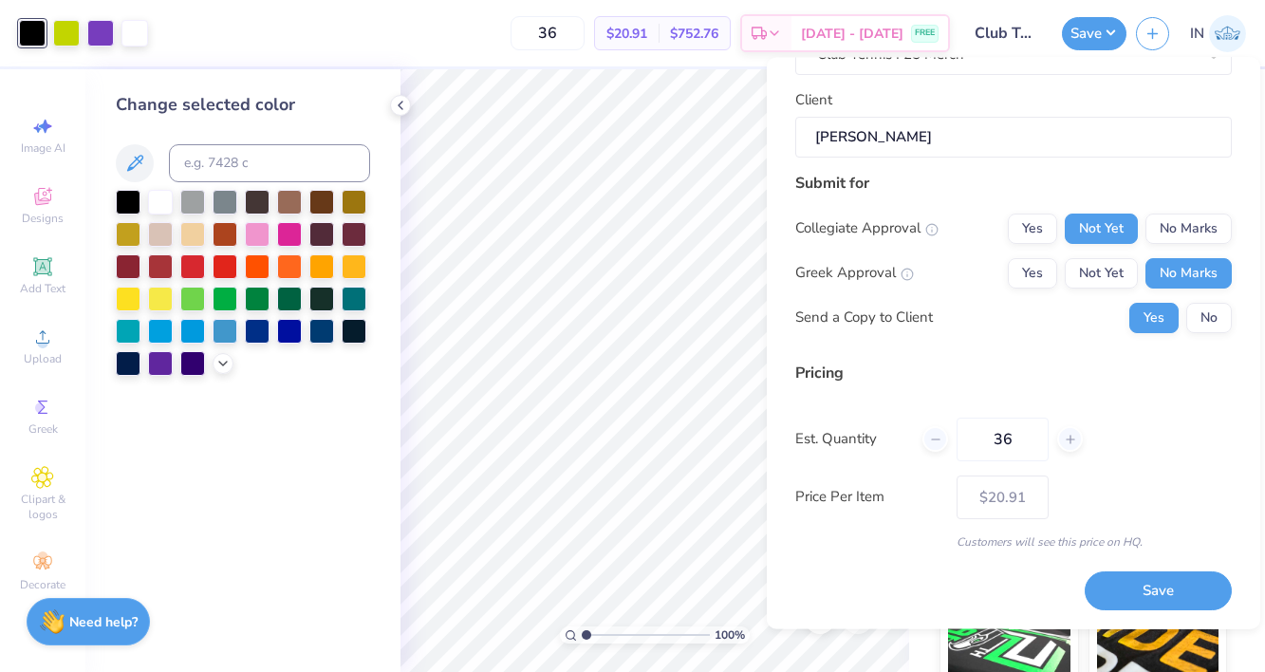
type input "36"
click at [1142, 468] on div "Pricing Est. Quantity 36 Price Per Item $20.91 Customers will see this price on…" at bounding box center [1013, 455] width 436 height 189
click at [1160, 580] on button "Save" at bounding box center [1157, 591] width 147 height 39
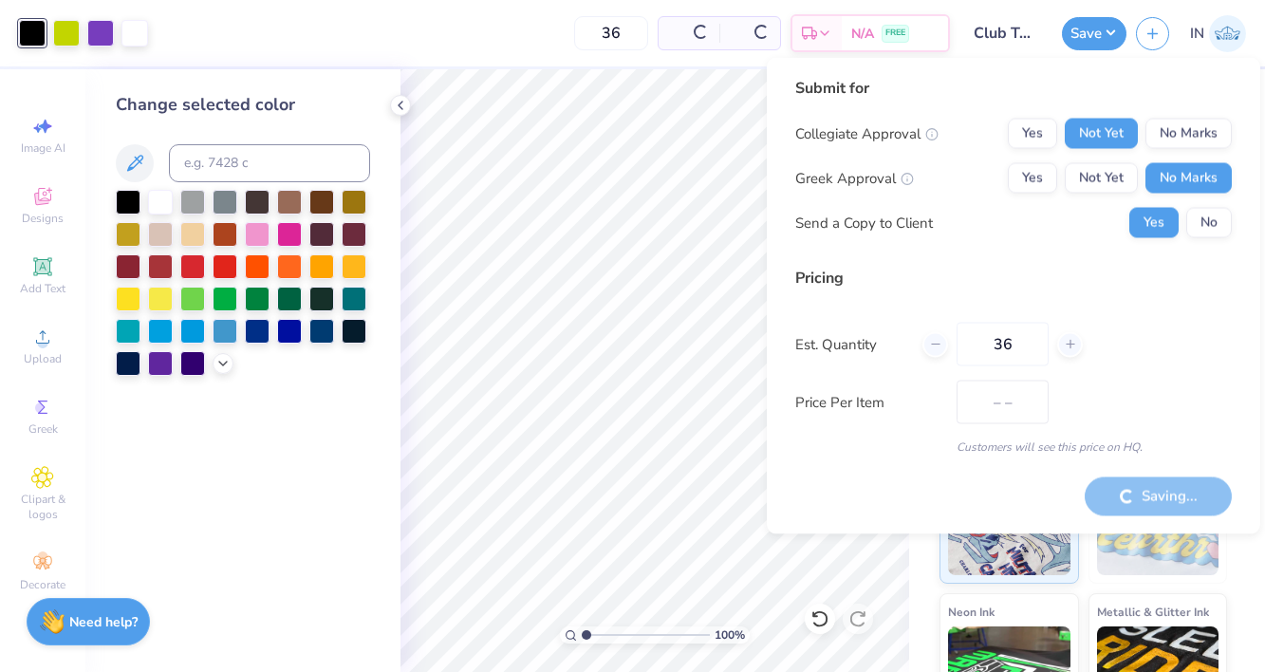
type input "$20.91"
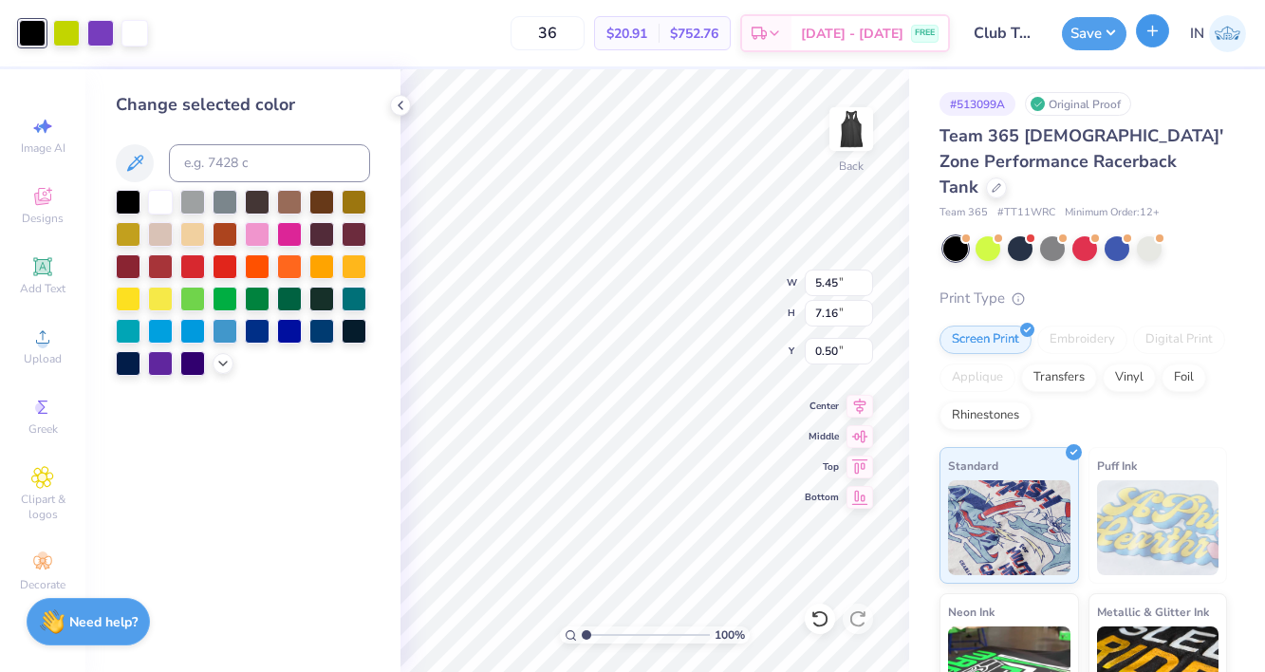
click at [1148, 39] on button "button" at bounding box center [1152, 30] width 33 height 33
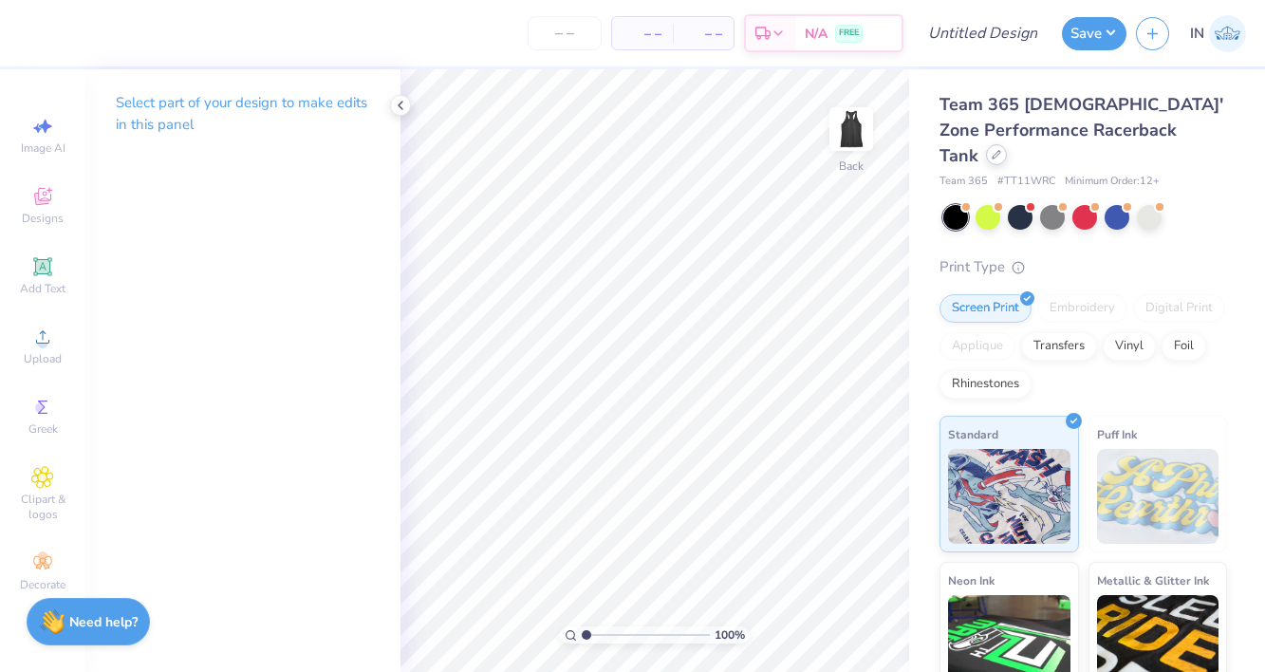
click at [1007, 144] on div at bounding box center [996, 154] width 21 height 21
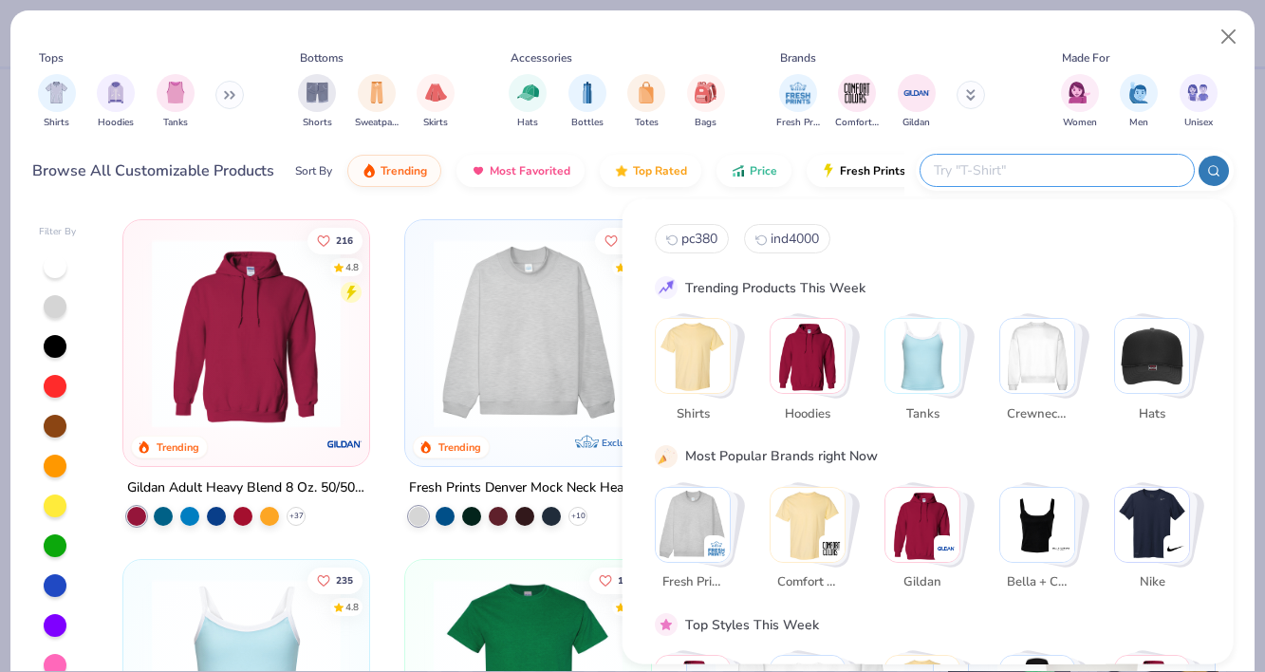
click at [1085, 166] on input "text" at bounding box center [1056, 170] width 249 height 22
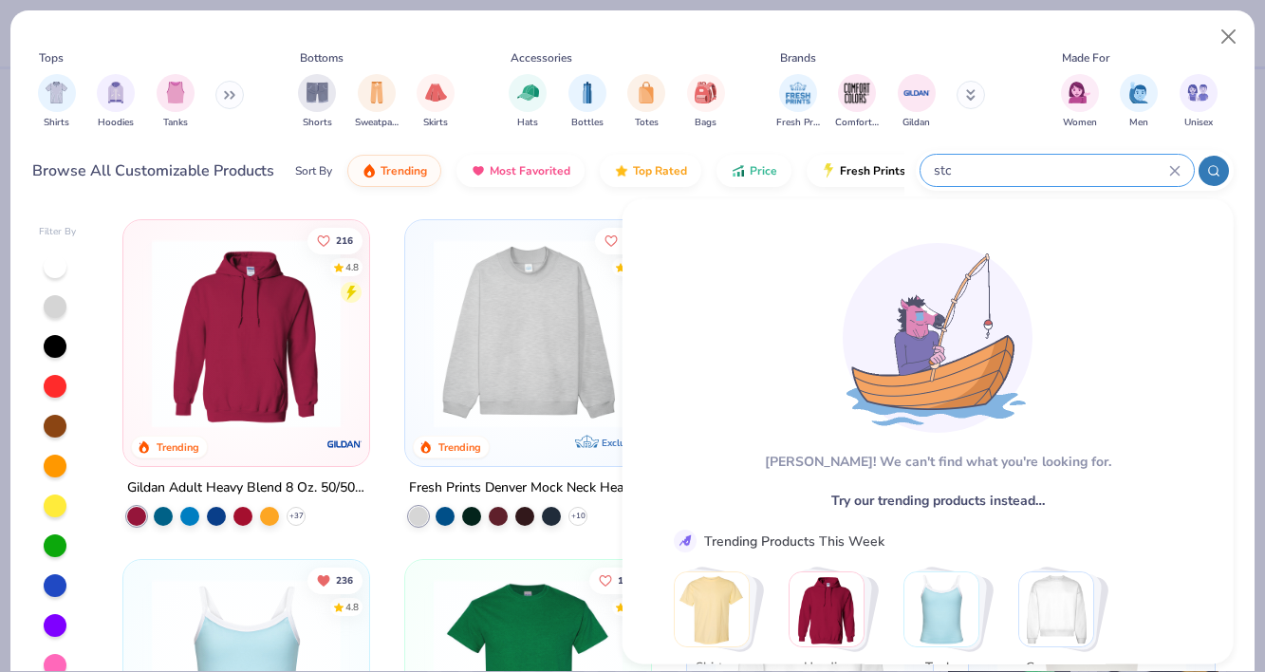
type input "stc"
click at [526, 90] on img "filter for Hats" at bounding box center [528, 91] width 22 height 22
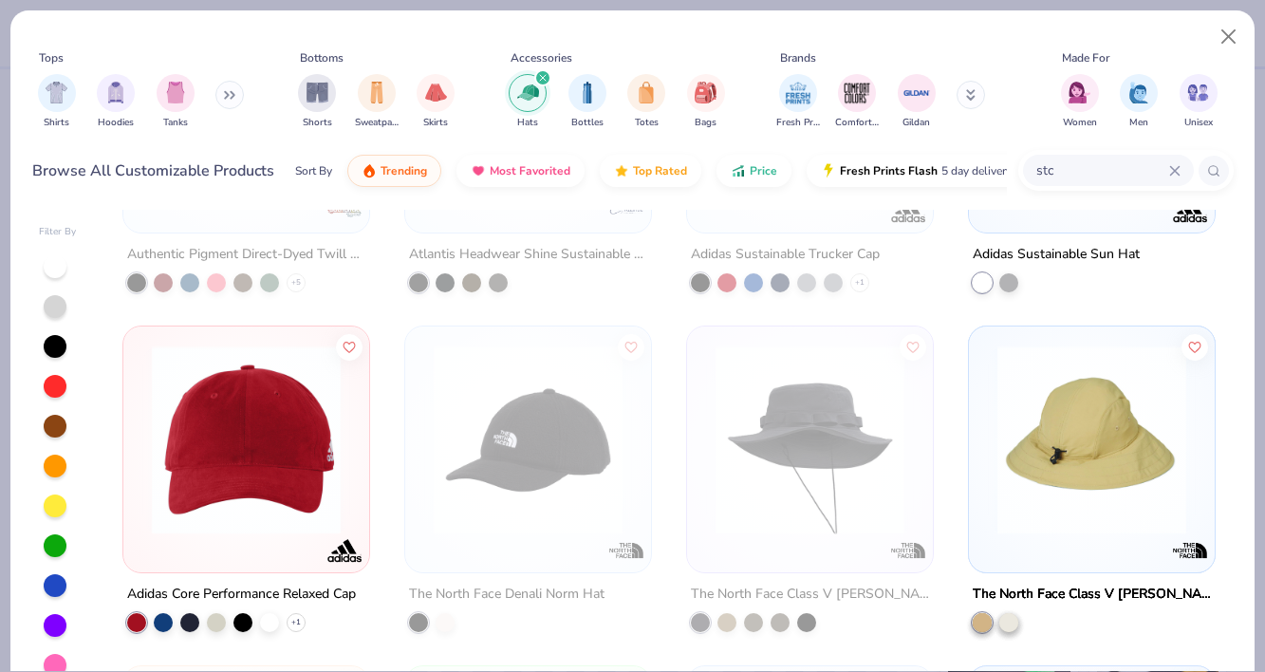
scroll to position [3289, 0]
click at [268, 472] on img at bounding box center [246, 440] width 208 height 189
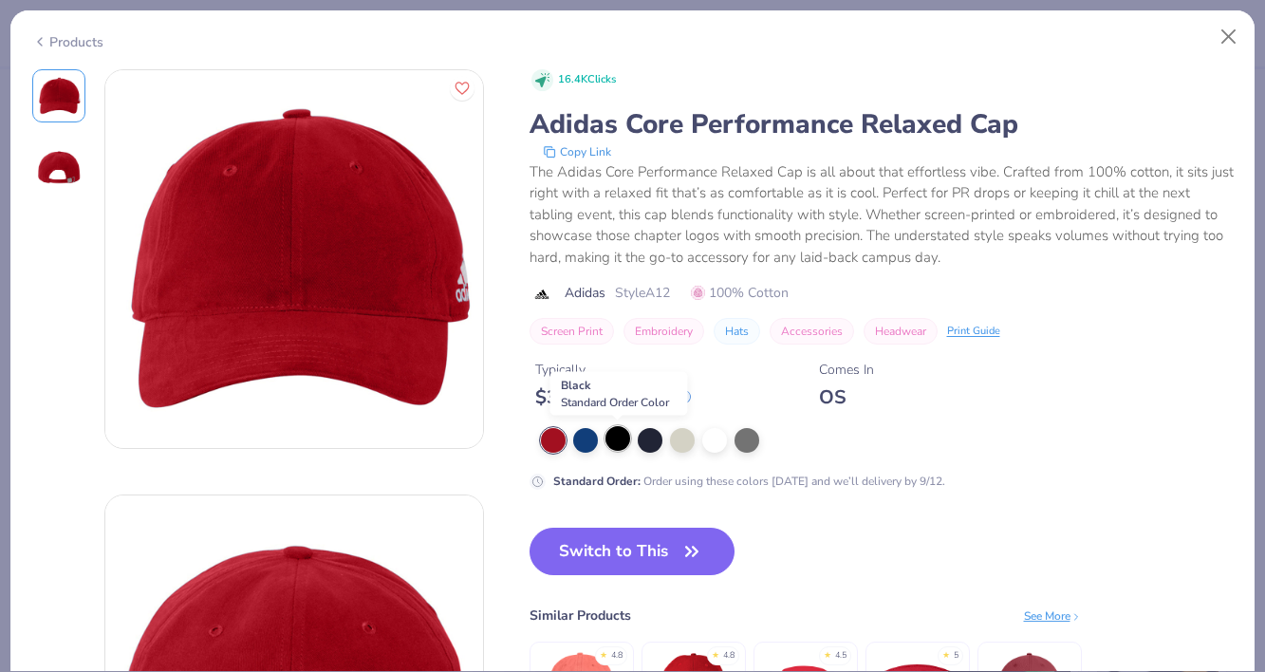
click at [616, 441] on div at bounding box center [617, 438] width 25 height 25
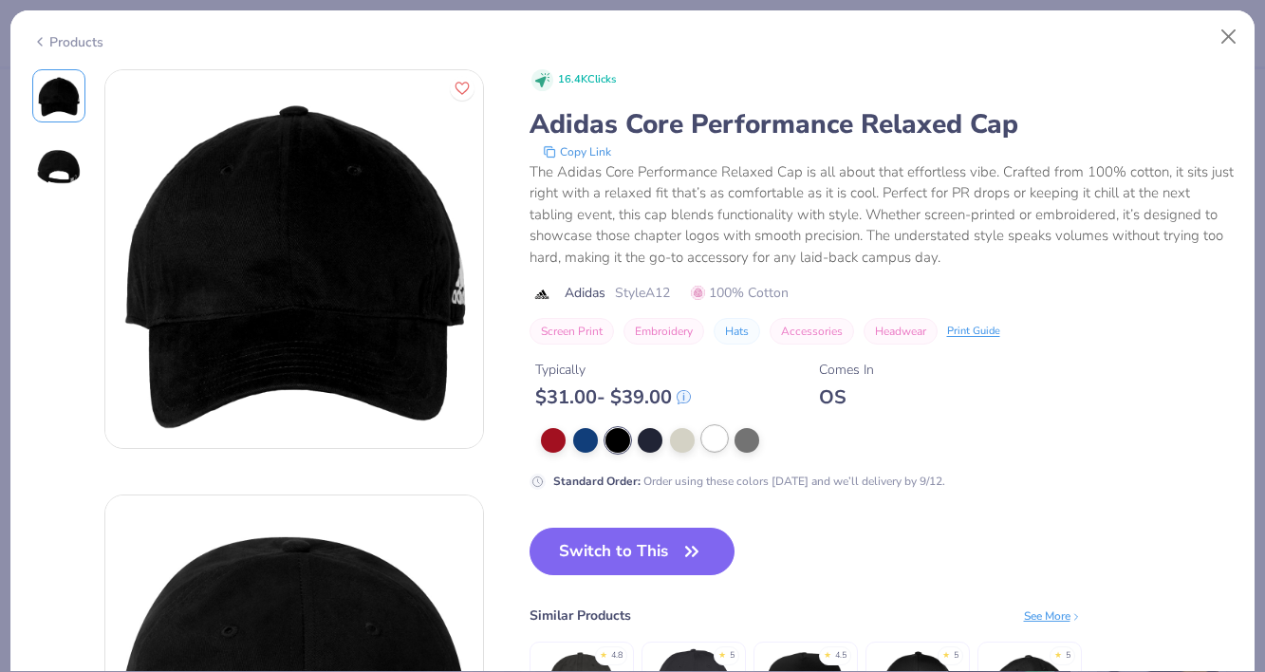
click at [720, 437] on div at bounding box center [714, 438] width 25 height 25
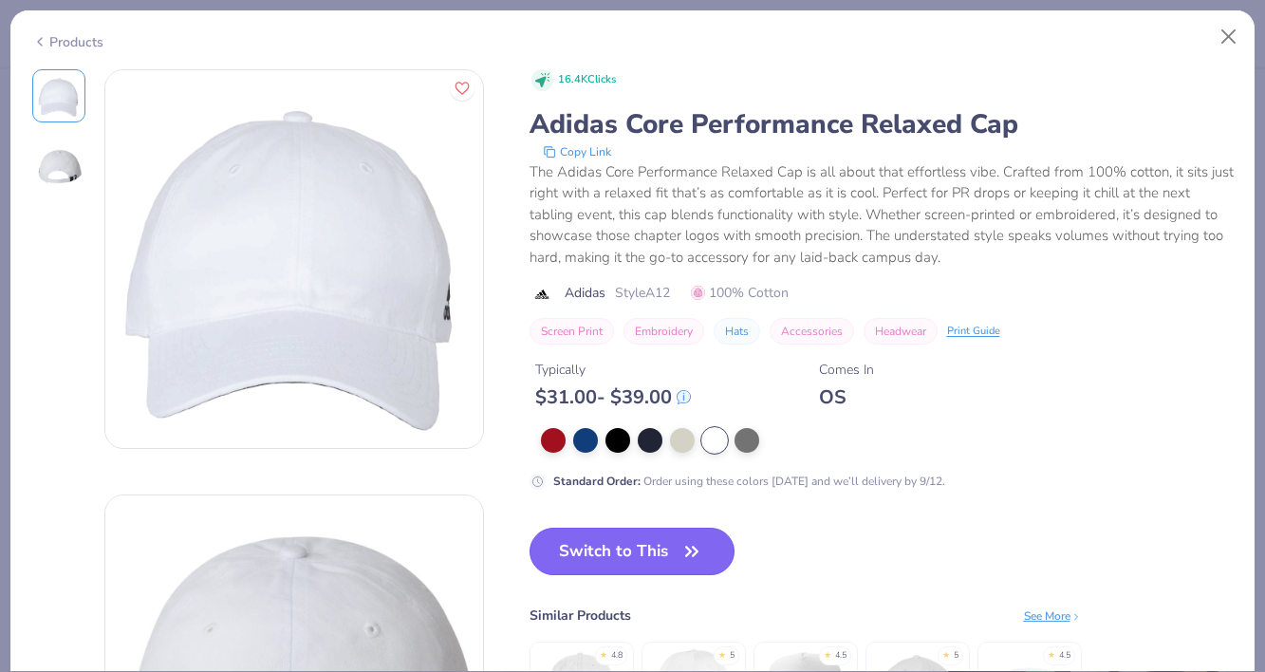
click at [681, 548] on icon "button" at bounding box center [691, 551] width 27 height 27
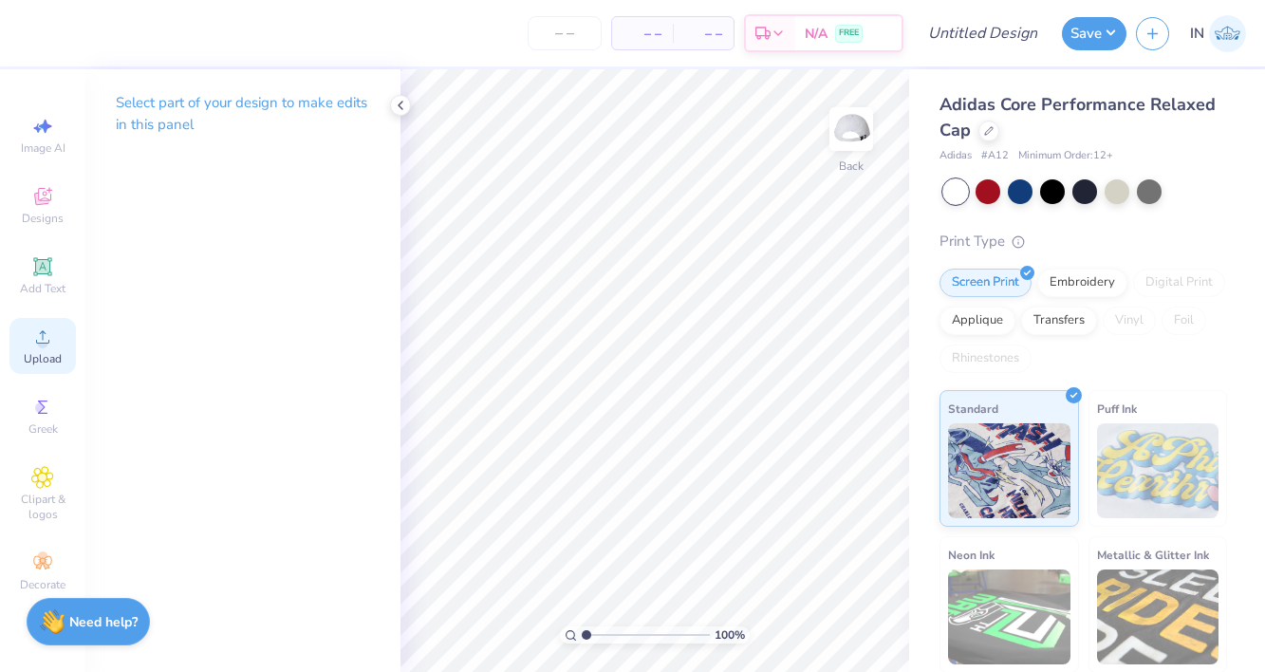
click at [49, 351] on span "Upload" at bounding box center [43, 358] width 38 height 15
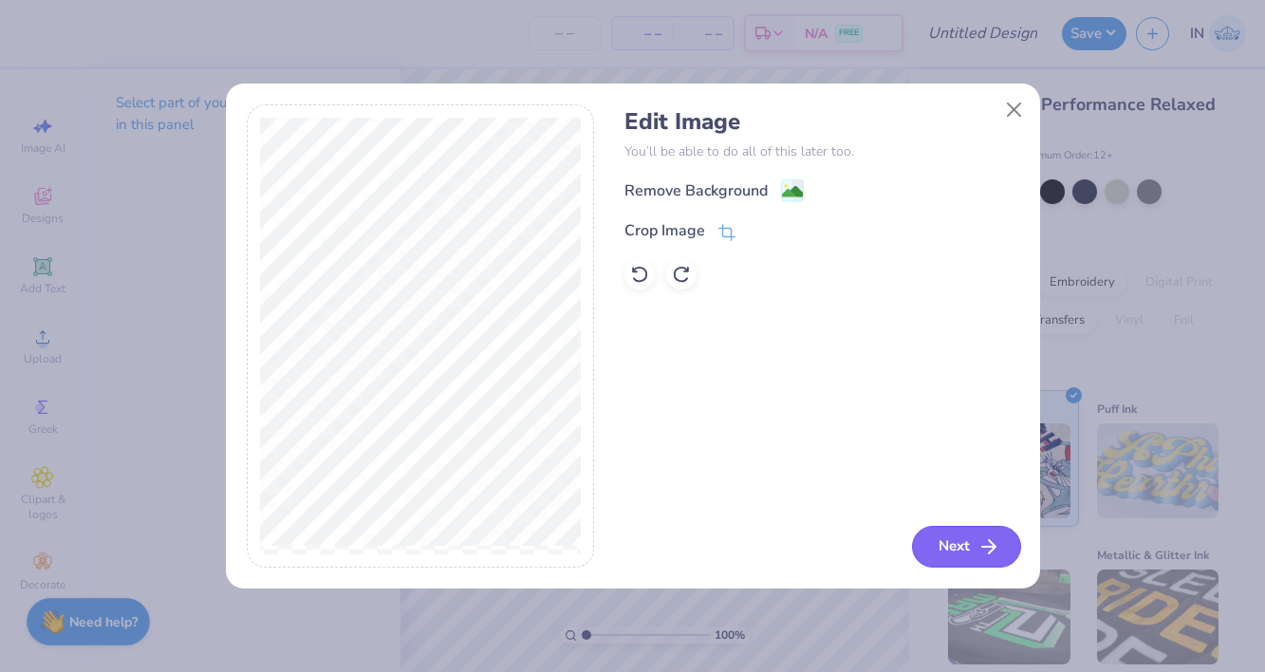
click at [960, 534] on button "Next" at bounding box center [966, 547] width 109 height 42
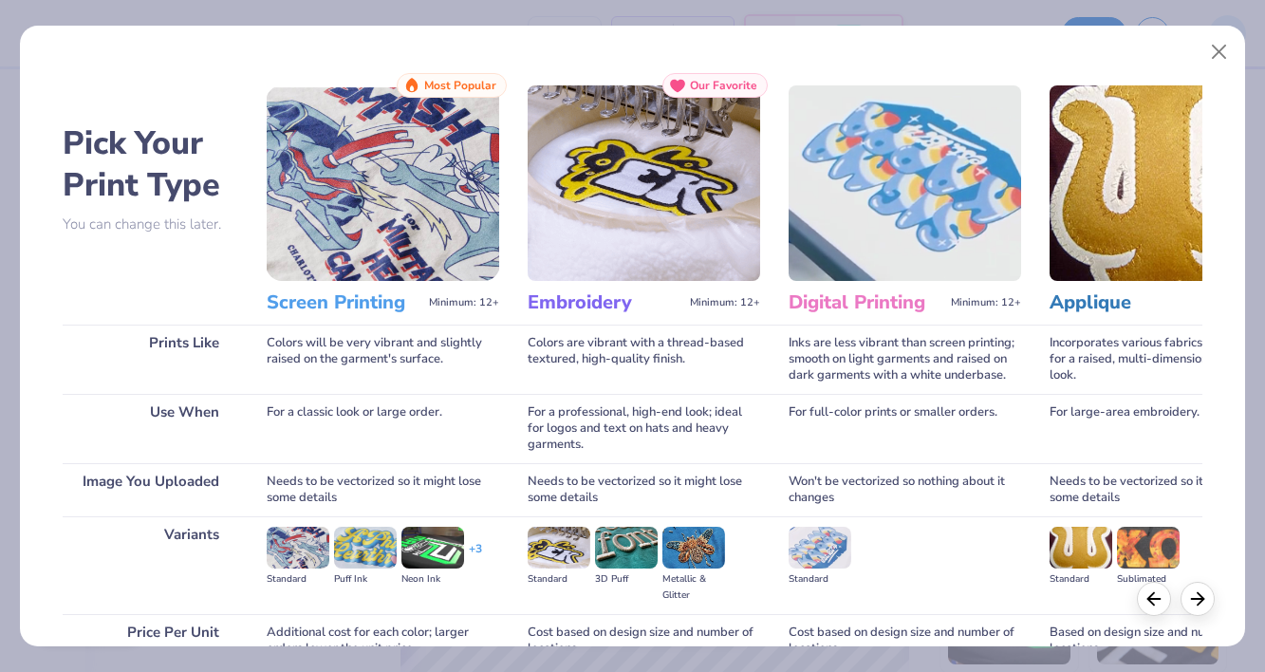
scroll to position [179, 0]
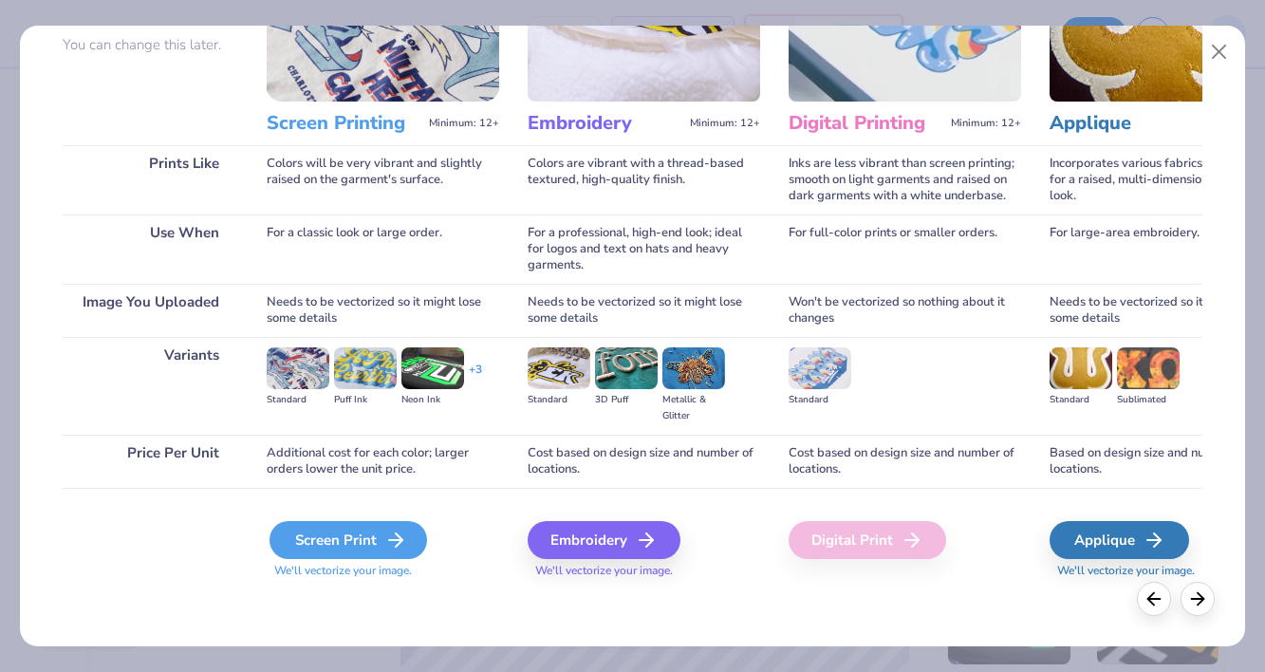
click at [382, 525] on div "Screen Print" at bounding box center [347, 540] width 157 height 38
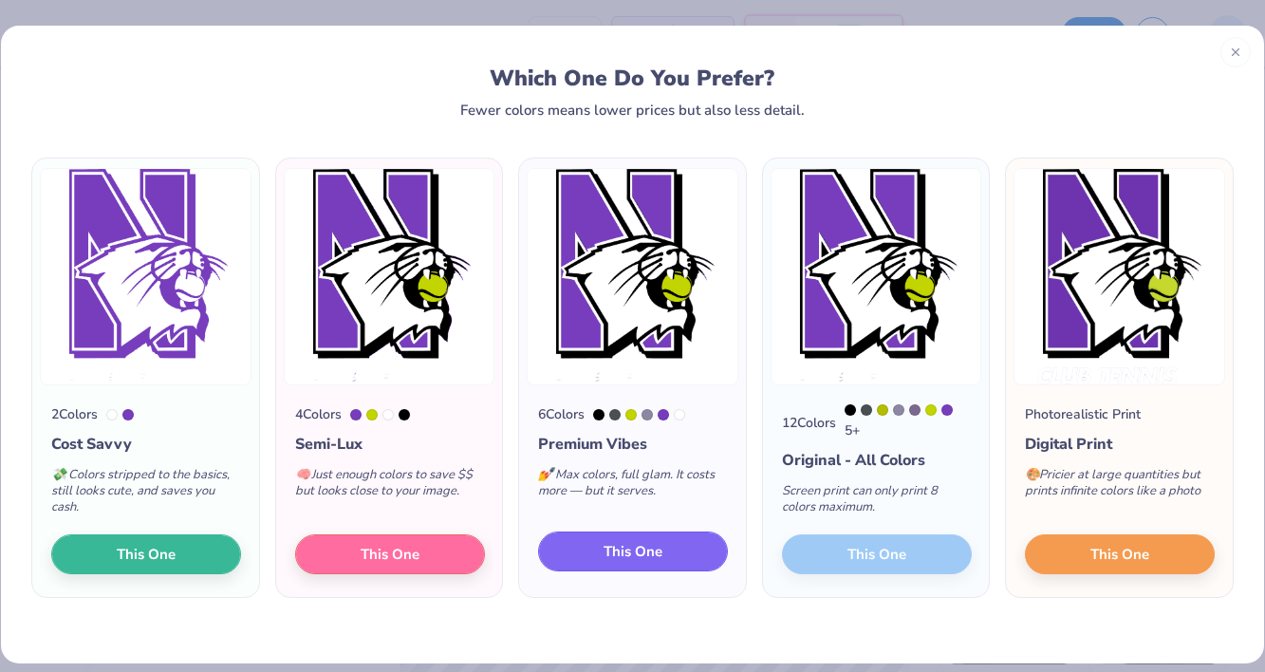
click at [662, 550] on button "This One" at bounding box center [633, 551] width 190 height 40
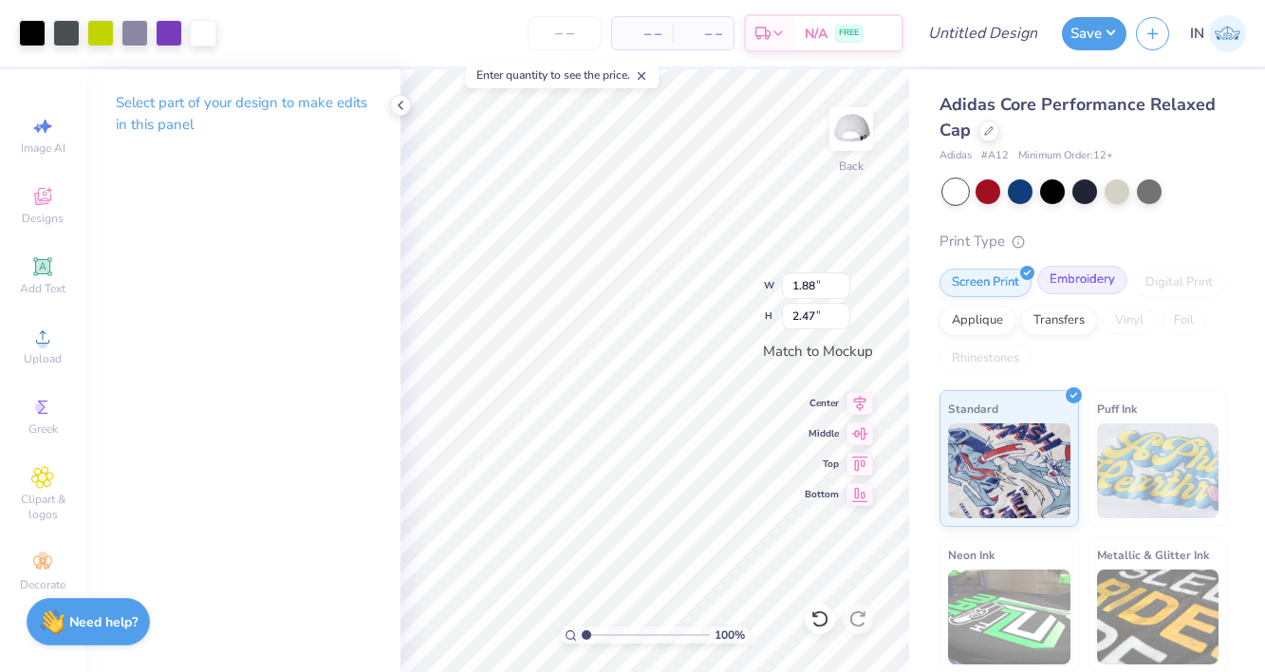
click at [1076, 282] on div "Embroidery" at bounding box center [1082, 280] width 90 height 28
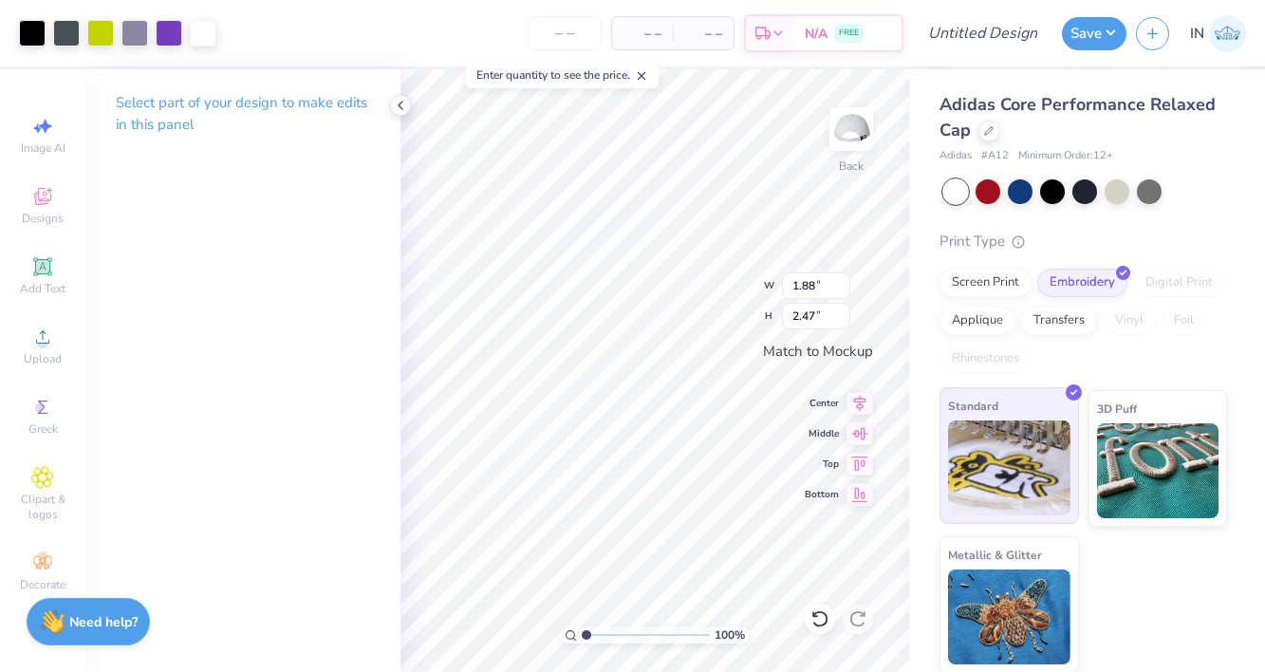
click at [1004, 444] on img at bounding box center [1009, 467] width 122 height 95
click at [48, 30] on div at bounding box center [117, 33] width 197 height 27
click at [58, 31] on div at bounding box center [66, 31] width 27 height 27
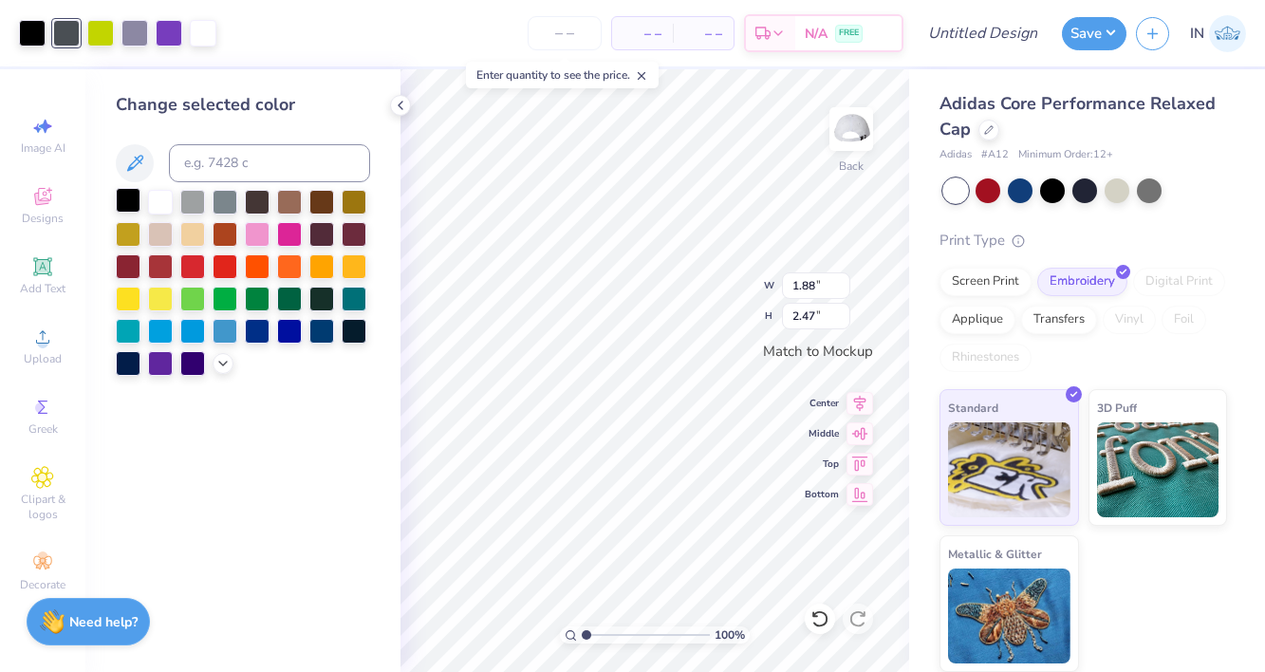
click at [119, 189] on div at bounding box center [128, 200] width 25 height 25
click at [102, 35] on div at bounding box center [100, 31] width 27 height 27
click at [133, 198] on div at bounding box center [128, 200] width 25 height 25
type input "2.47"
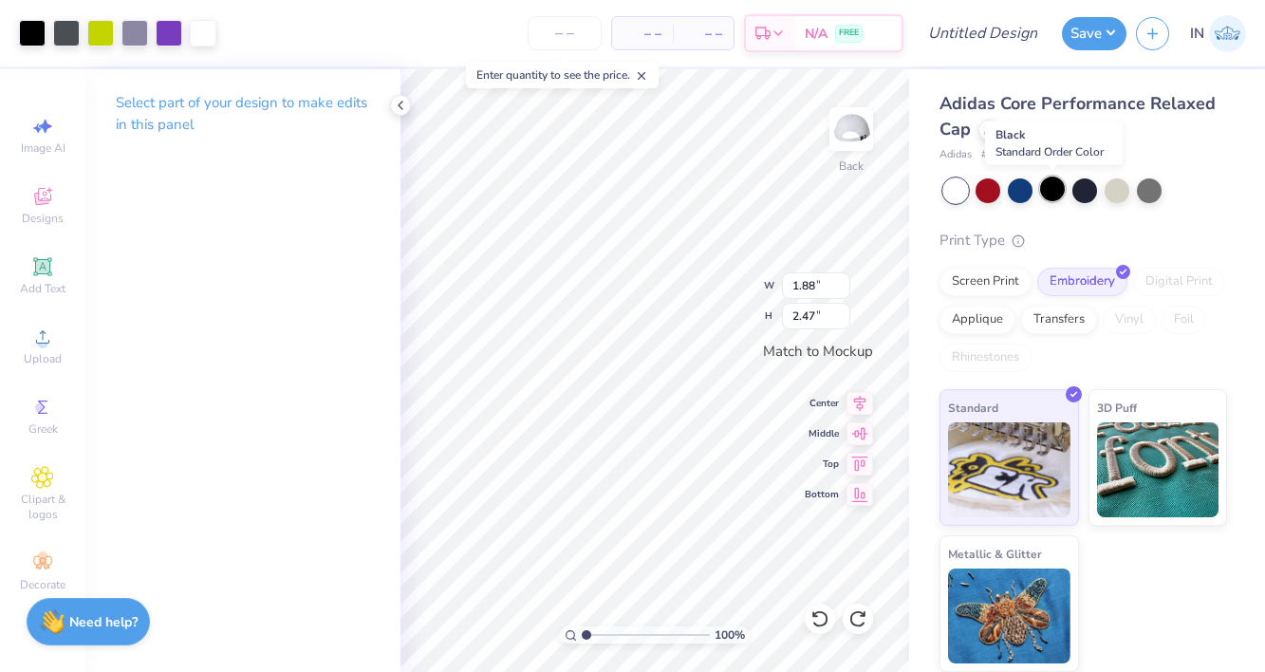
click at [1057, 194] on div at bounding box center [1052, 188] width 25 height 25
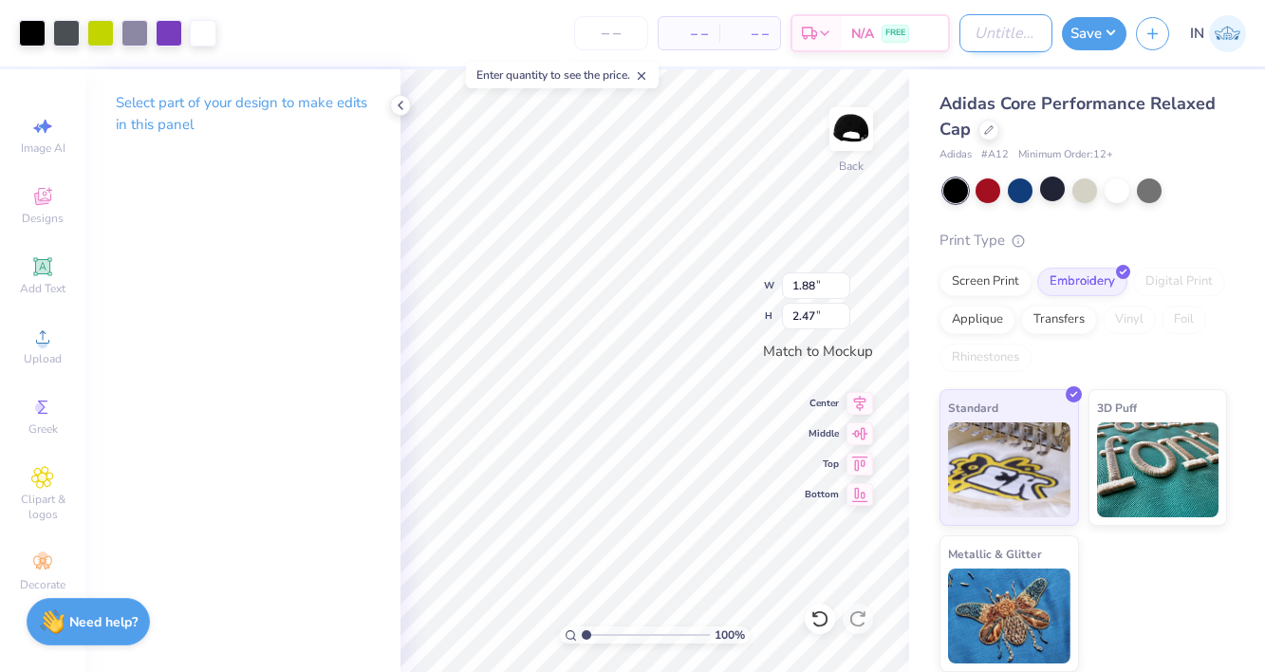
click at [983, 46] on input "Design Title" at bounding box center [1005, 33] width 93 height 38
type input "Club Tennis Hat"
click at [1092, 43] on button "Save" at bounding box center [1094, 30] width 65 height 33
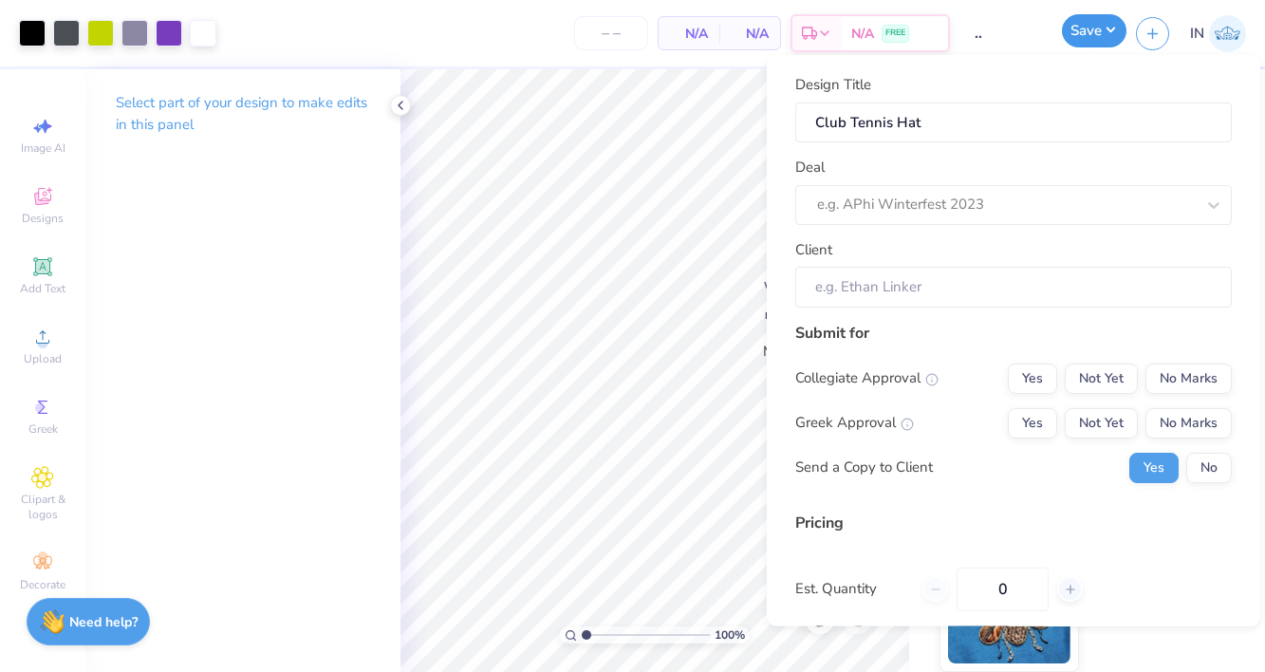
scroll to position [0, 0]
type input "0"
click at [1113, 371] on button "Not Yet" at bounding box center [1100, 377] width 73 height 30
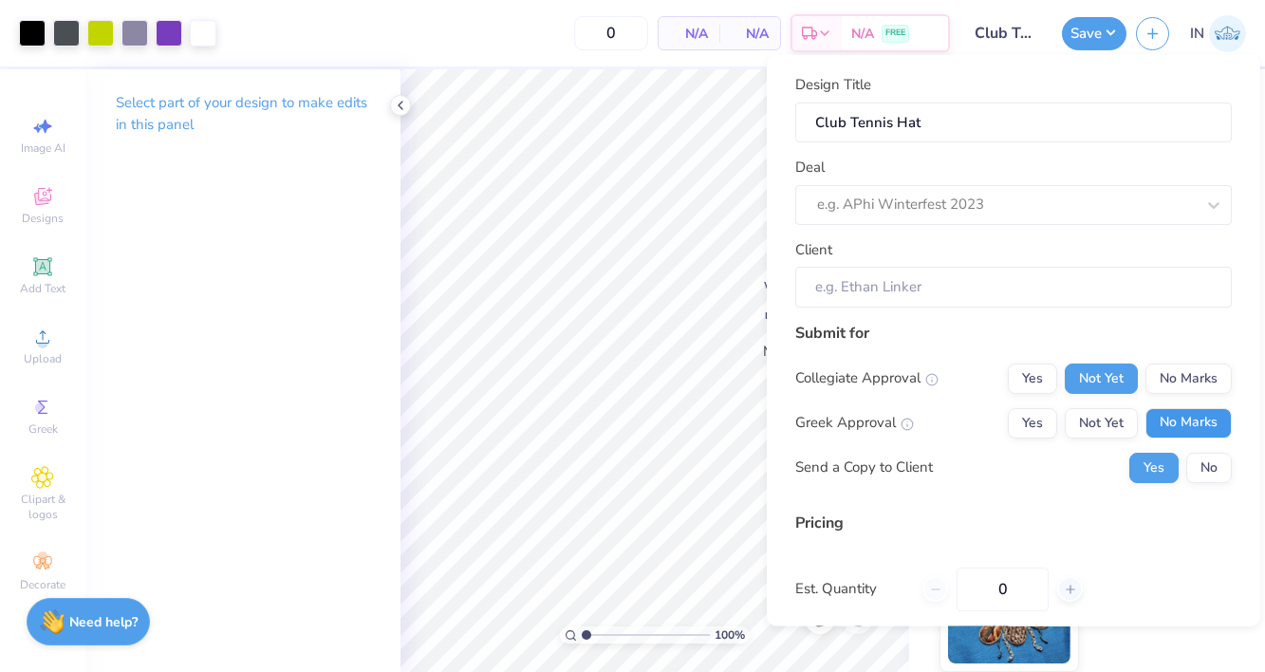
click at [1212, 421] on button "No Marks" at bounding box center [1188, 422] width 86 height 30
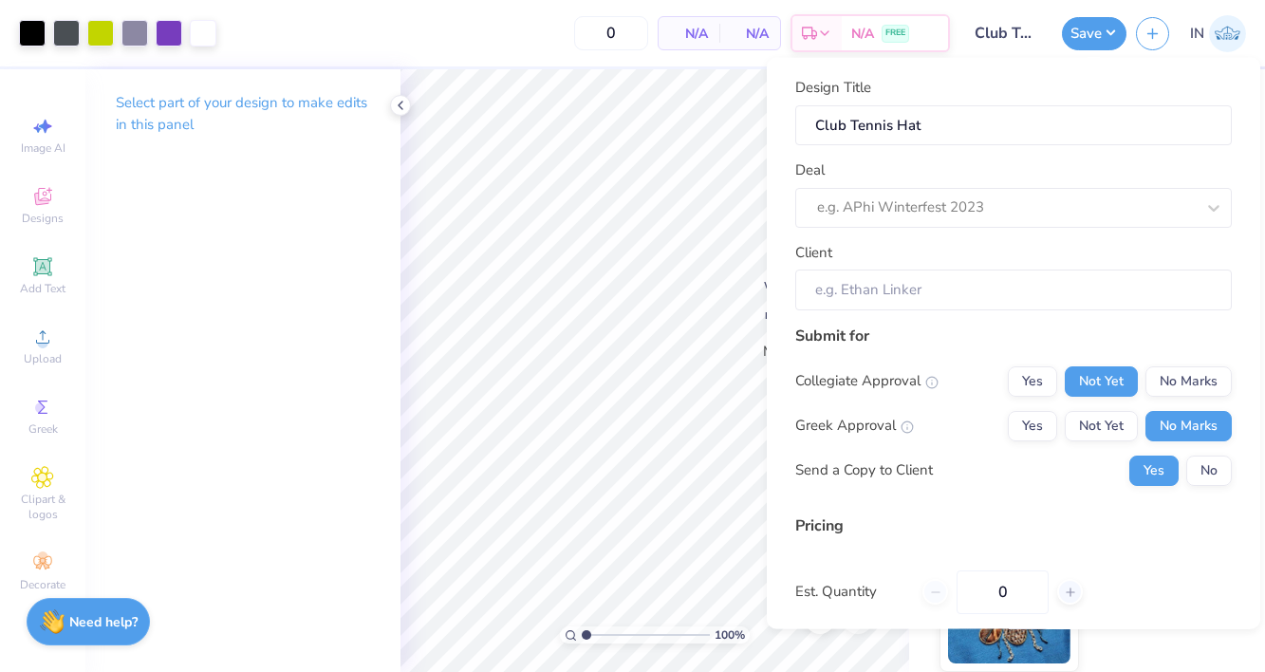
scroll to position [152, 0]
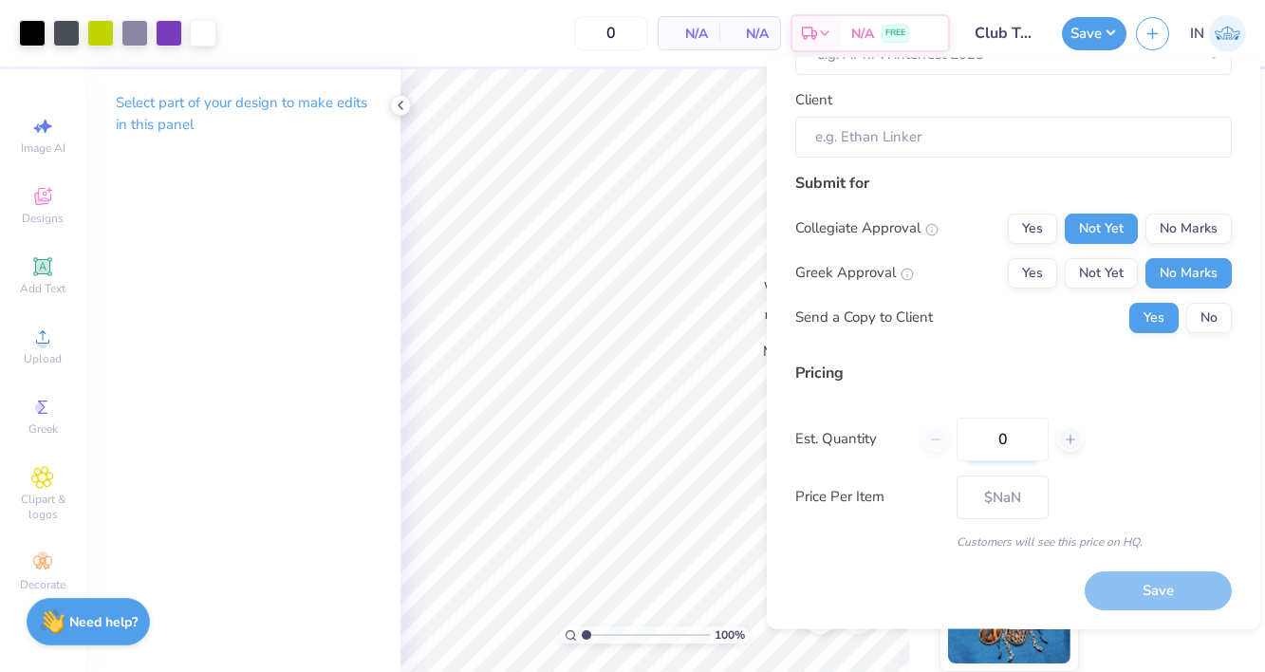
click at [1005, 430] on input "0" at bounding box center [1002, 439] width 92 height 44
type input "24"
type input "$37.06"
type input "2"
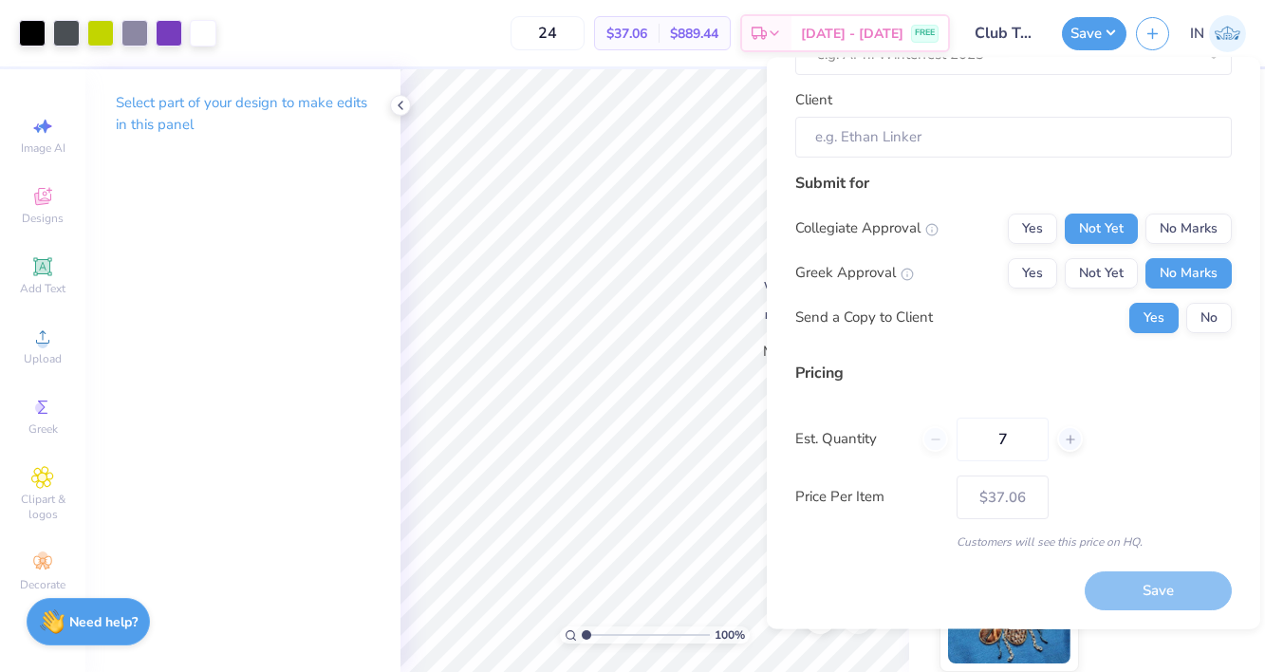
type input "72"
type input "$33.86"
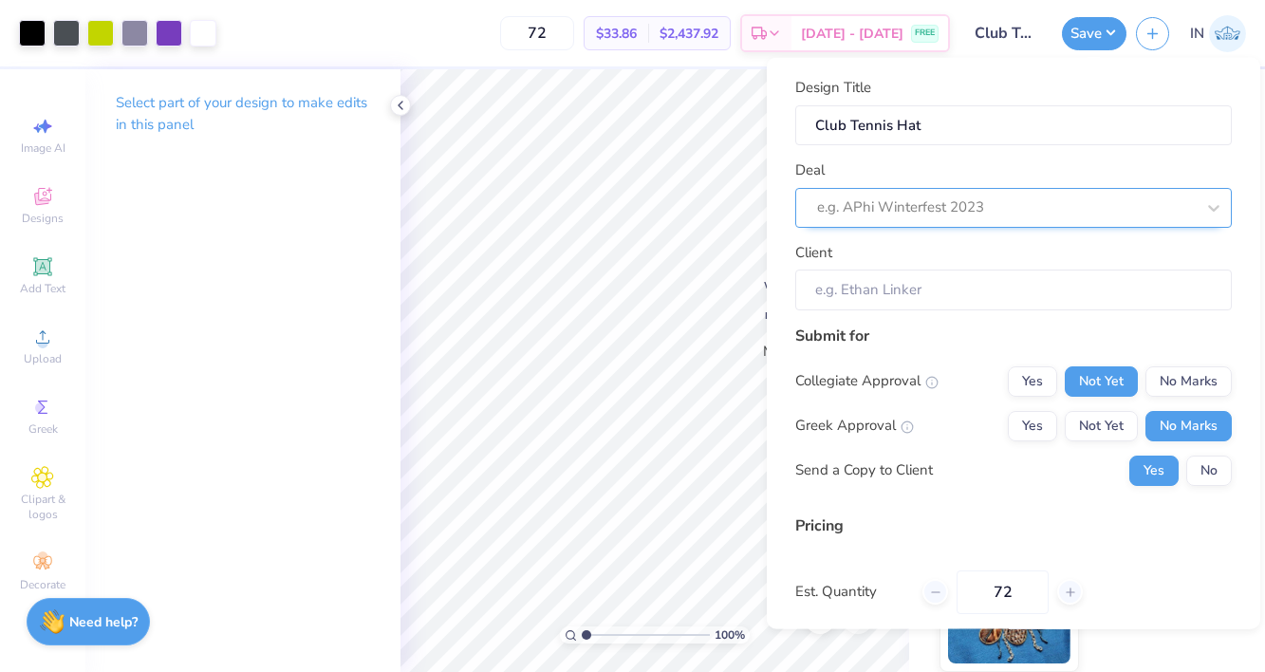
type input "72"
click at [1060, 203] on div at bounding box center [1006, 207] width 378 height 26
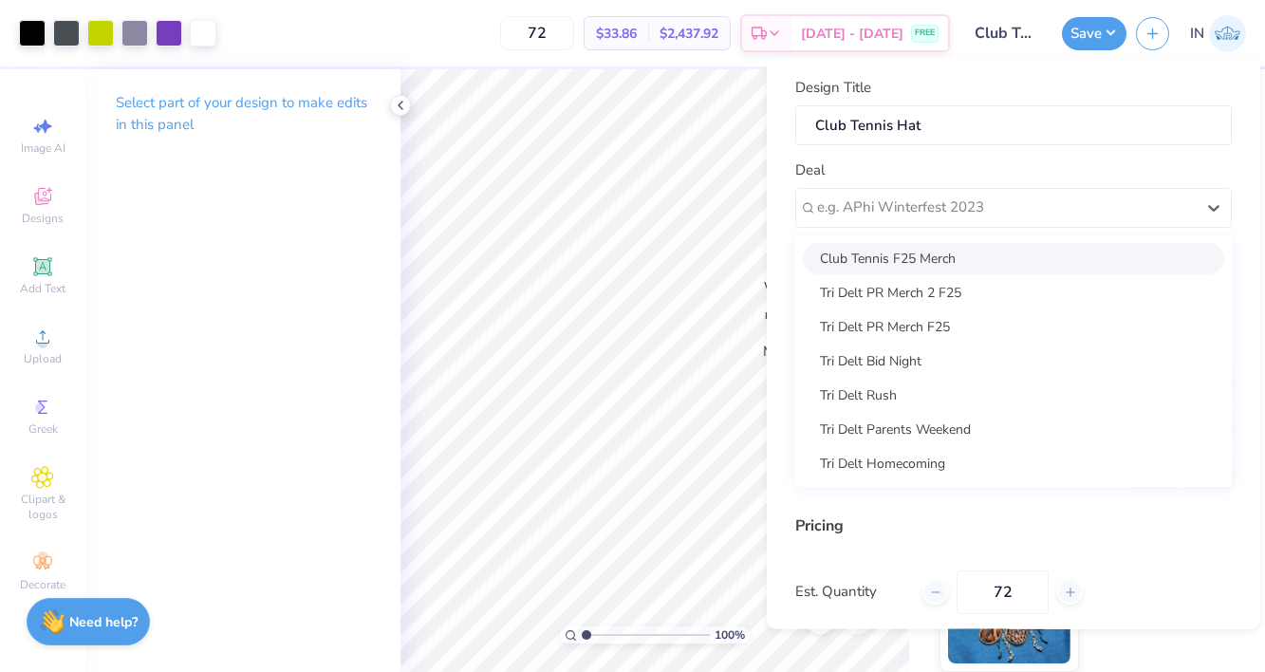
click at [1042, 261] on div "Club Tennis F25 Merch" at bounding box center [1013, 257] width 421 height 31
type input "Alejandro Espejel"
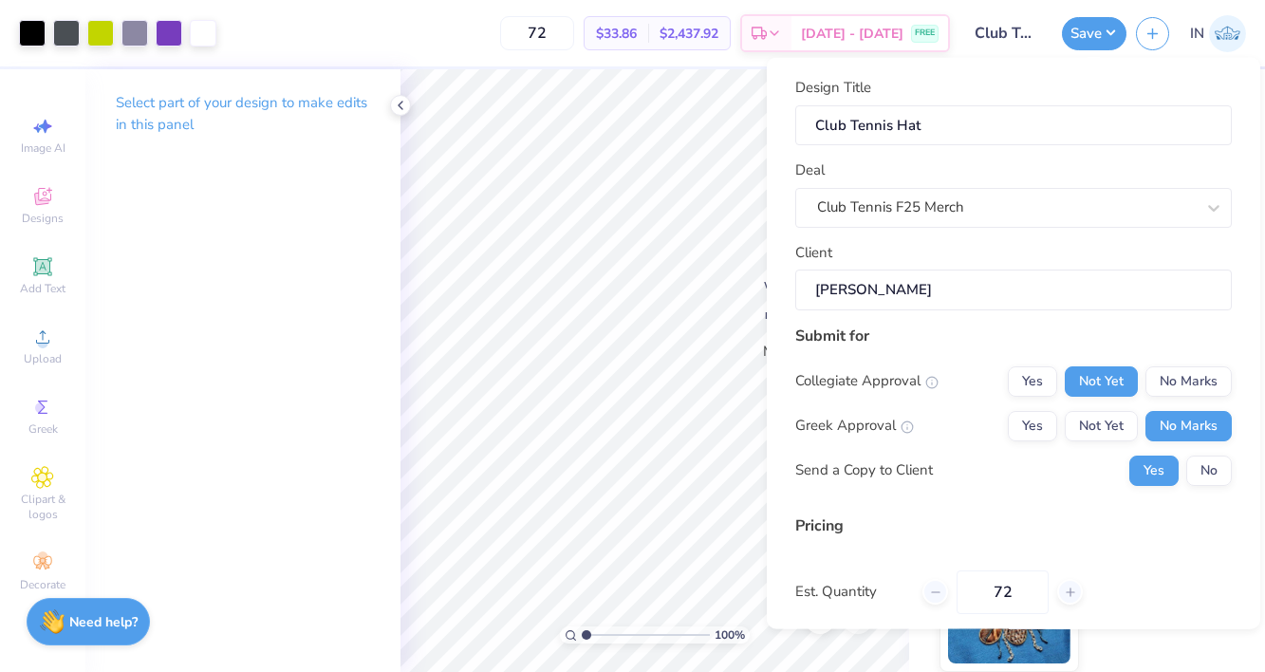
scroll to position [152, 0]
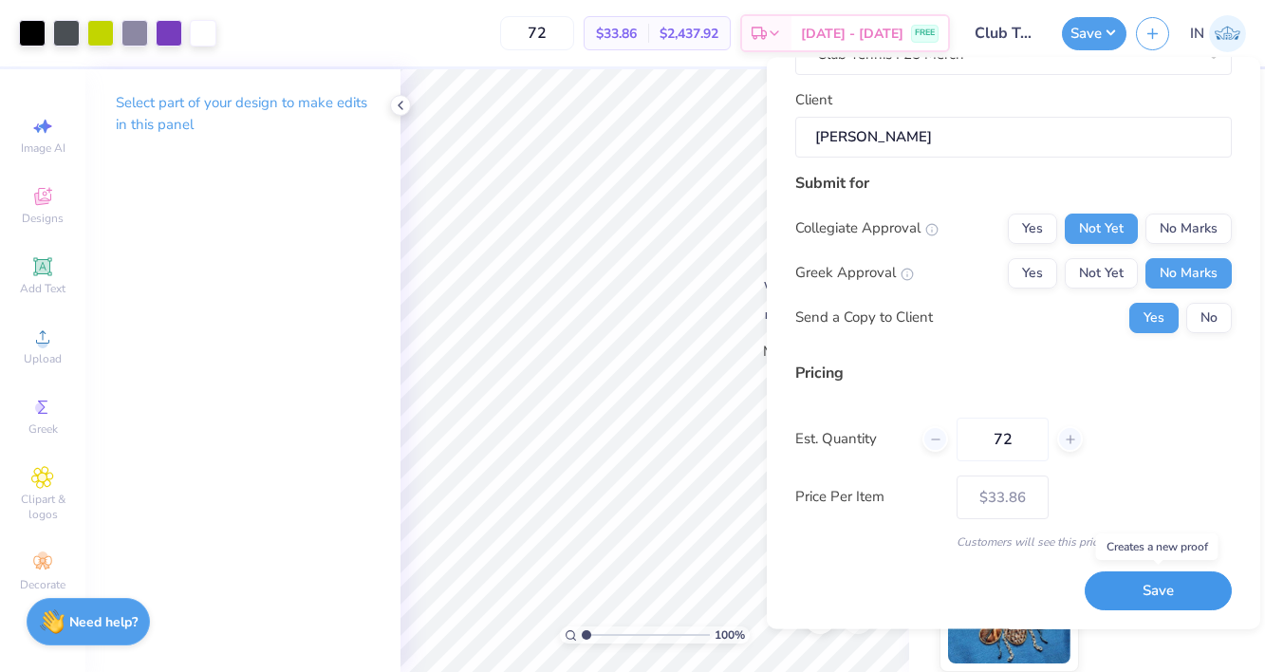
click at [1134, 581] on button "Save" at bounding box center [1157, 591] width 147 height 39
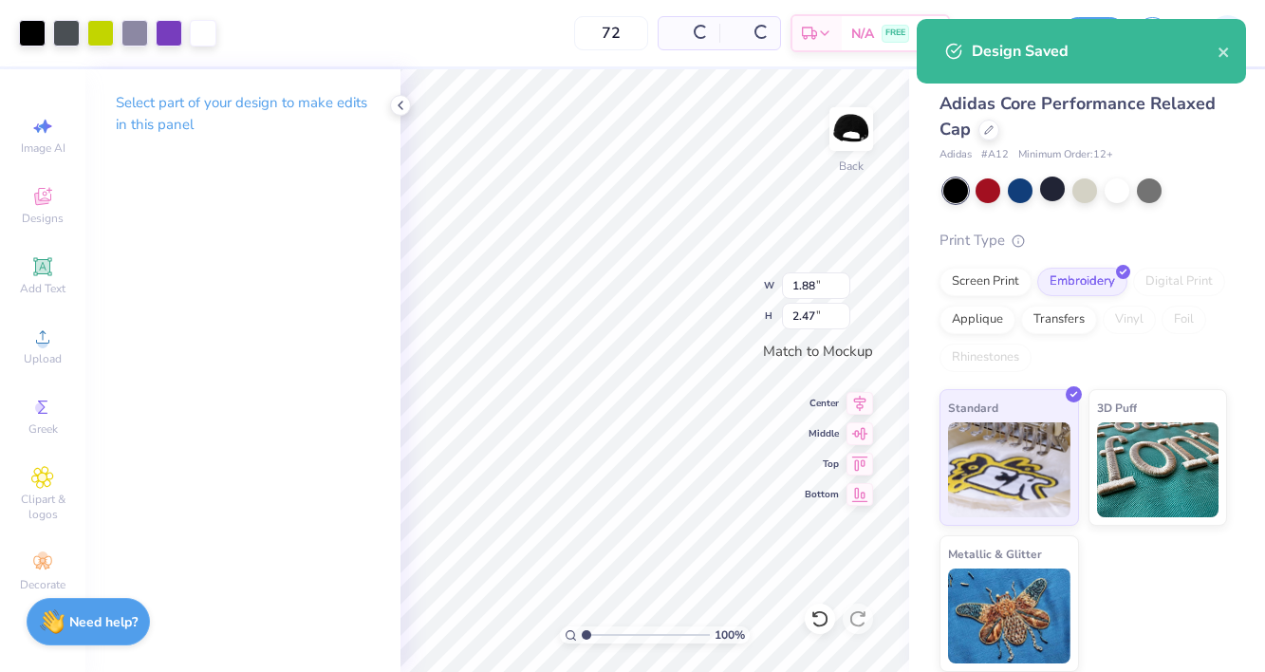
type input "$33.86"
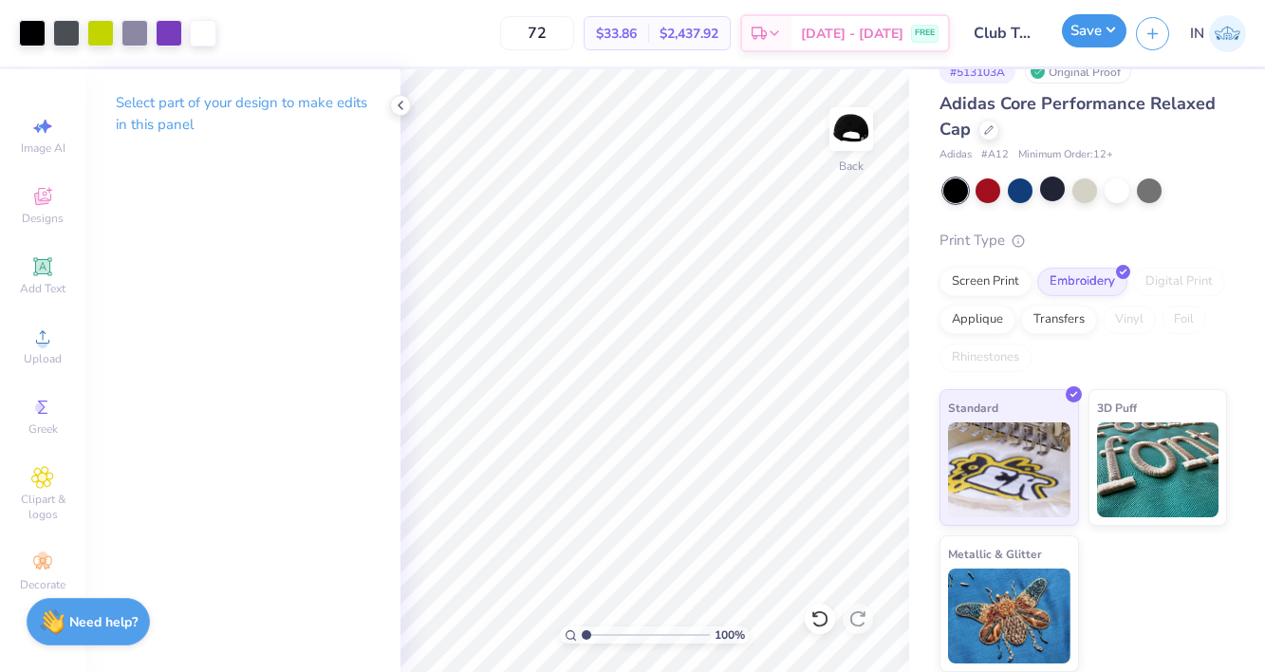
click at [1087, 31] on button "Save" at bounding box center [1094, 30] width 65 height 33
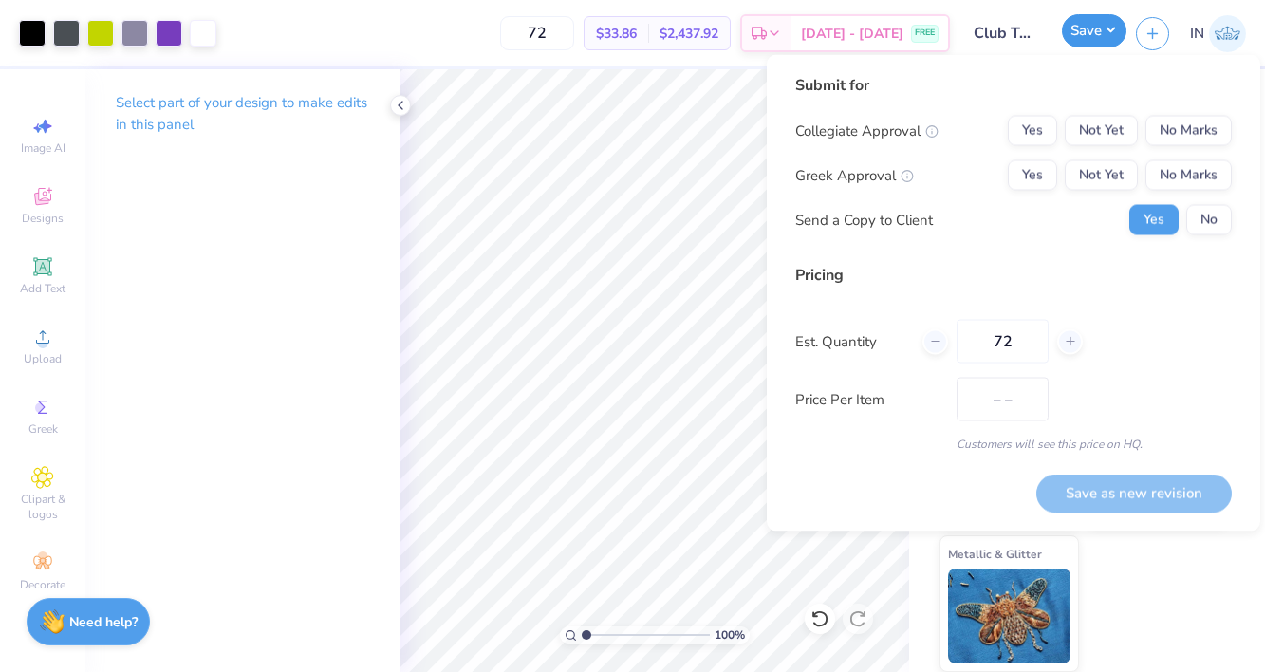
type input "$33.86"
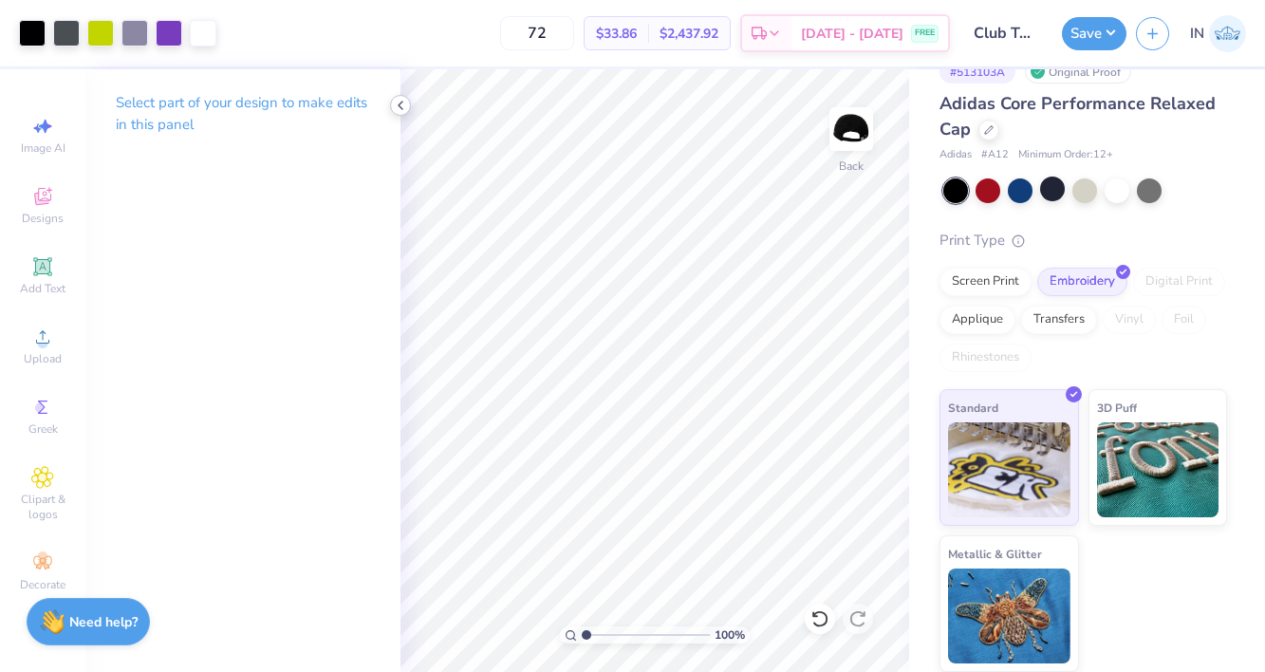
click at [400, 105] on icon at bounding box center [400, 105] width 15 height 15
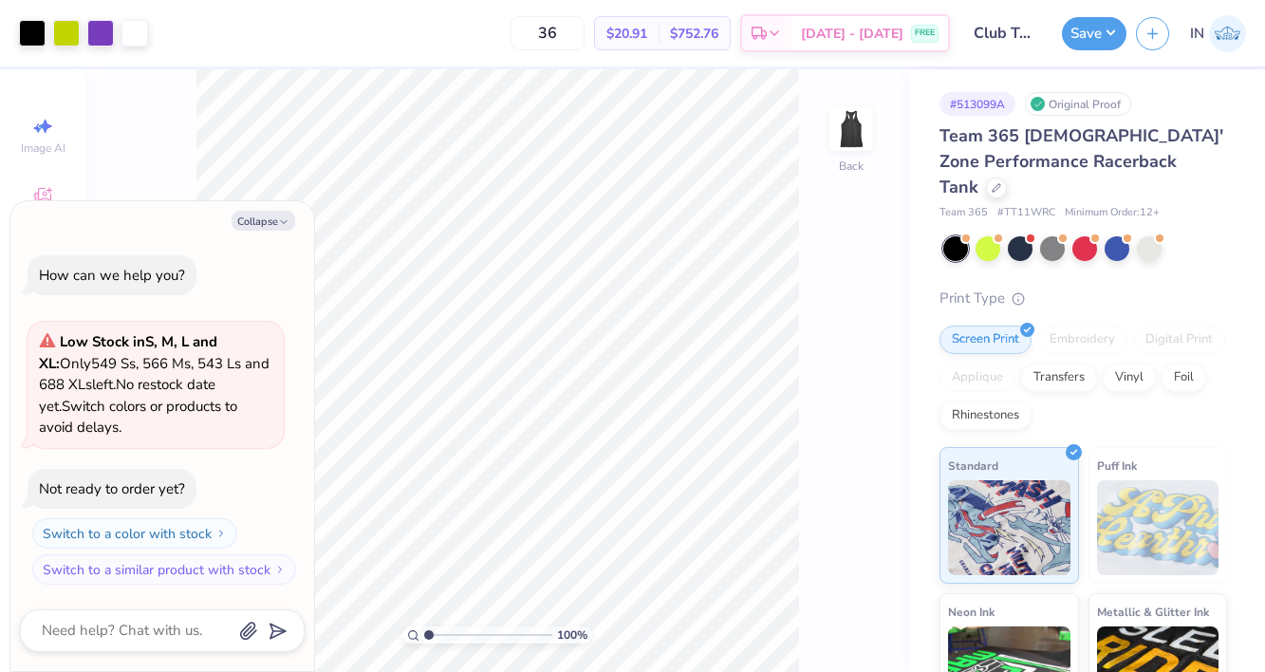
click at [280, 232] on div "Collapse How can we help you? Low Stock in S, M, L and XL : Only 549 Ss, 566 Ms…" at bounding box center [162, 436] width 304 height 471
click at [289, 213] on button "Collapse" at bounding box center [263, 221] width 64 height 20
type textarea "x"
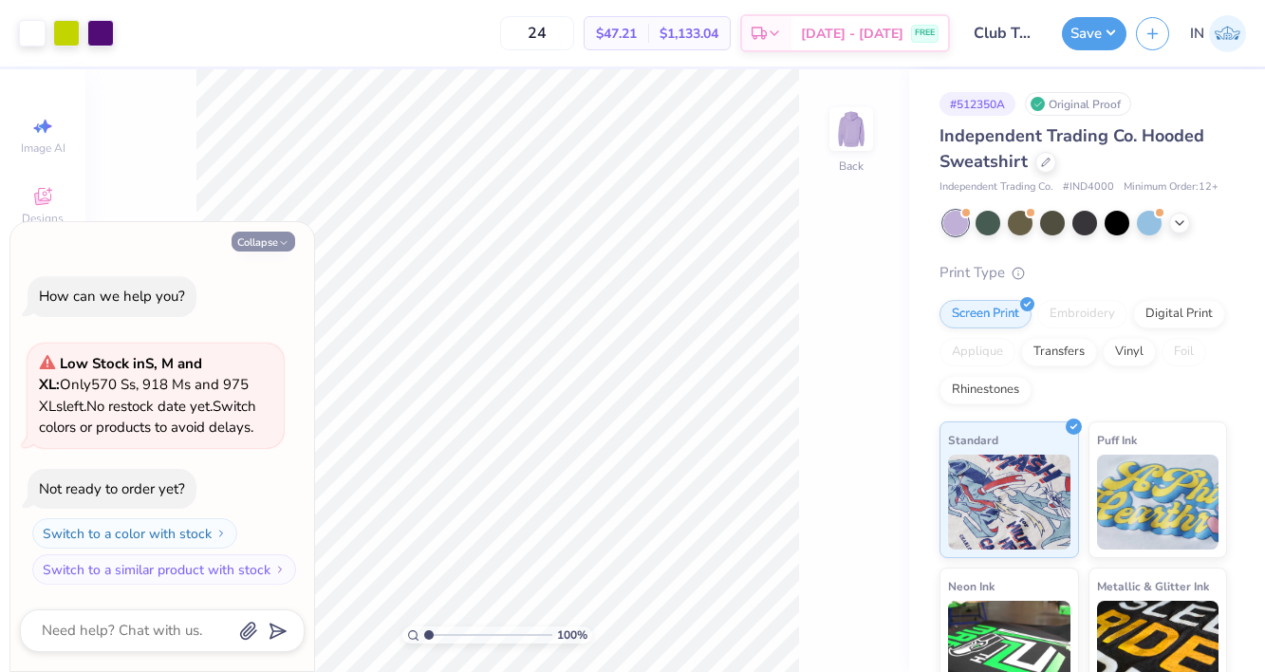
click at [263, 238] on button "Collapse" at bounding box center [263, 241] width 64 height 20
type textarea "x"
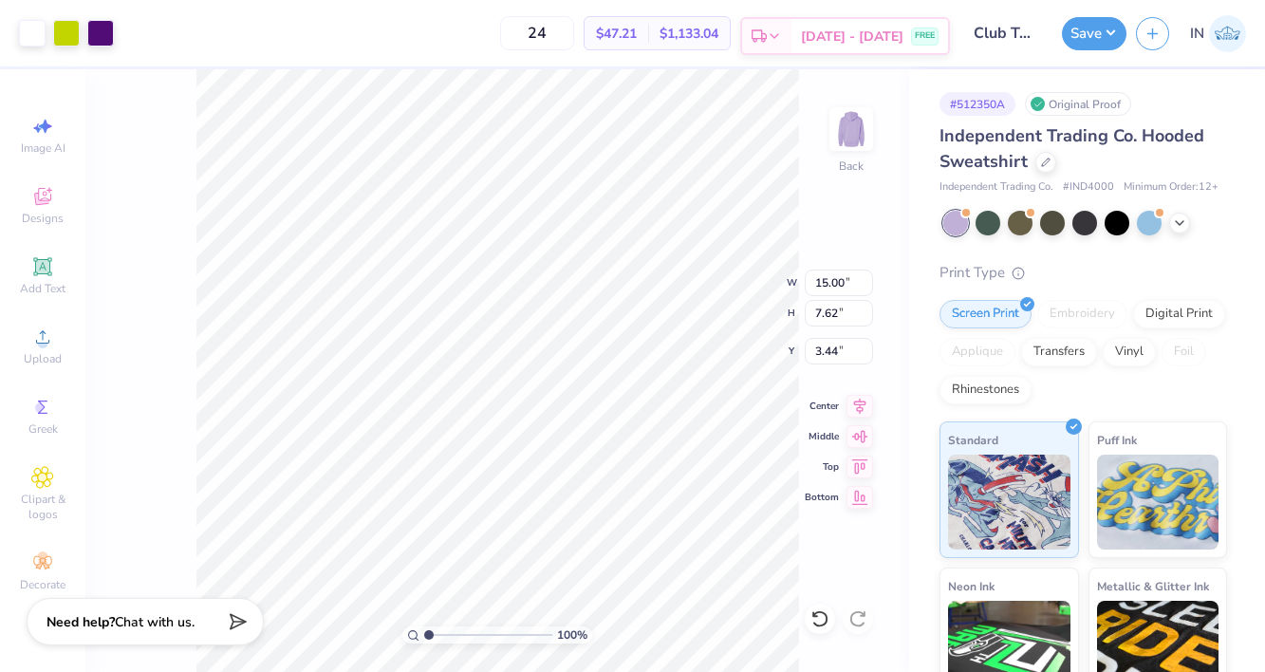
type input "3.00"
